Goal: Information Seeking & Learning: Learn about a topic

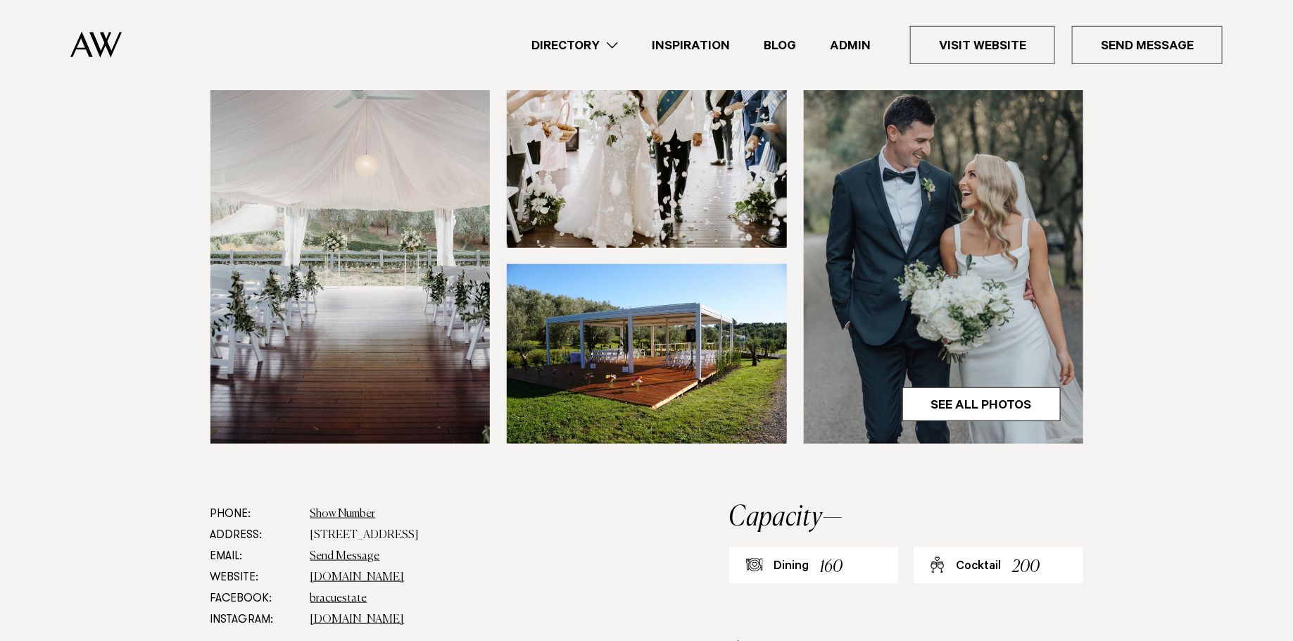
scroll to position [384, 0]
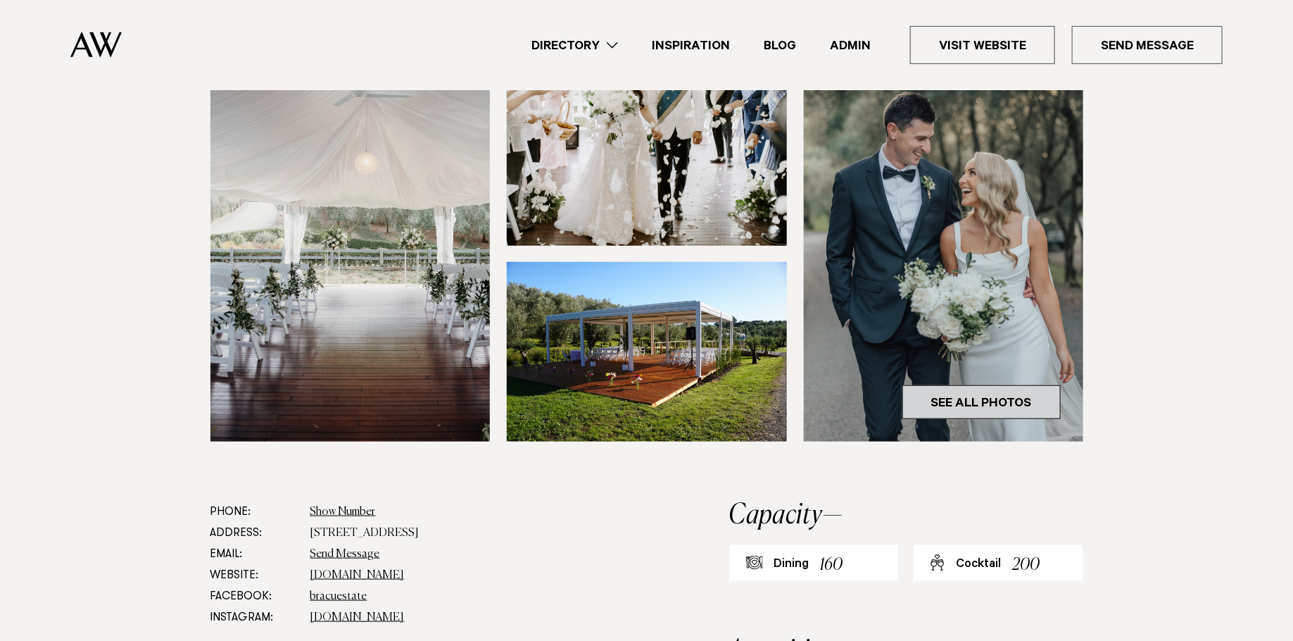
click at [951, 401] on link "See All Photos" at bounding box center [981, 402] width 158 height 34
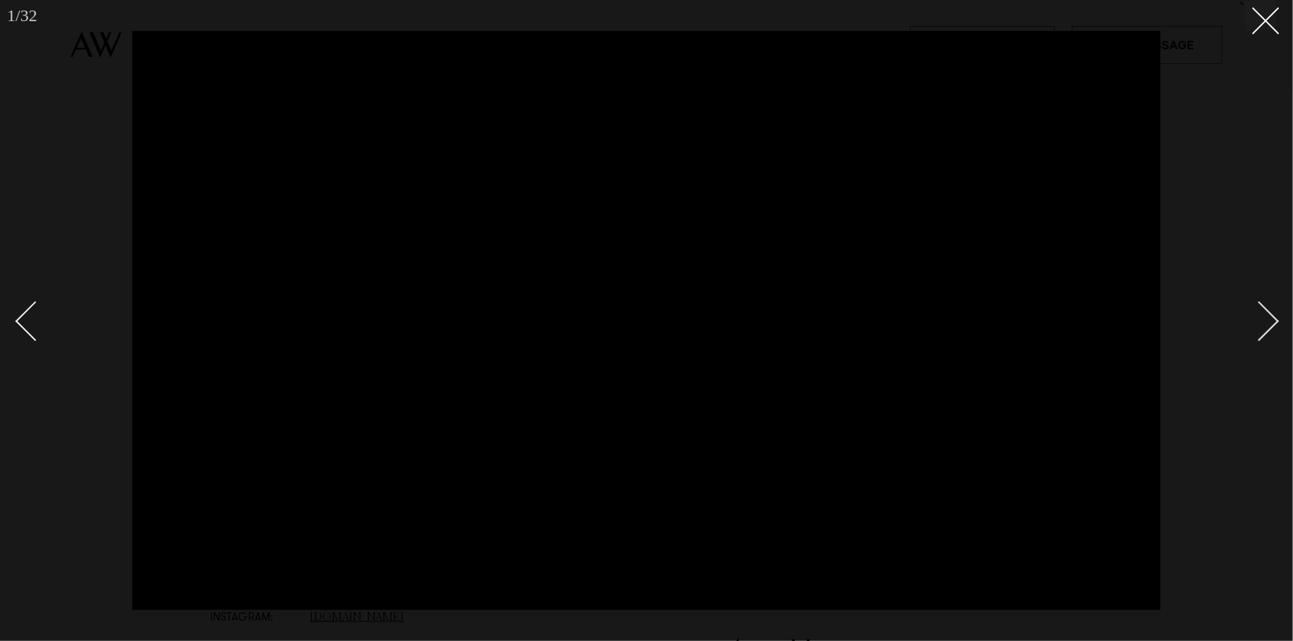
click at [1266, 319] on div "Next slide" at bounding box center [1260, 321] width 40 height 40
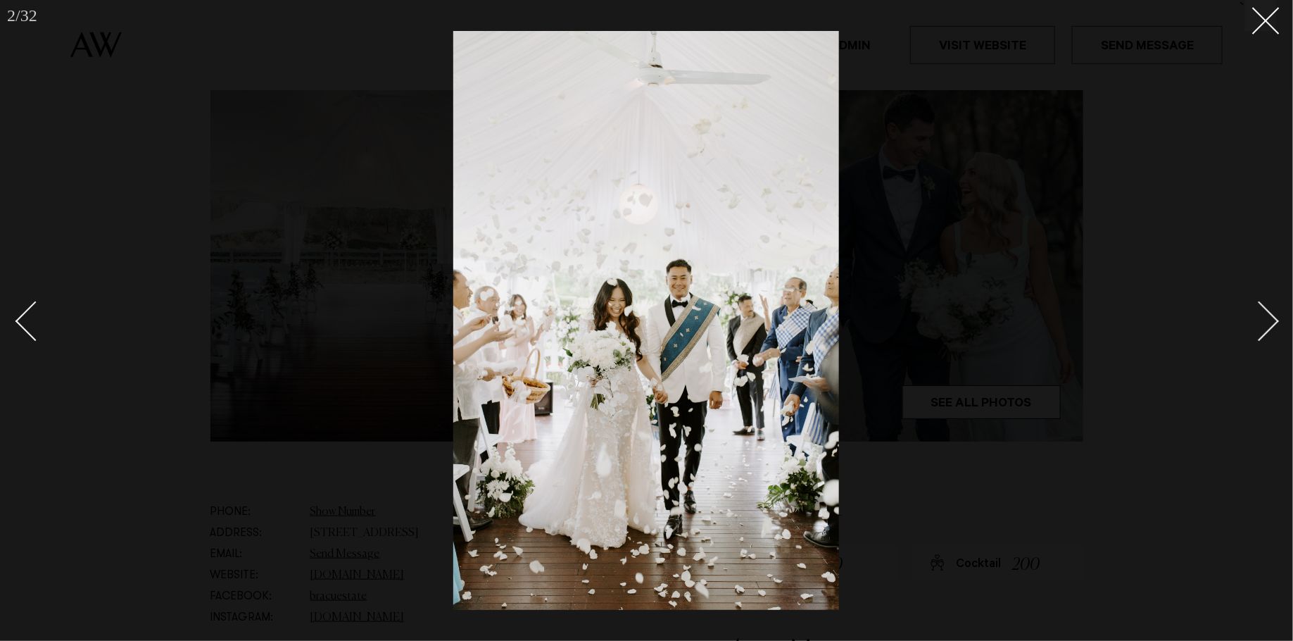
click at [1261, 317] on div "Next slide" at bounding box center [1260, 321] width 40 height 40
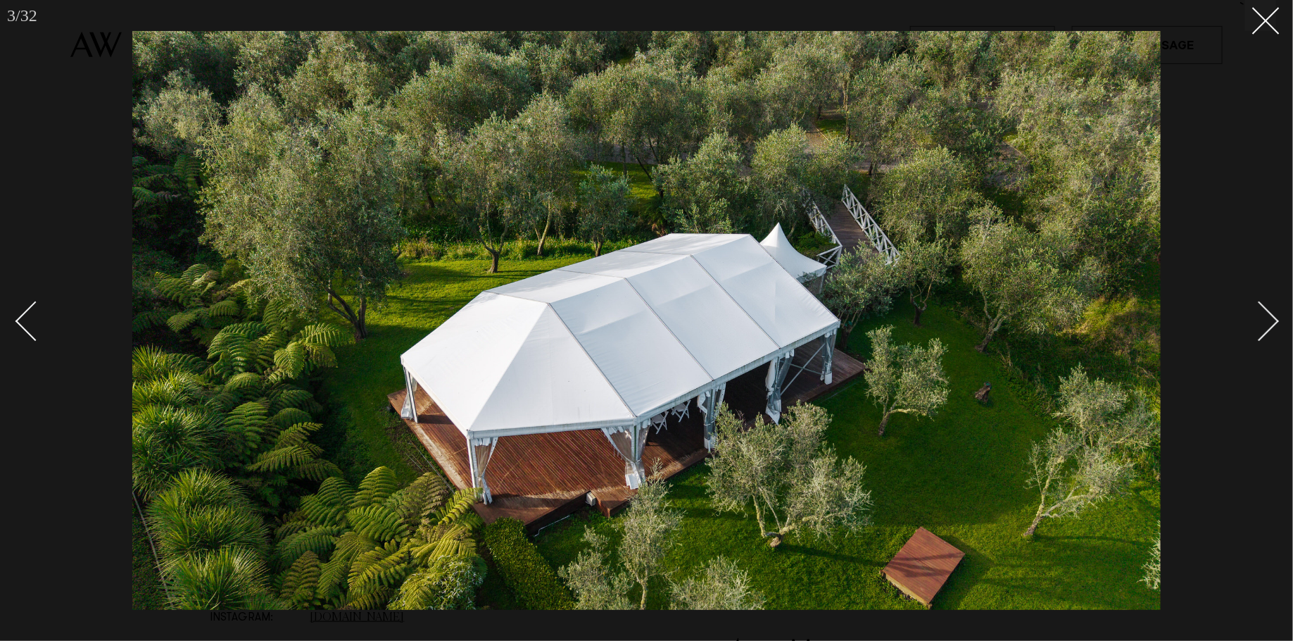
click at [1261, 317] on div "Next slide" at bounding box center [1260, 321] width 40 height 40
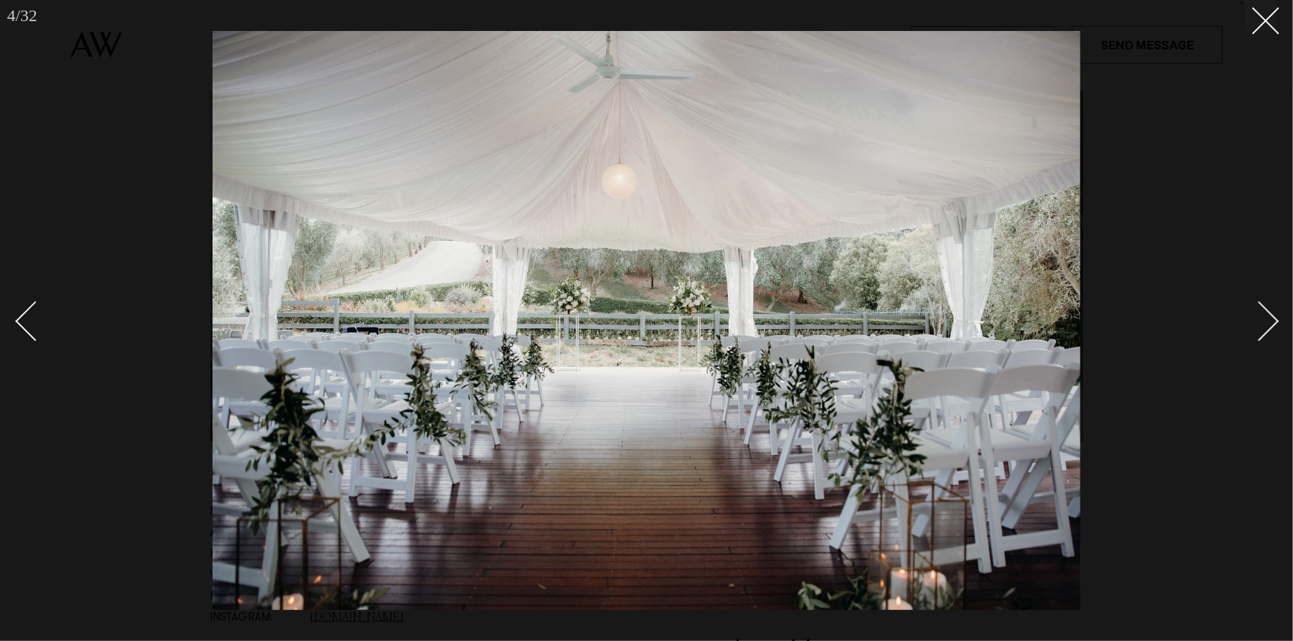
click at [1261, 317] on div "Next slide" at bounding box center [1260, 321] width 40 height 40
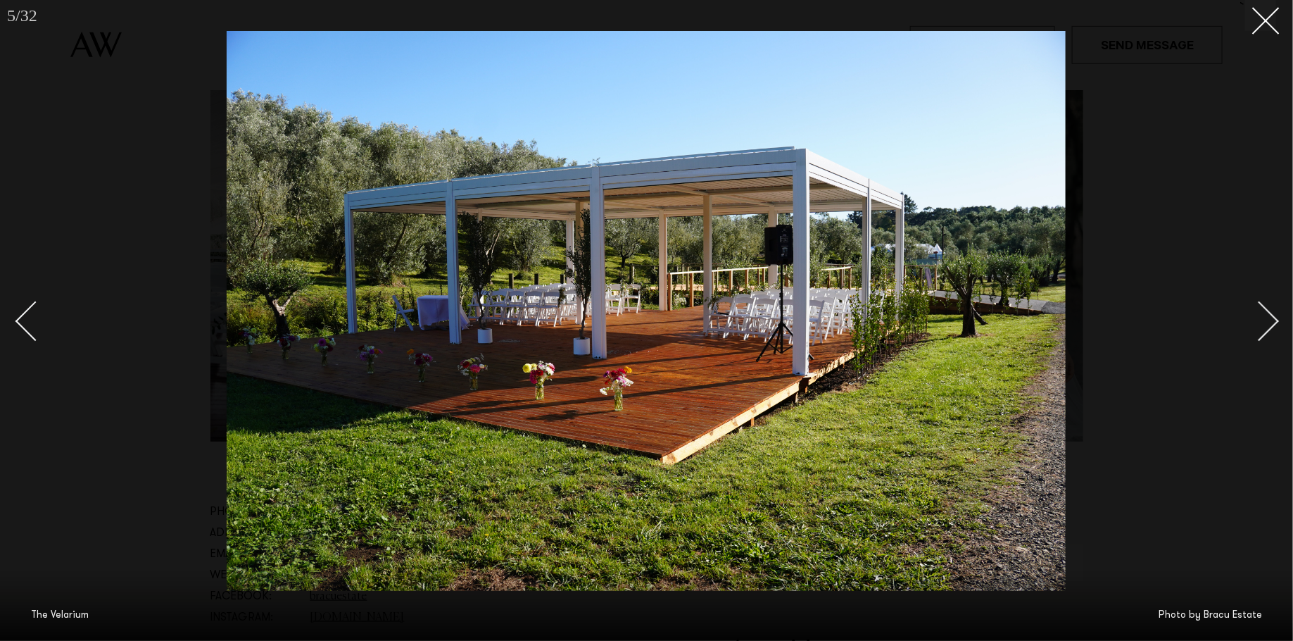
click at [1261, 317] on div "Next slide" at bounding box center [1260, 321] width 40 height 40
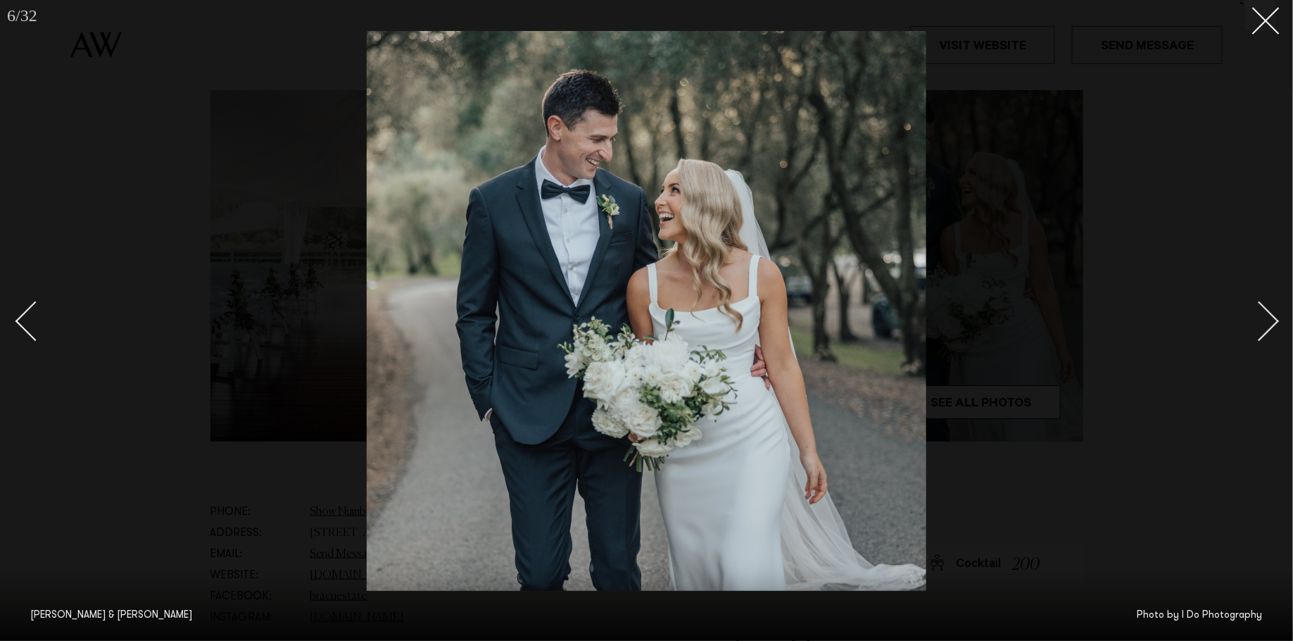
click at [1261, 317] on div "Next slide" at bounding box center [1260, 321] width 40 height 40
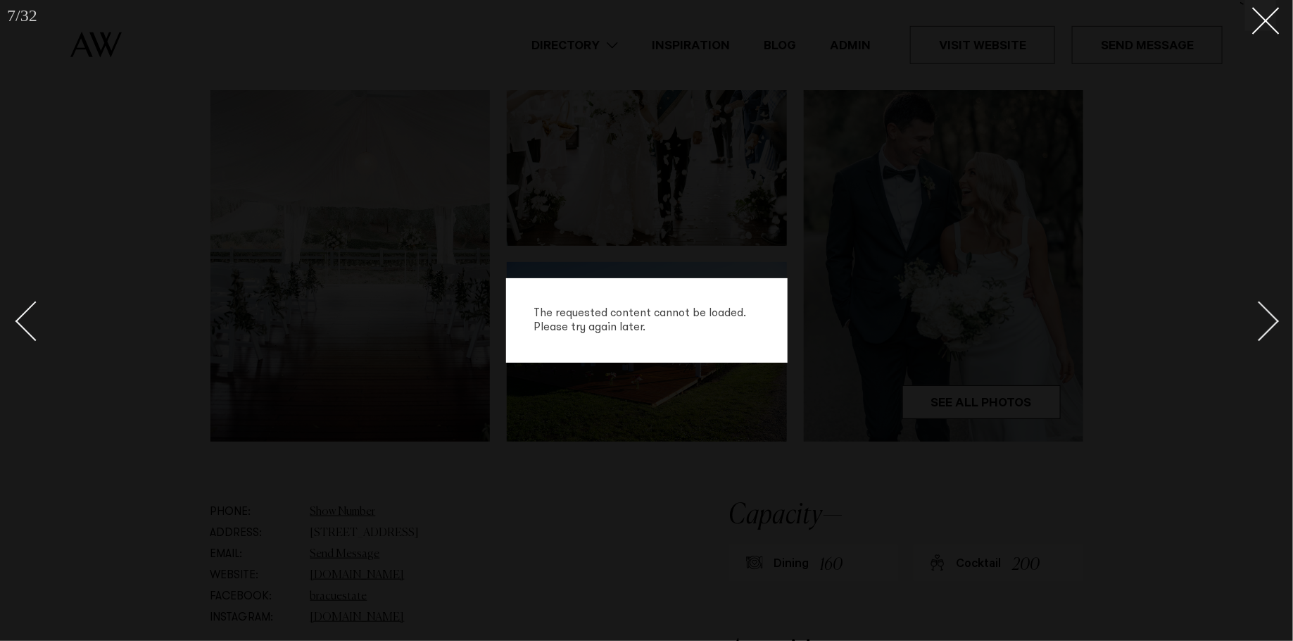
click at [1261, 317] on div "Next slide" at bounding box center [1260, 321] width 40 height 40
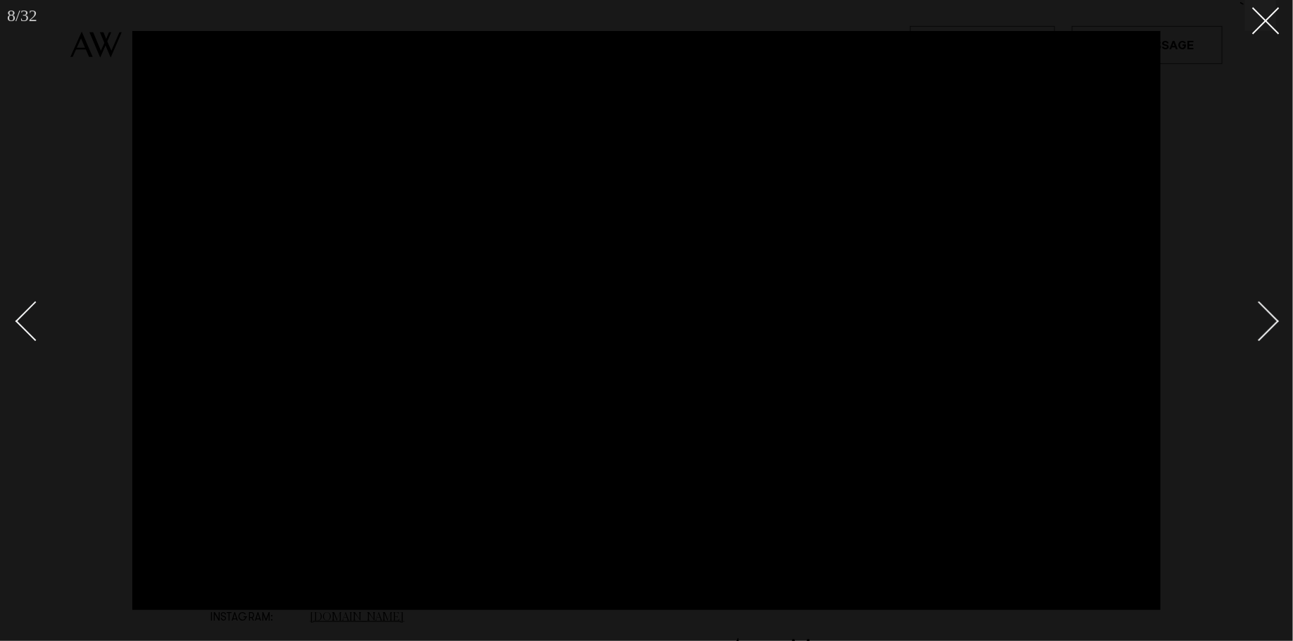
click at [1261, 317] on div "Next slide" at bounding box center [1260, 321] width 40 height 40
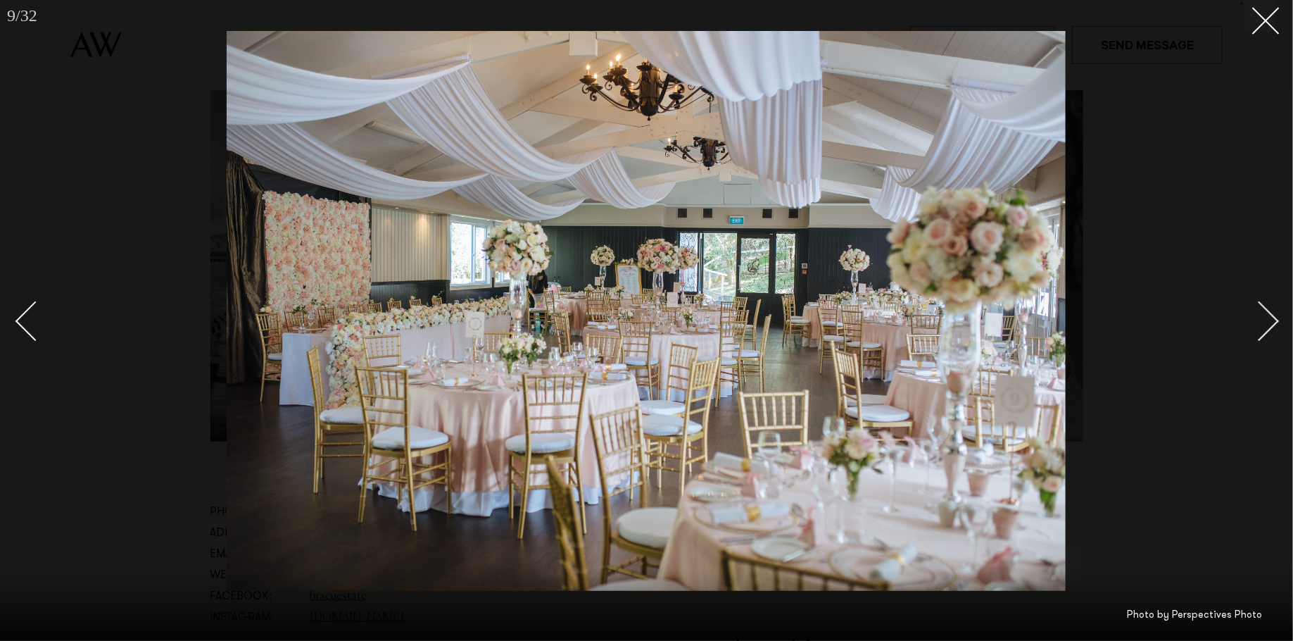
click at [1261, 317] on div "Next slide" at bounding box center [1260, 321] width 40 height 40
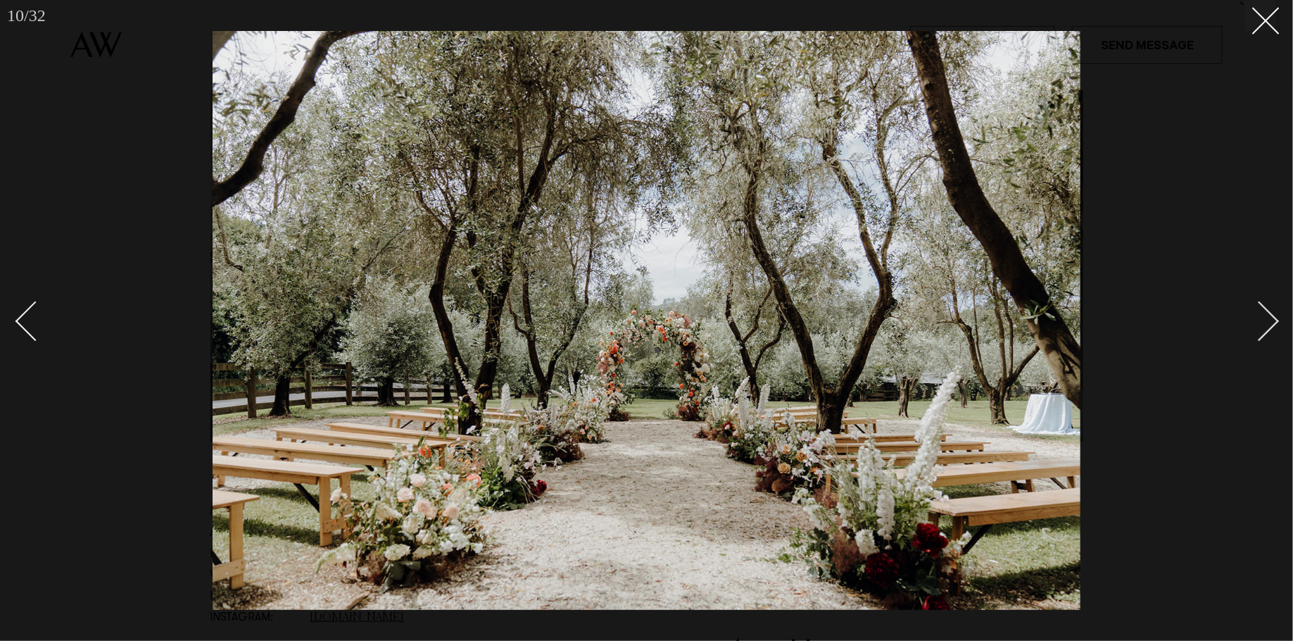
click at [1261, 317] on div "Next slide" at bounding box center [1260, 321] width 40 height 40
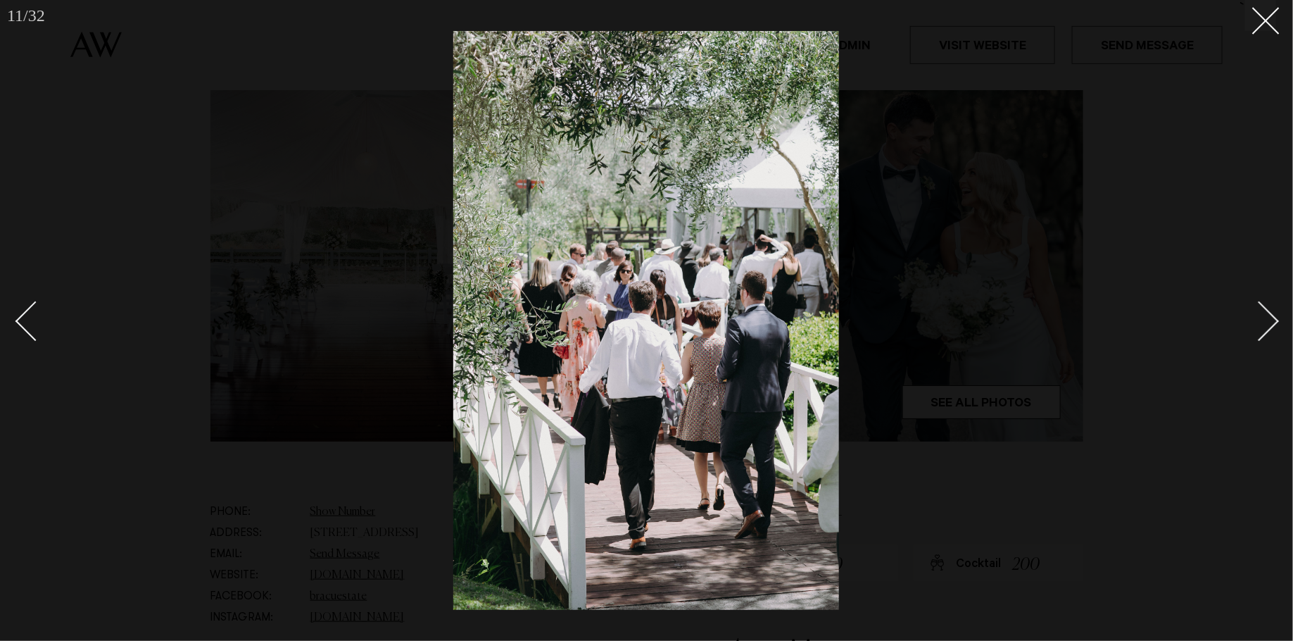
click at [1261, 317] on div "Next slide" at bounding box center [1260, 321] width 40 height 40
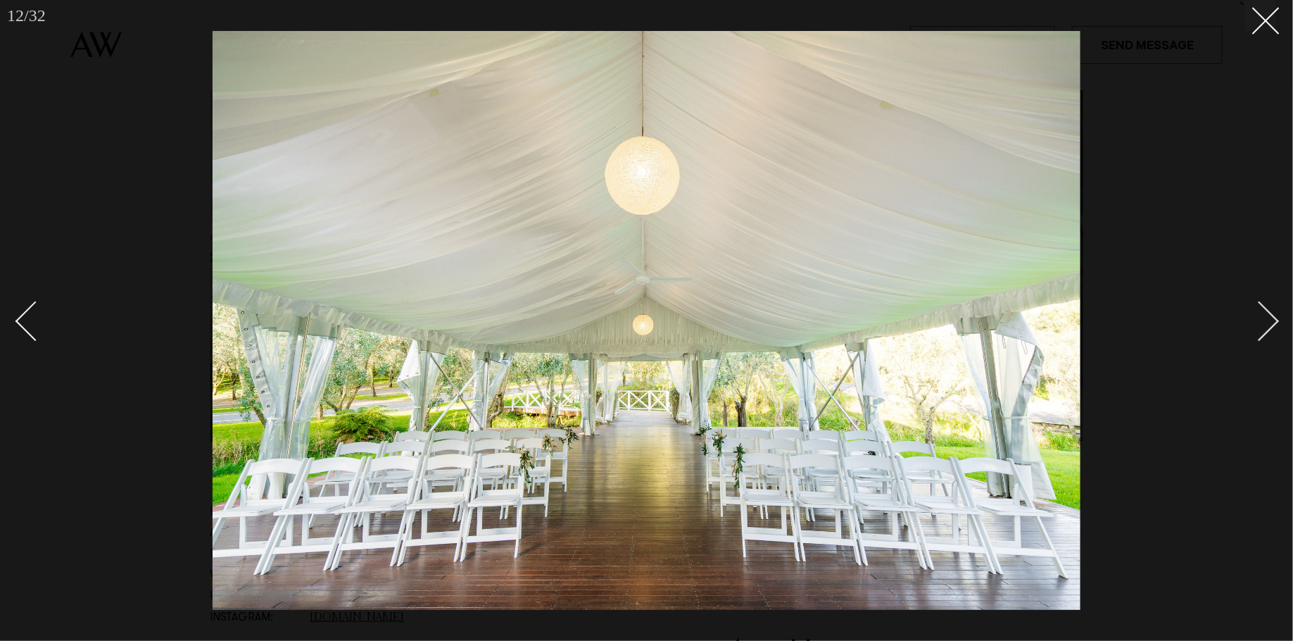
click at [1261, 317] on div "Next slide" at bounding box center [1260, 321] width 40 height 40
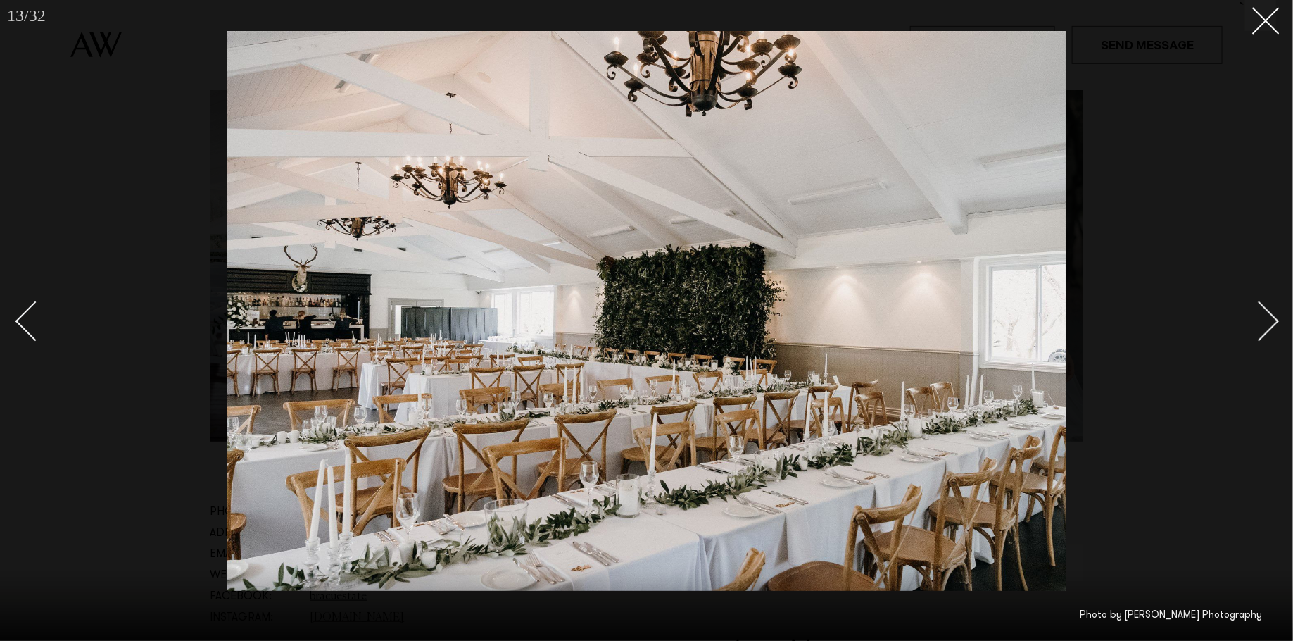
click at [1261, 317] on div "Next slide" at bounding box center [1260, 321] width 40 height 40
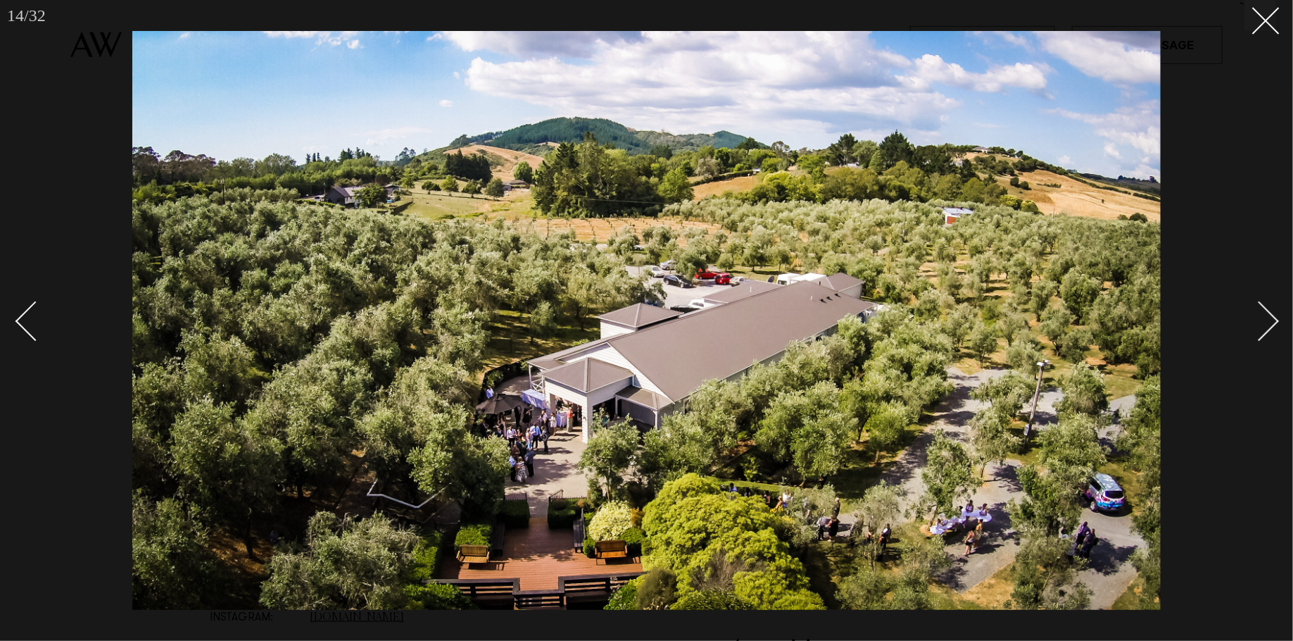
click at [1261, 317] on div "Next slide" at bounding box center [1260, 321] width 40 height 40
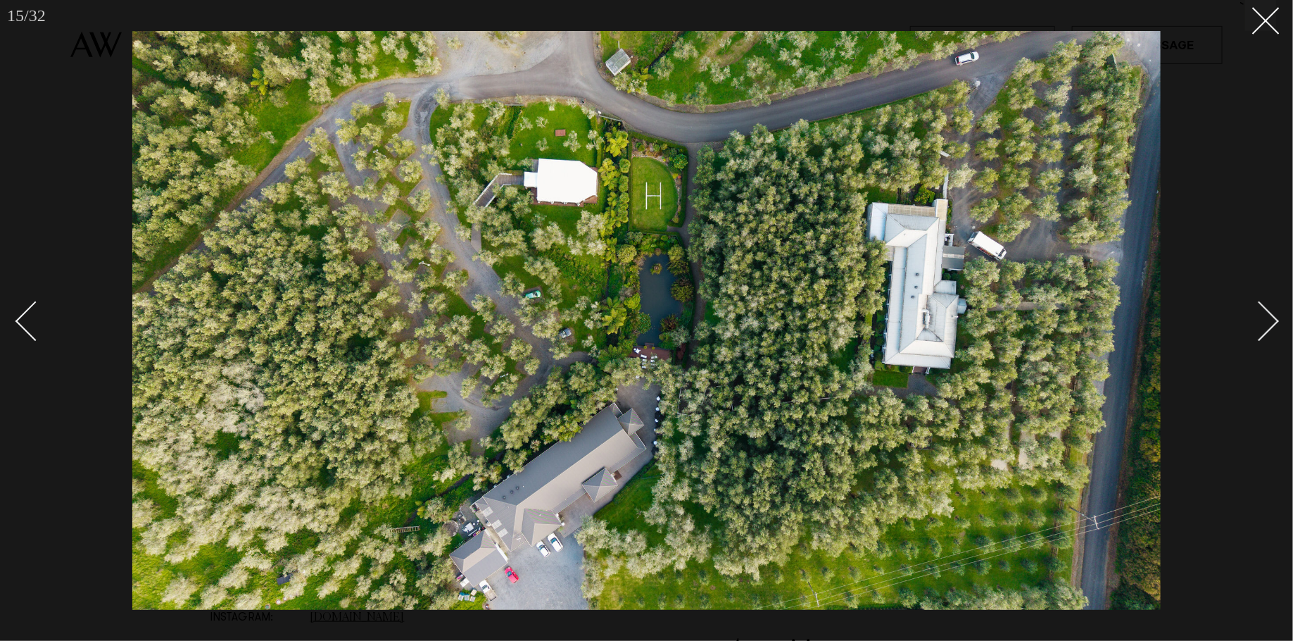
click at [1261, 317] on div "Next slide" at bounding box center [1260, 321] width 40 height 40
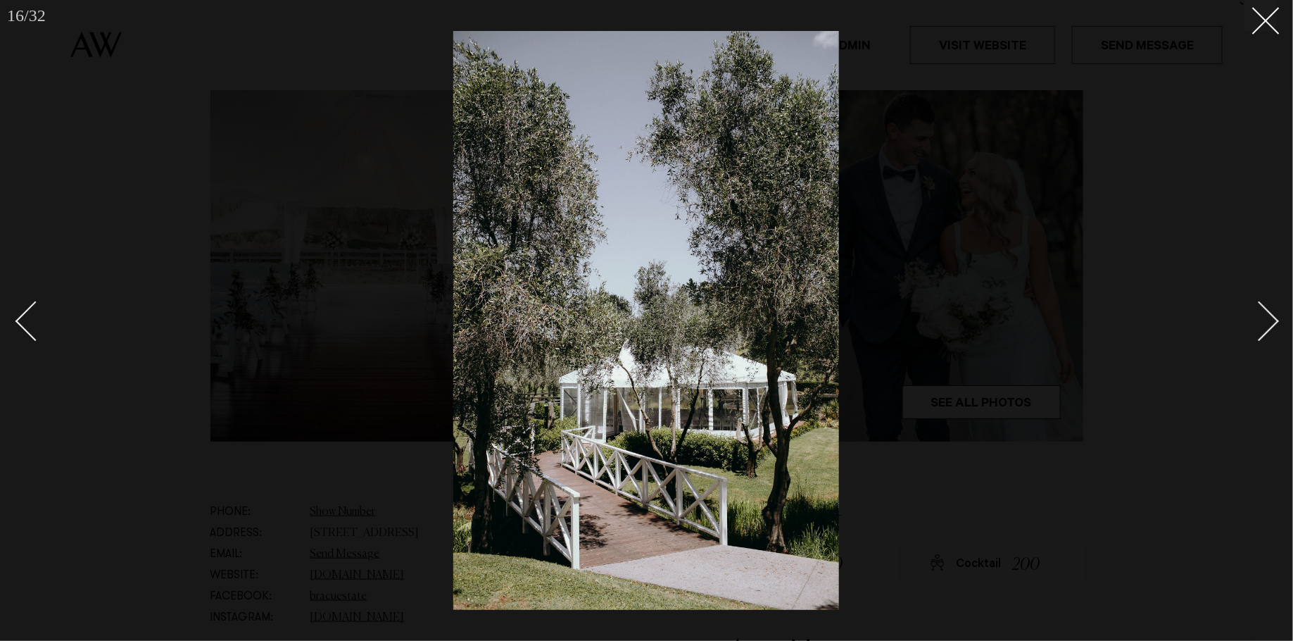
click at [1261, 317] on div "Next slide" at bounding box center [1260, 321] width 40 height 40
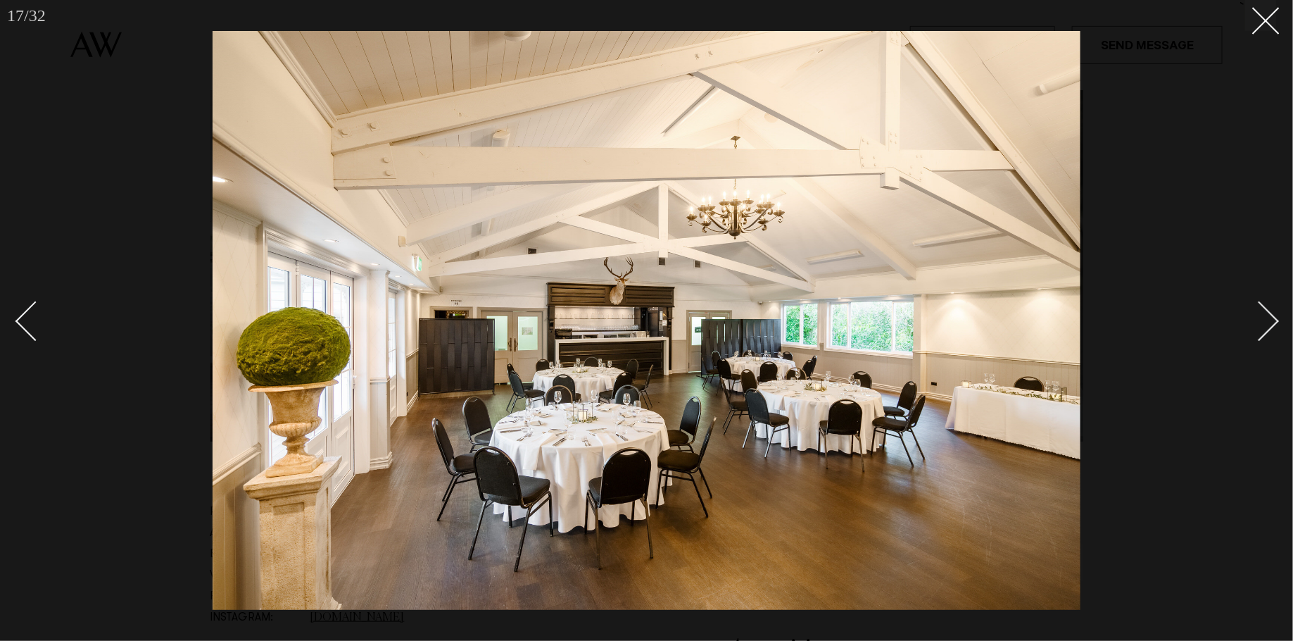
click at [1261, 317] on div "Next slide" at bounding box center [1260, 321] width 40 height 40
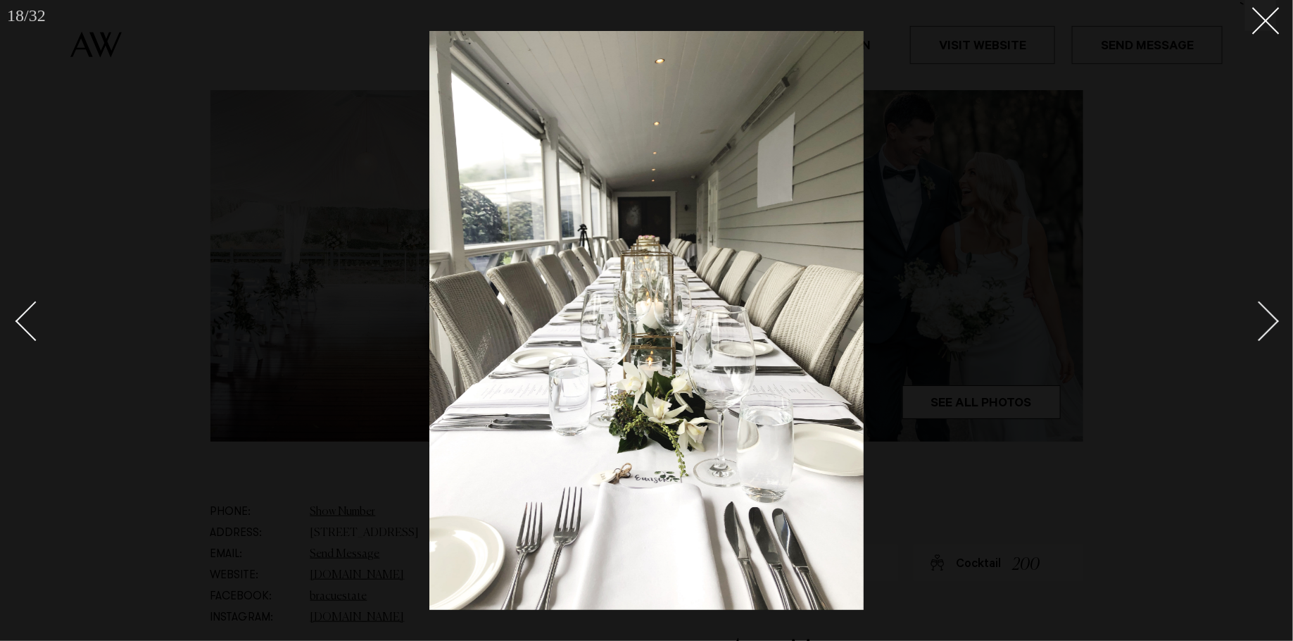
click at [1261, 317] on div "Next slide" at bounding box center [1260, 321] width 40 height 40
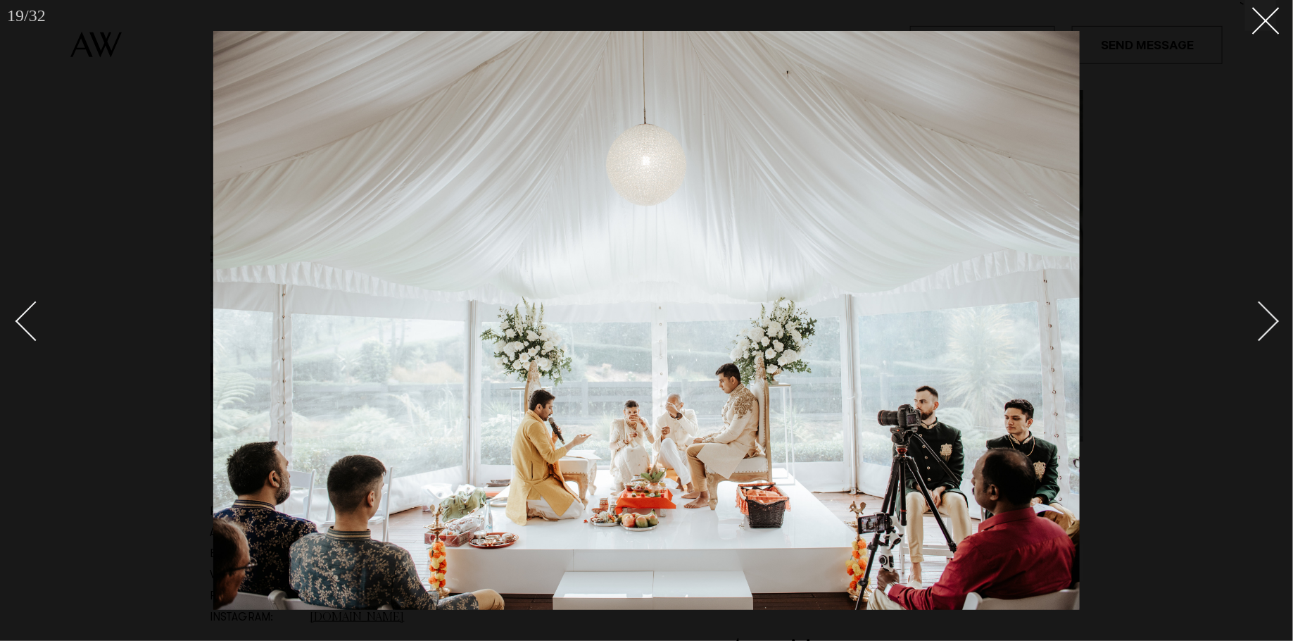
click at [1261, 317] on div "Next slide" at bounding box center [1260, 321] width 40 height 40
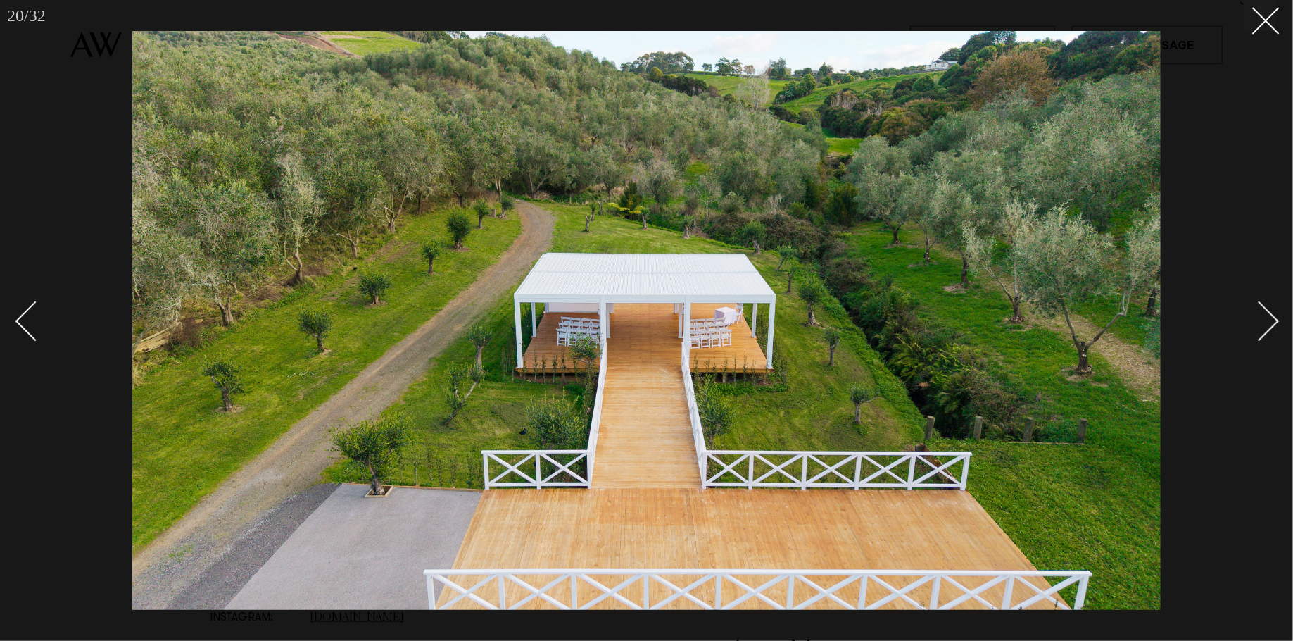
click at [1261, 317] on div "Next slide" at bounding box center [1260, 321] width 40 height 40
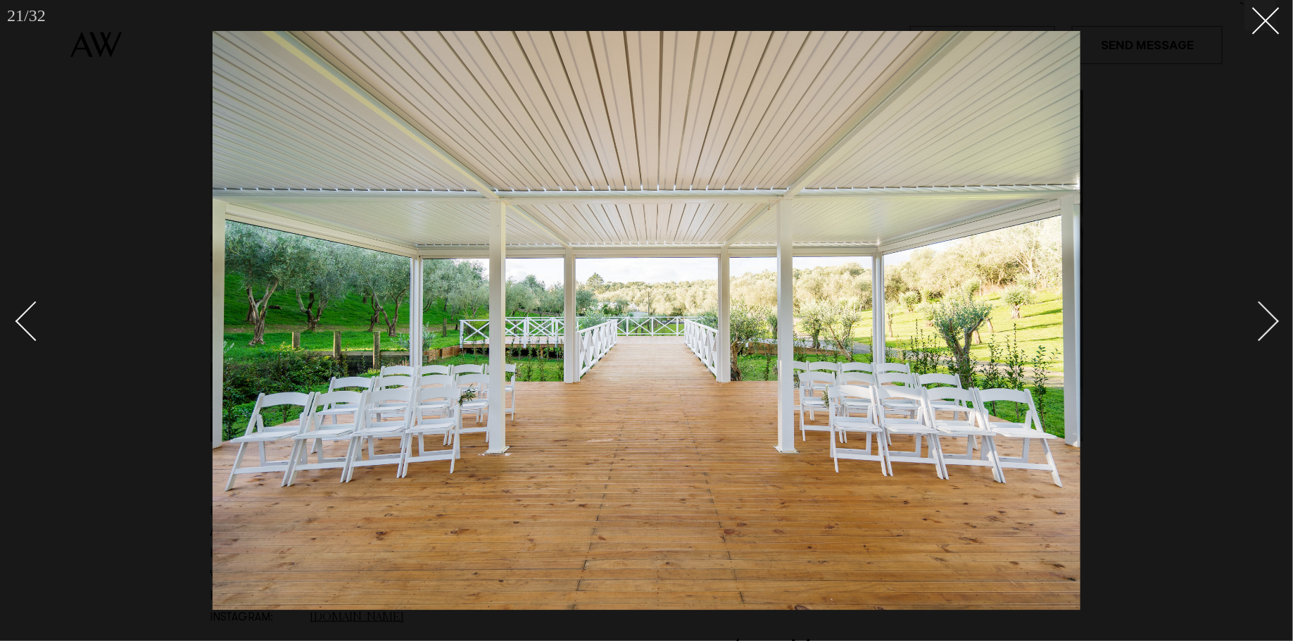
click at [1207, 236] on div at bounding box center [646, 320] width 1293 height 641
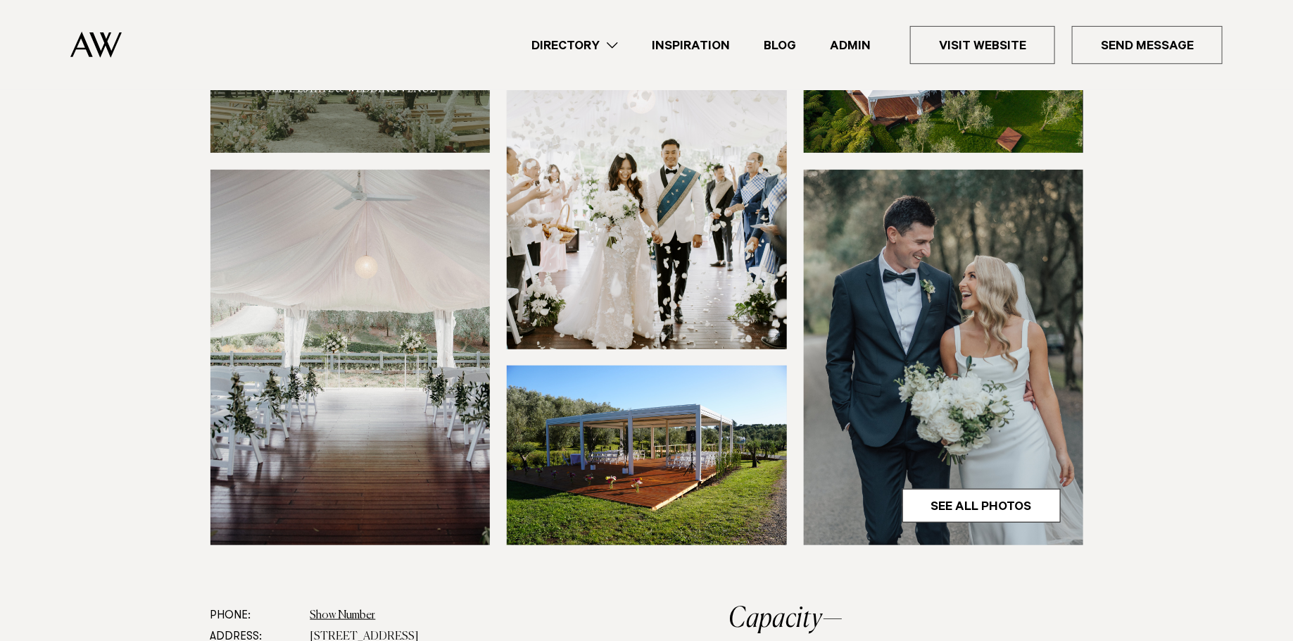
scroll to position [239, 0]
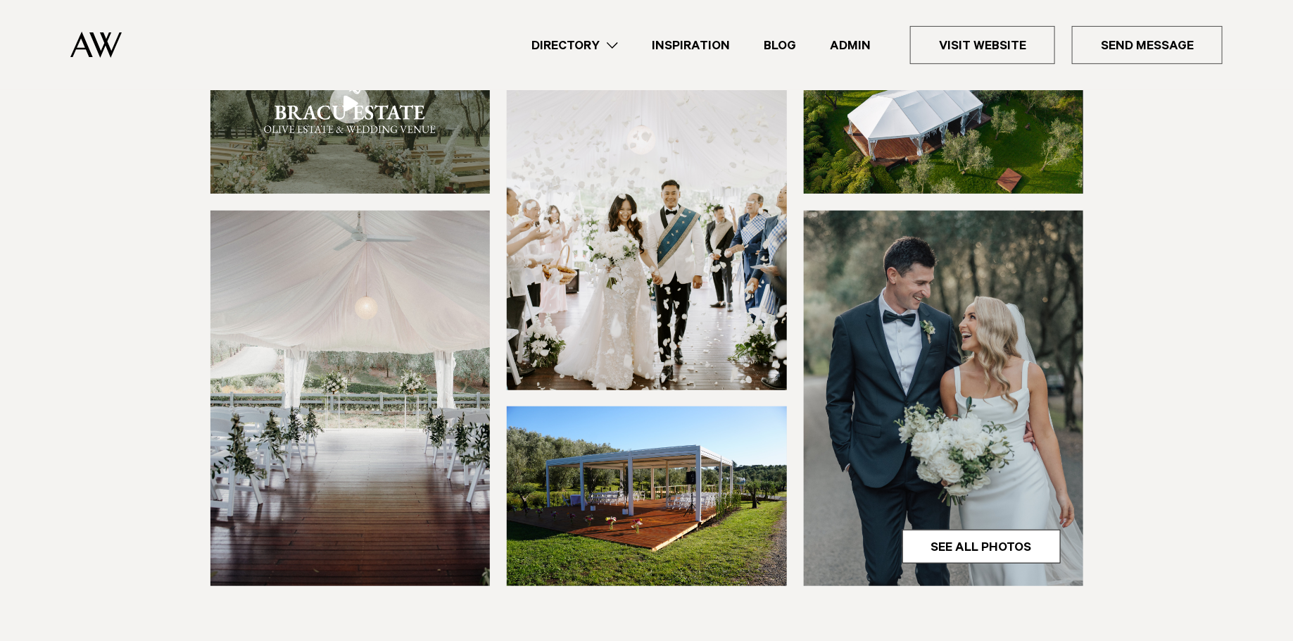
click at [681, 50] on link "Inspiration" at bounding box center [691, 45] width 112 height 19
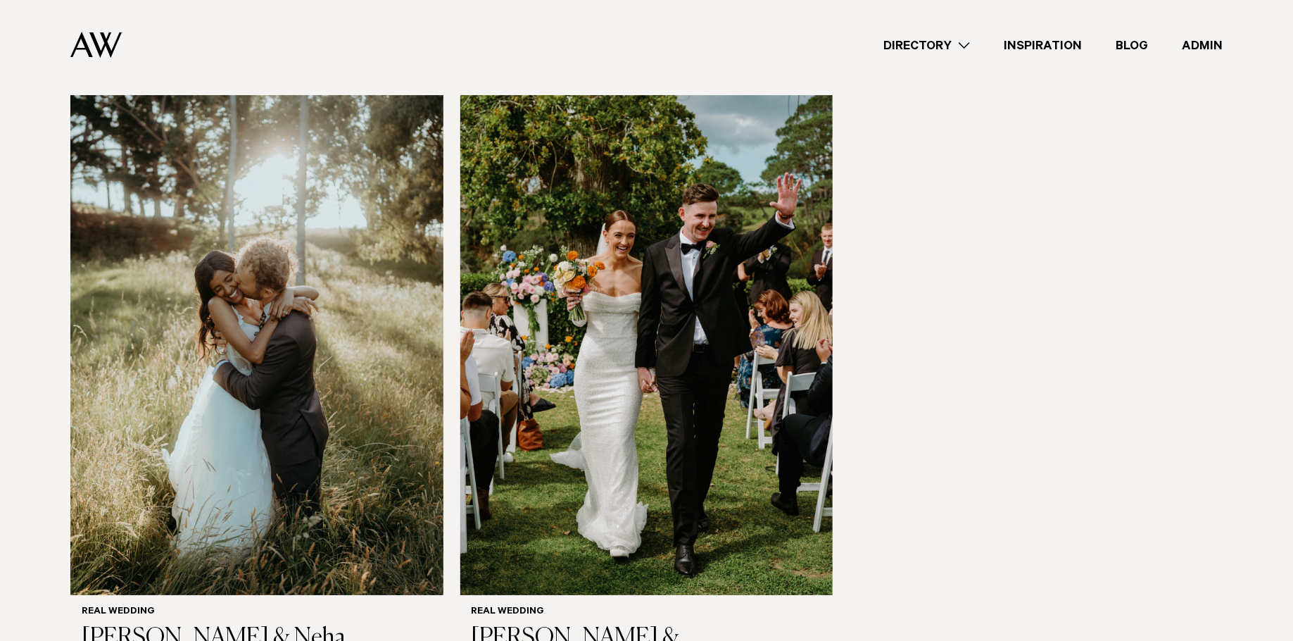
scroll to position [2268, 0]
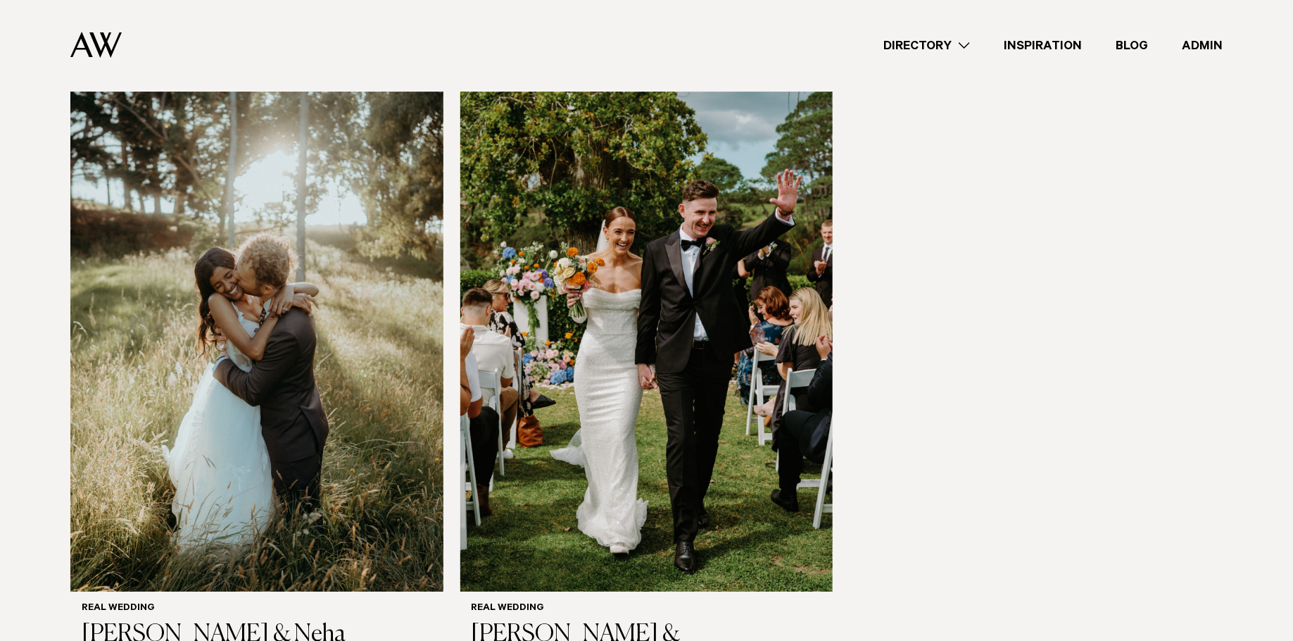
click at [645, 201] on img at bounding box center [646, 342] width 373 height 500
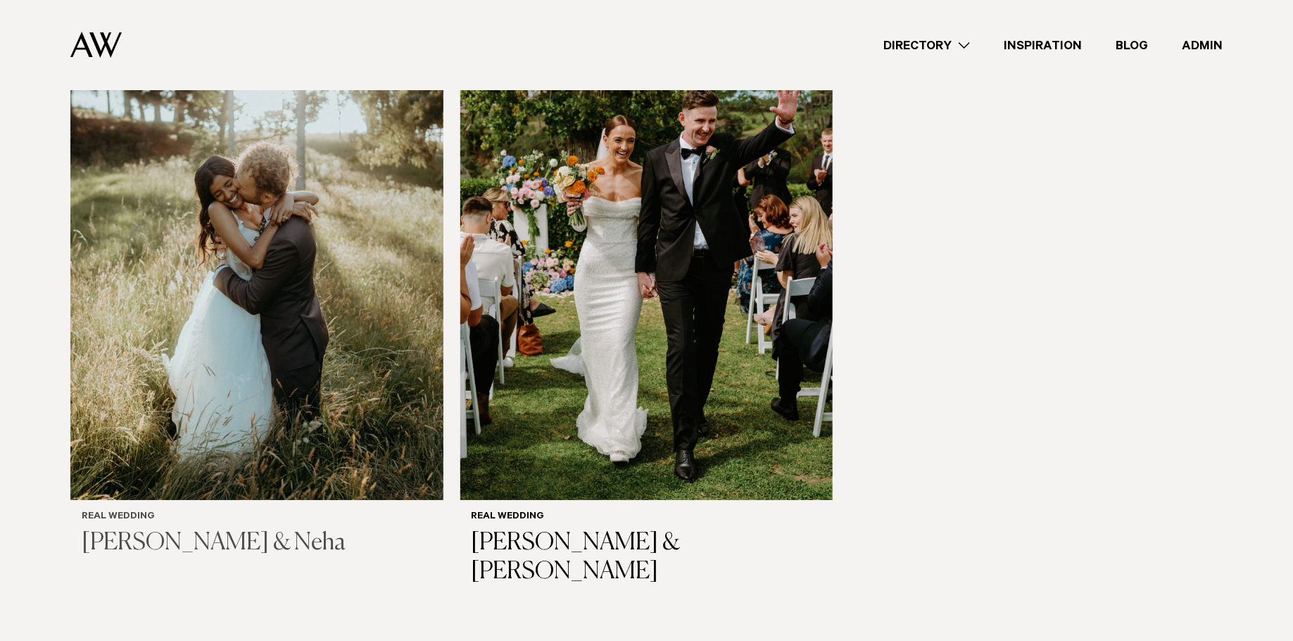
scroll to position [2421, 0]
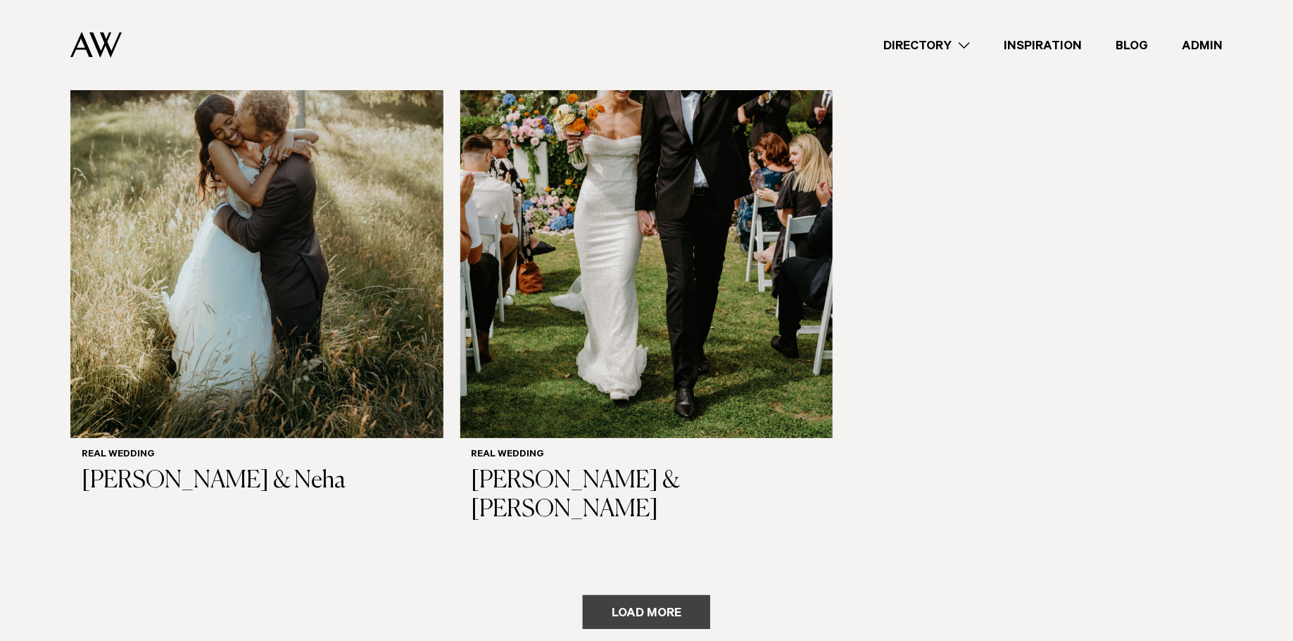
click at [651, 595] on button "Load more" at bounding box center [646, 612] width 127 height 34
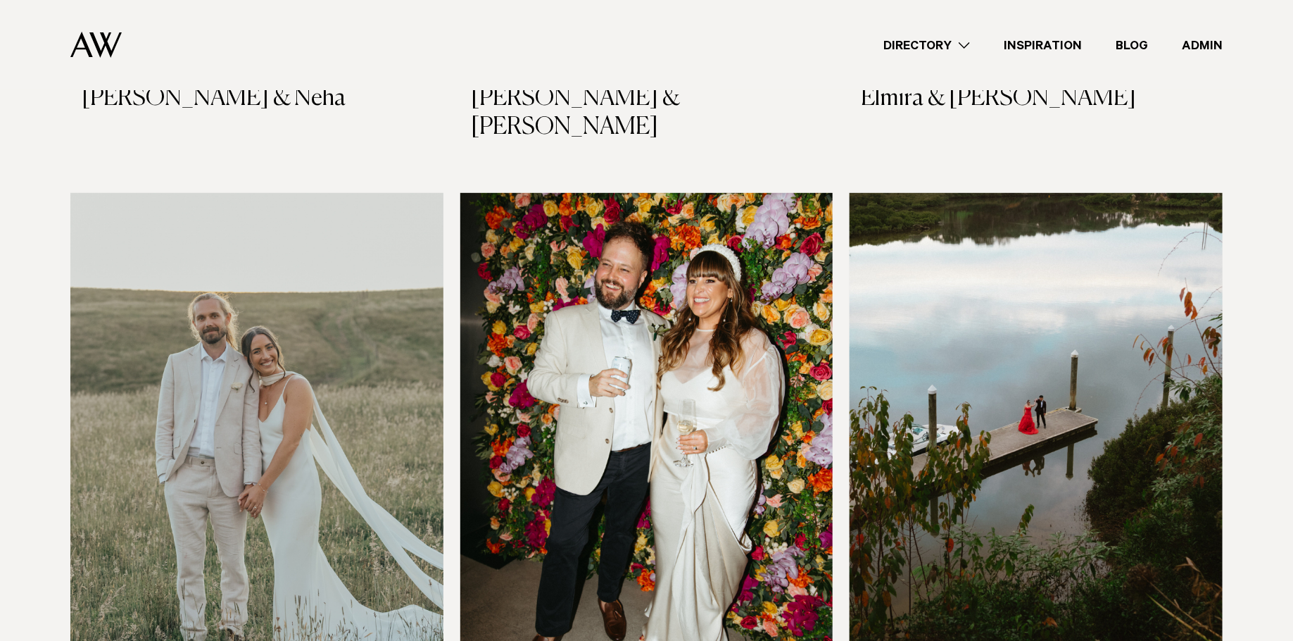
scroll to position [2835, 0]
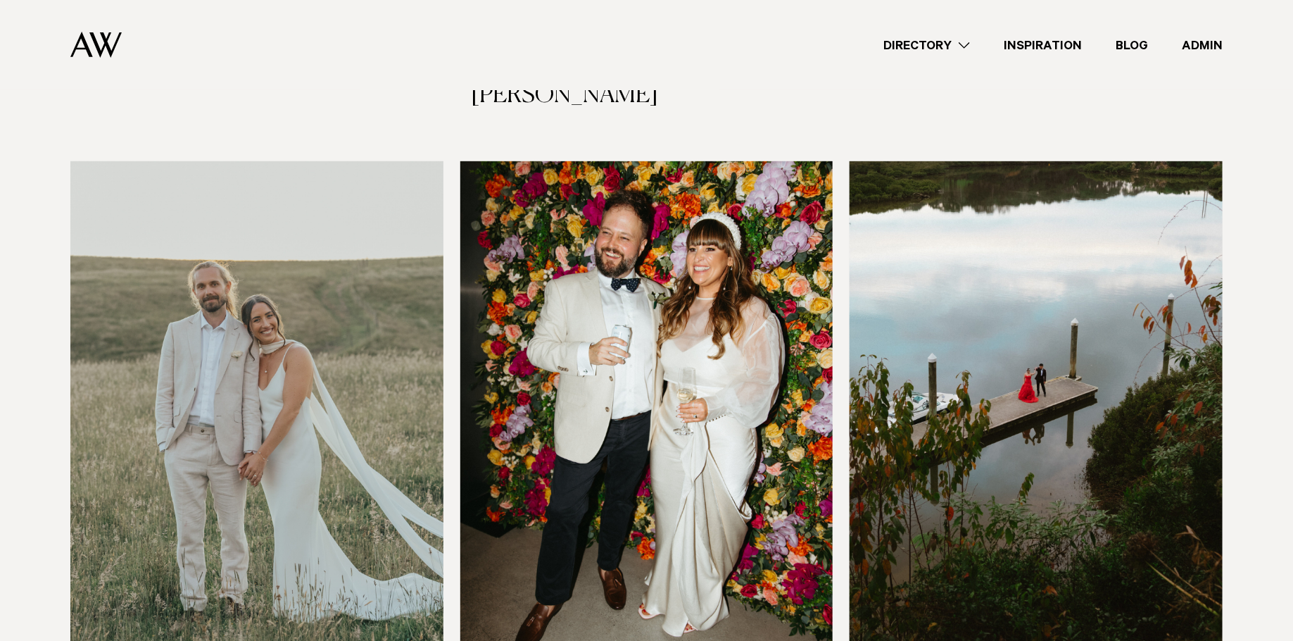
click at [297, 334] on img at bounding box center [256, 411] width 373 height 500
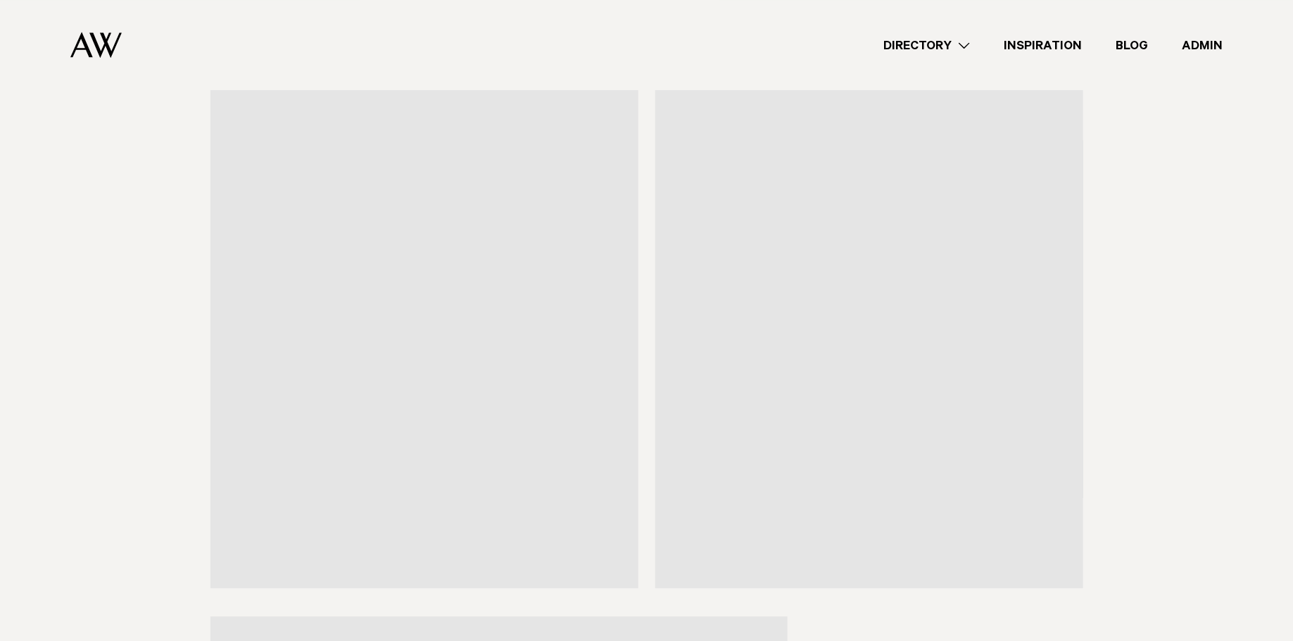
scroll to position [2081, 0]
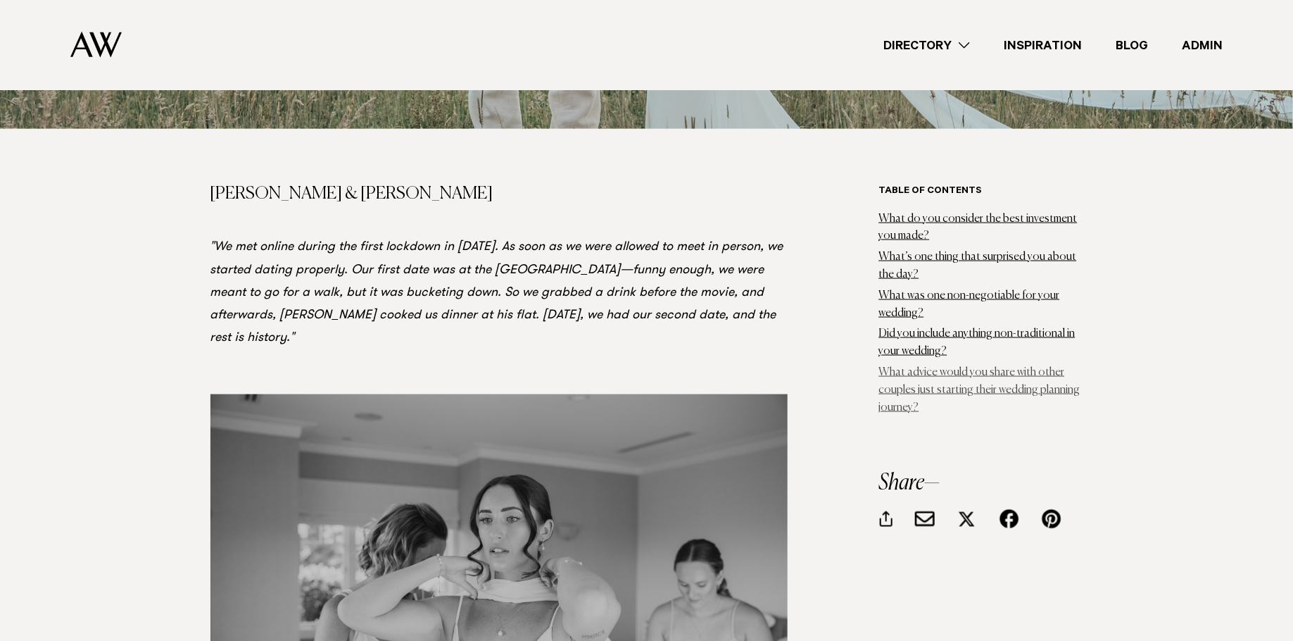
click at [919, 367] on link "What advice would you share with other couples just starting their wedding plan…" at bounding box center [979, 390] width 201 height 46
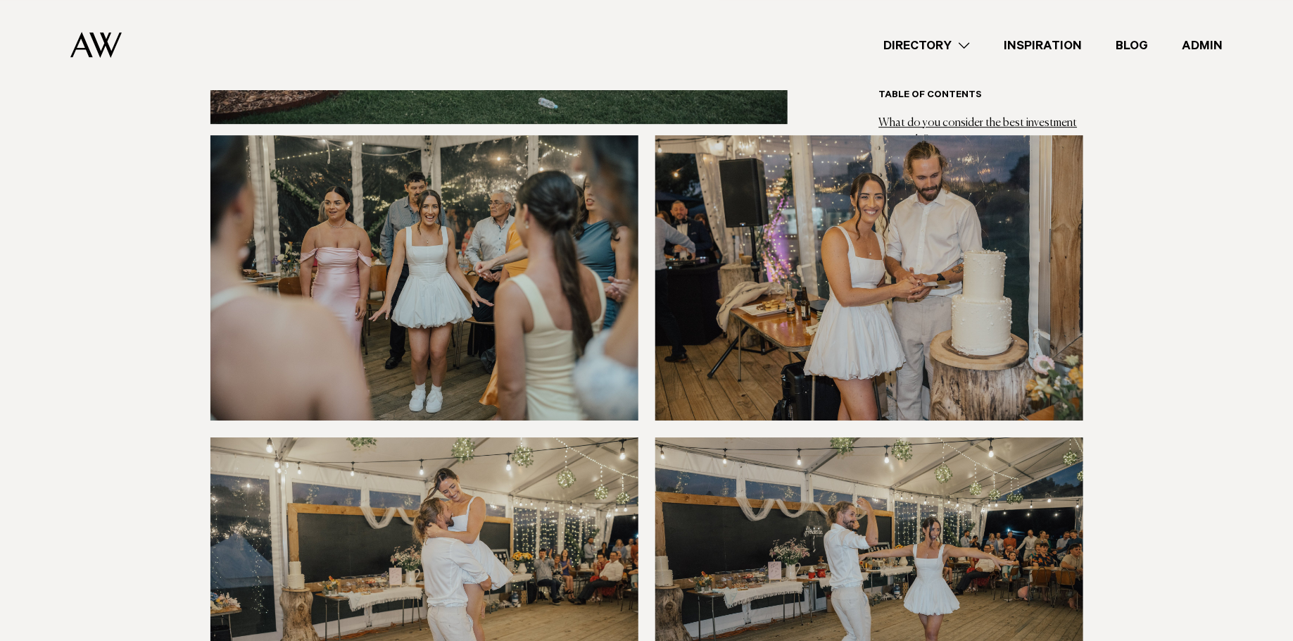
scroll to position [15155, 0]
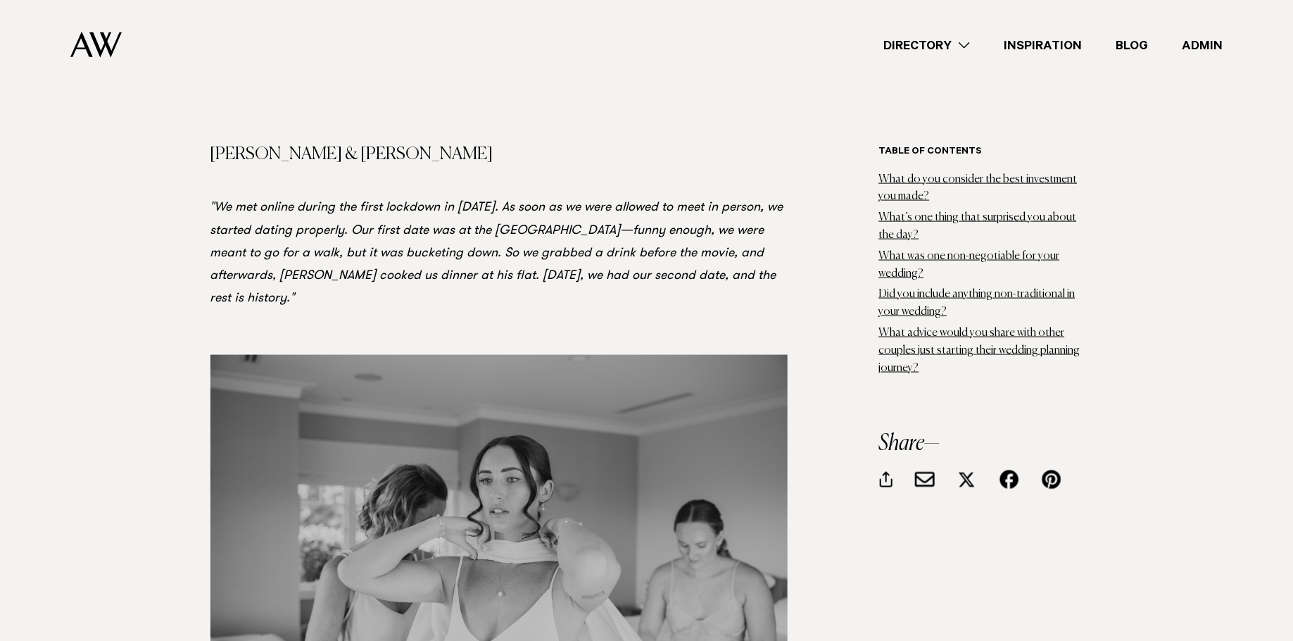
scroll to position [806, 0]
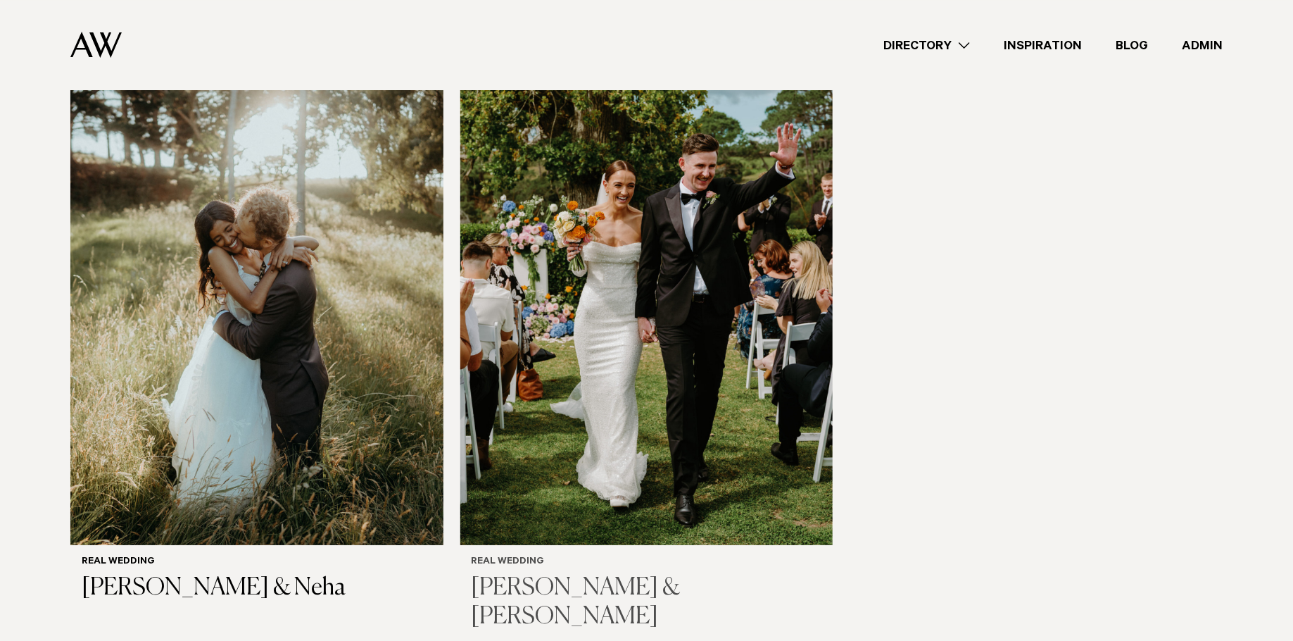
scroll to position [2317, 0]
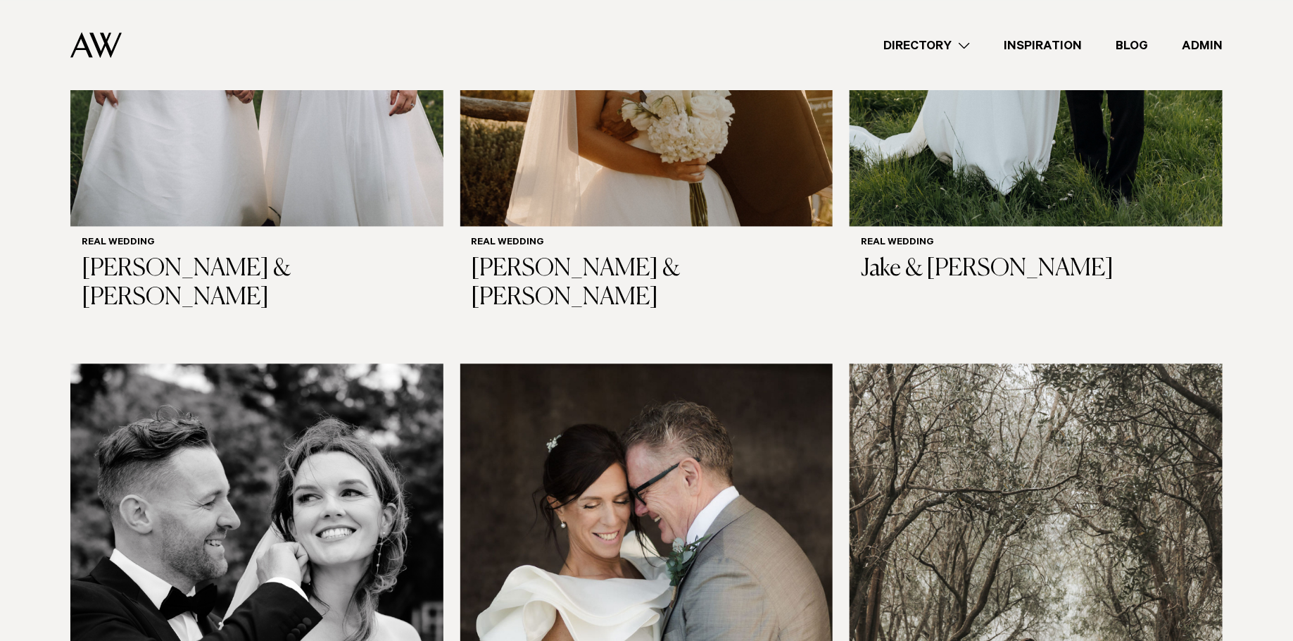
scroll to position [4126, 0]
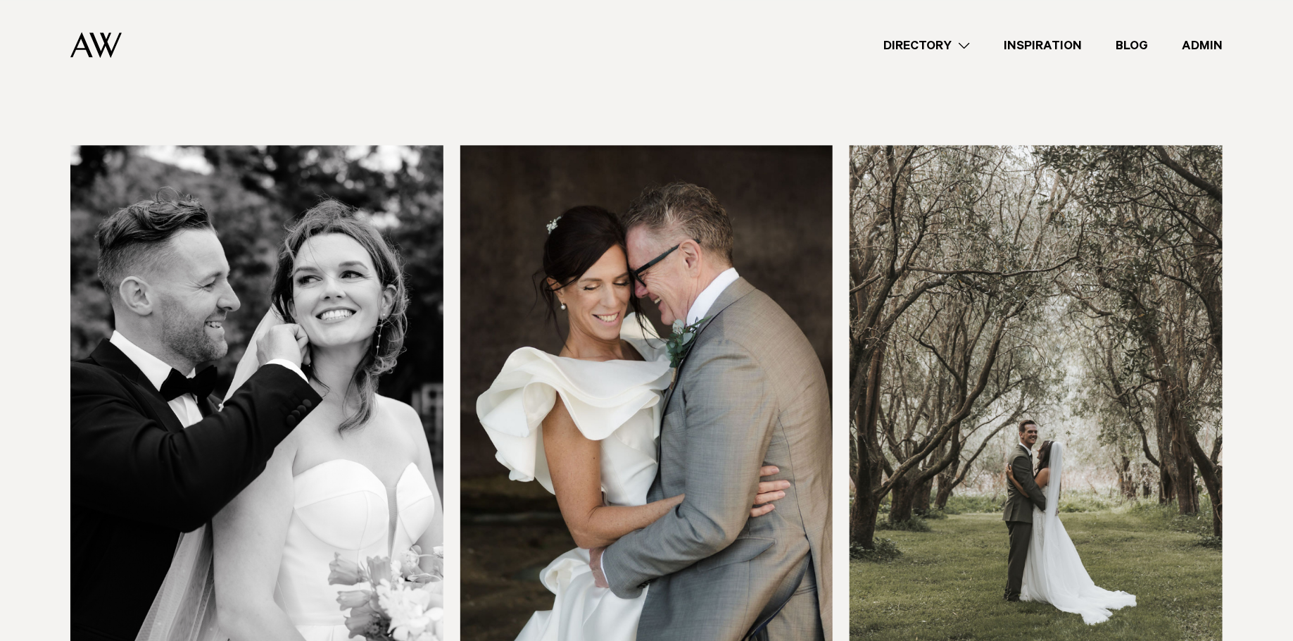
click at [1014, 353] on img at bounding box center [1036, 395] width 373 height 500
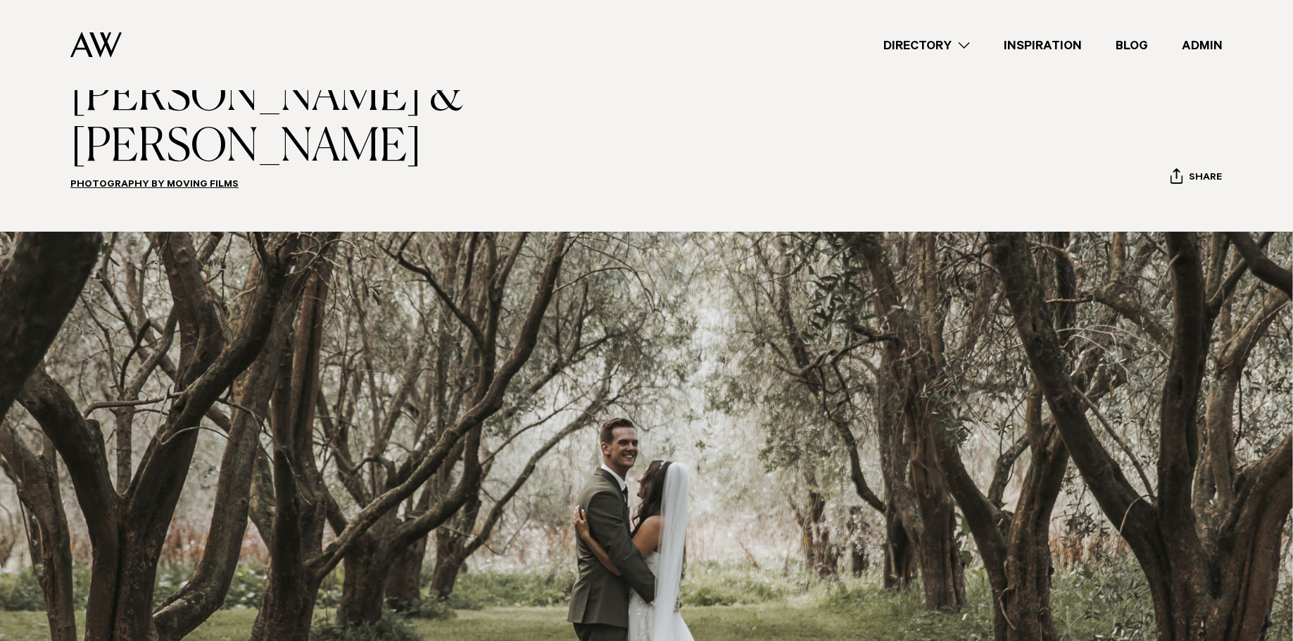
scroll to position [95, 0]
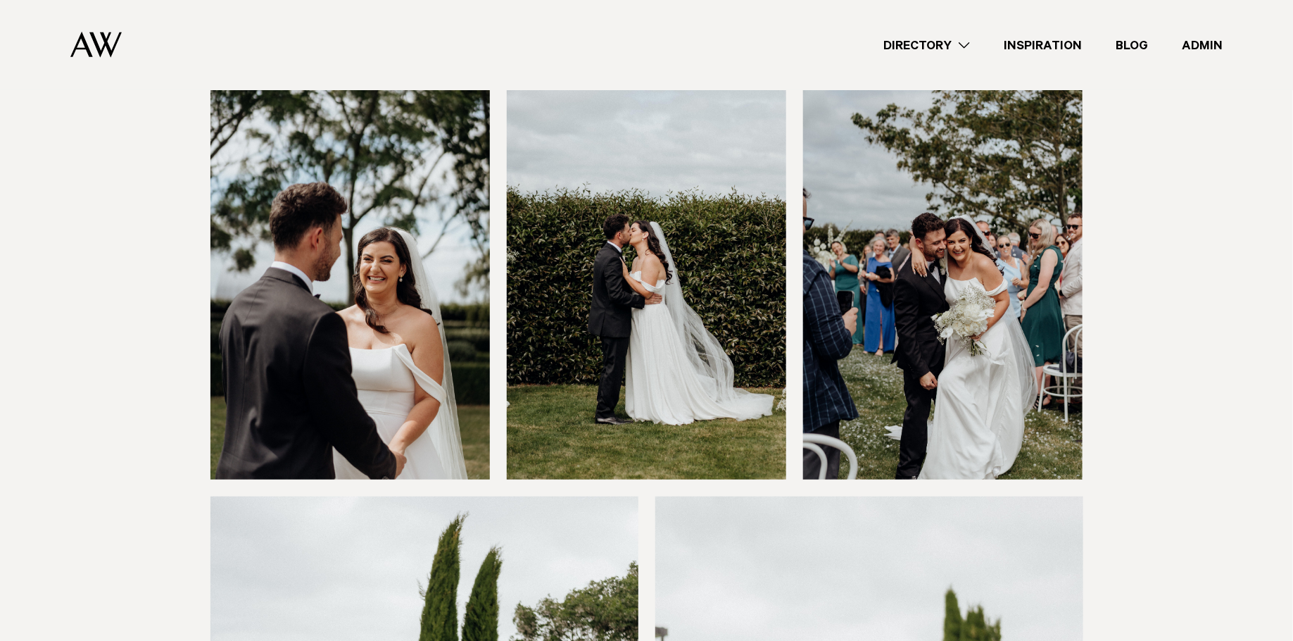
scroll to position [5848, 0]
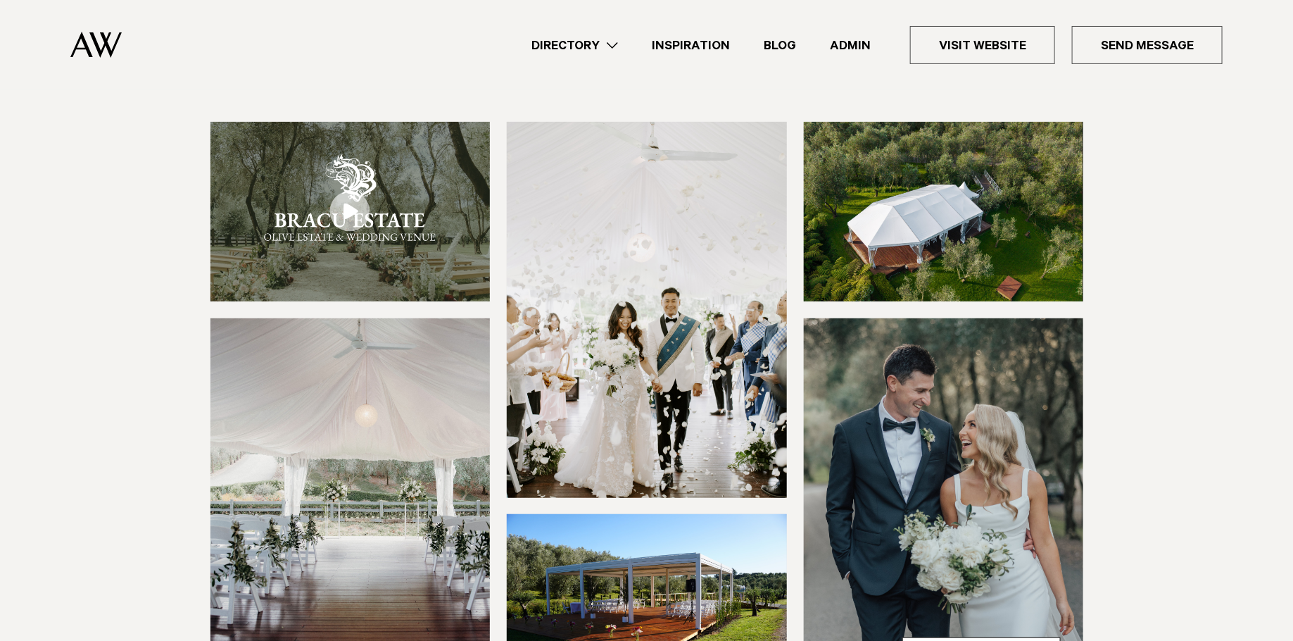
scroll to position [339, 0]
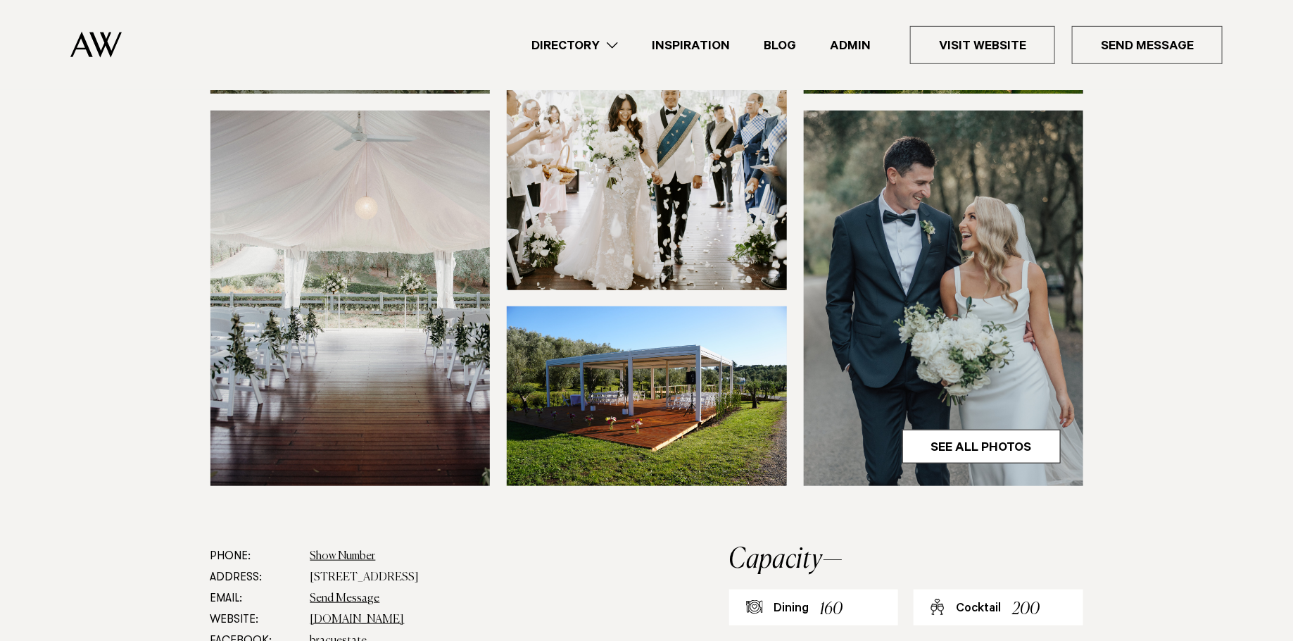
click at [375, 250] on img at bounding box center [350, 298] width 280 height 375
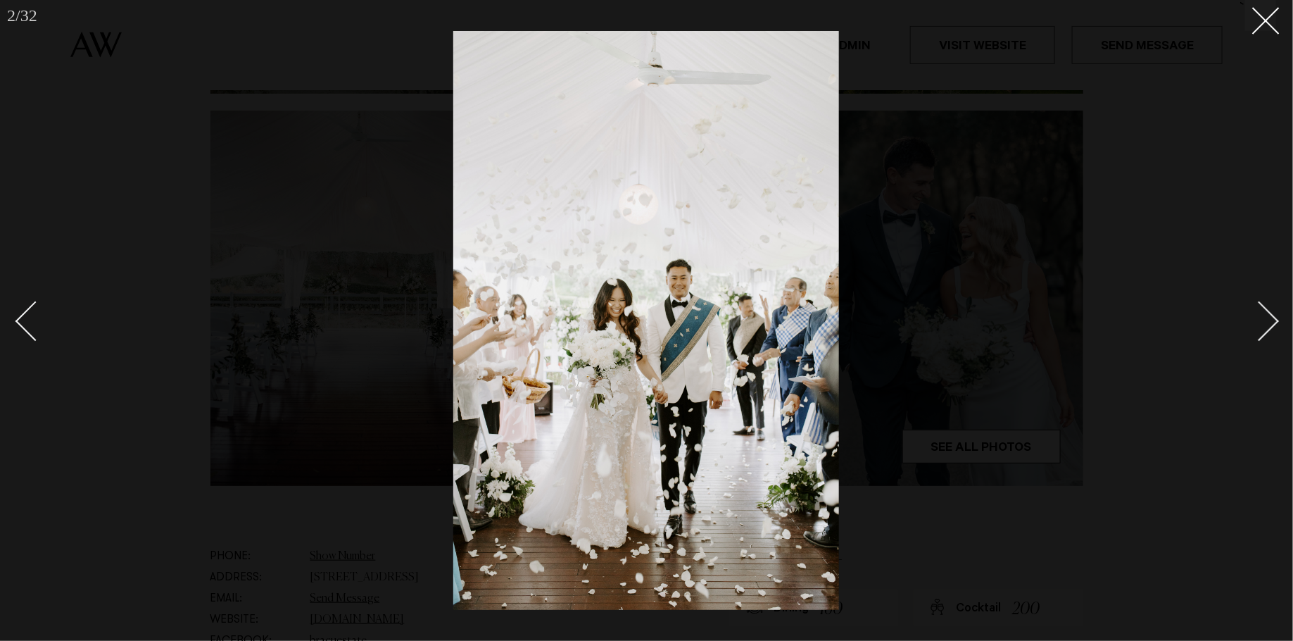
click at [945, 130] on div at bounding box center [646, 320] width 1293 height 641
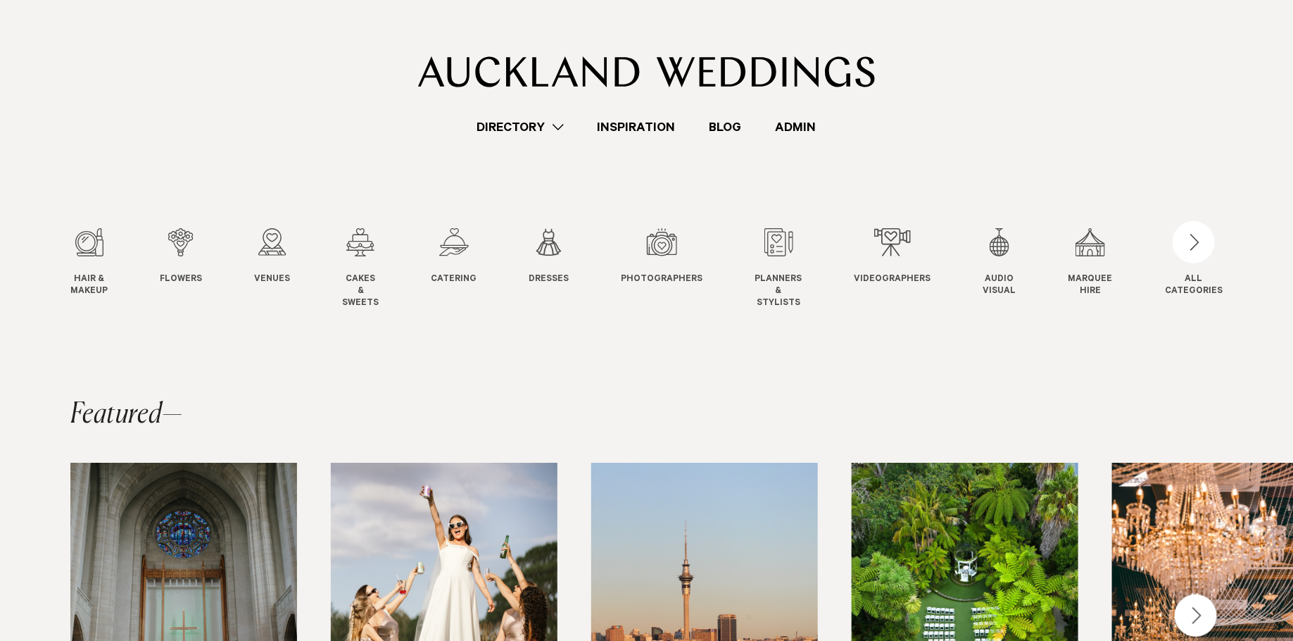
click at [806, 130] on link "Admin" at bounding box center [796, 127] width 75 height 19
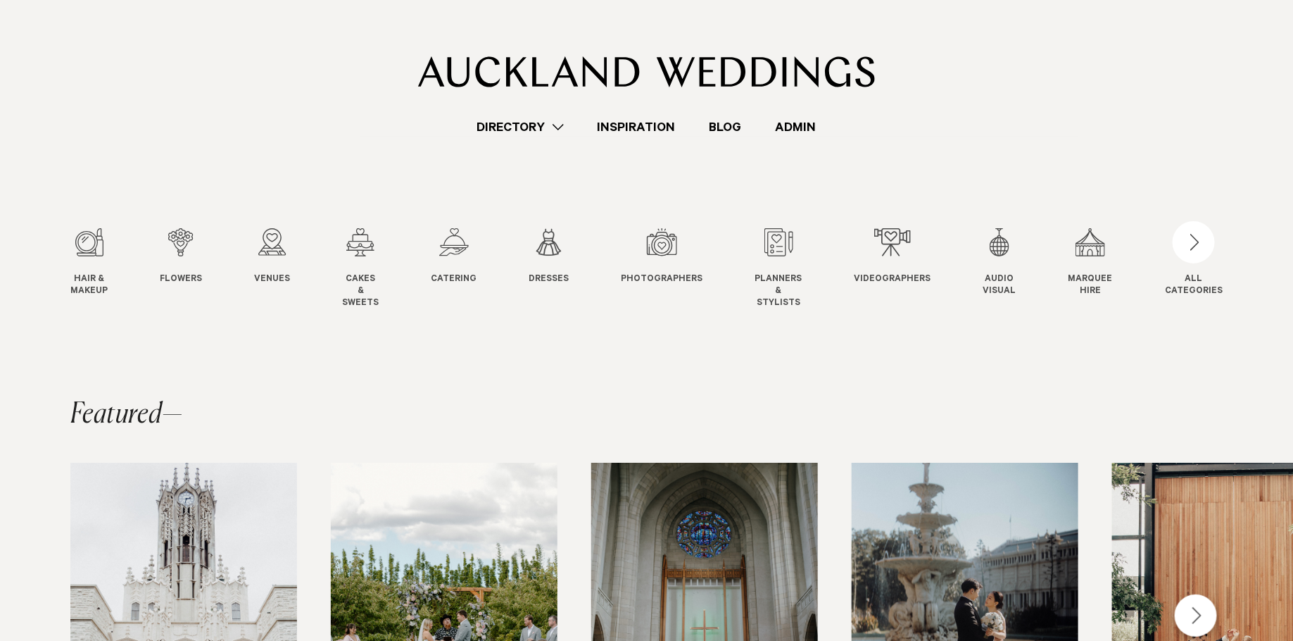
click at [648, 129] on link "Inspiration" at bounding box center [637, 127] width 112 height 19
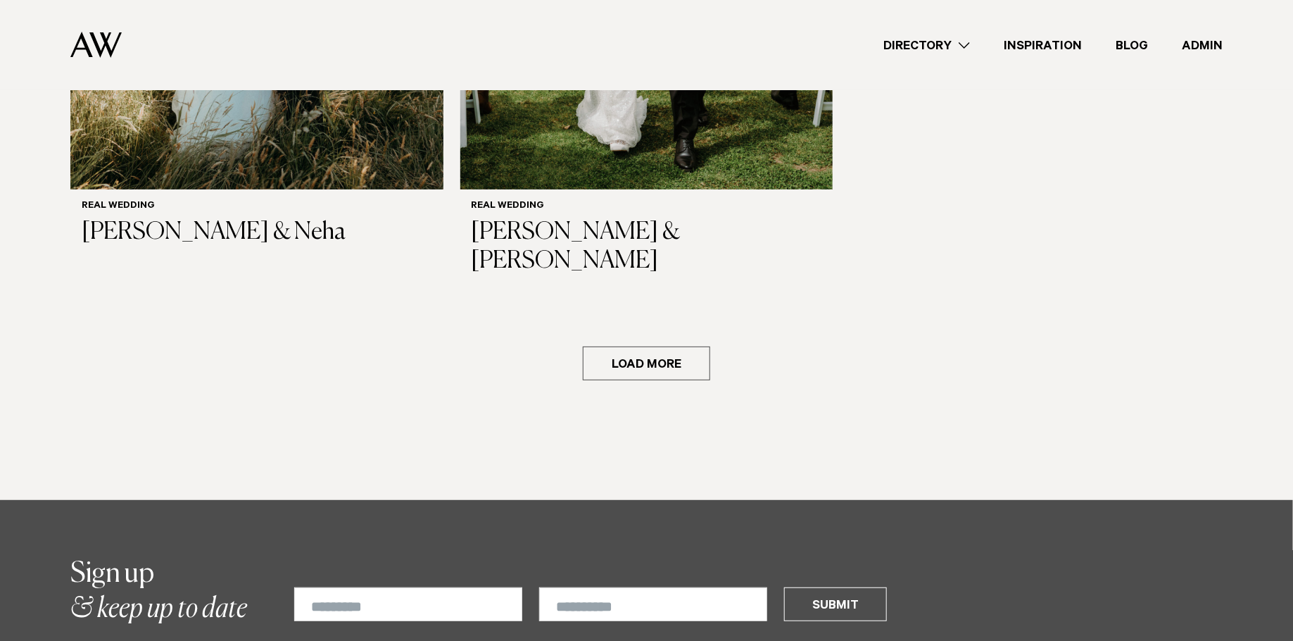
scroll to position [2645, 0]
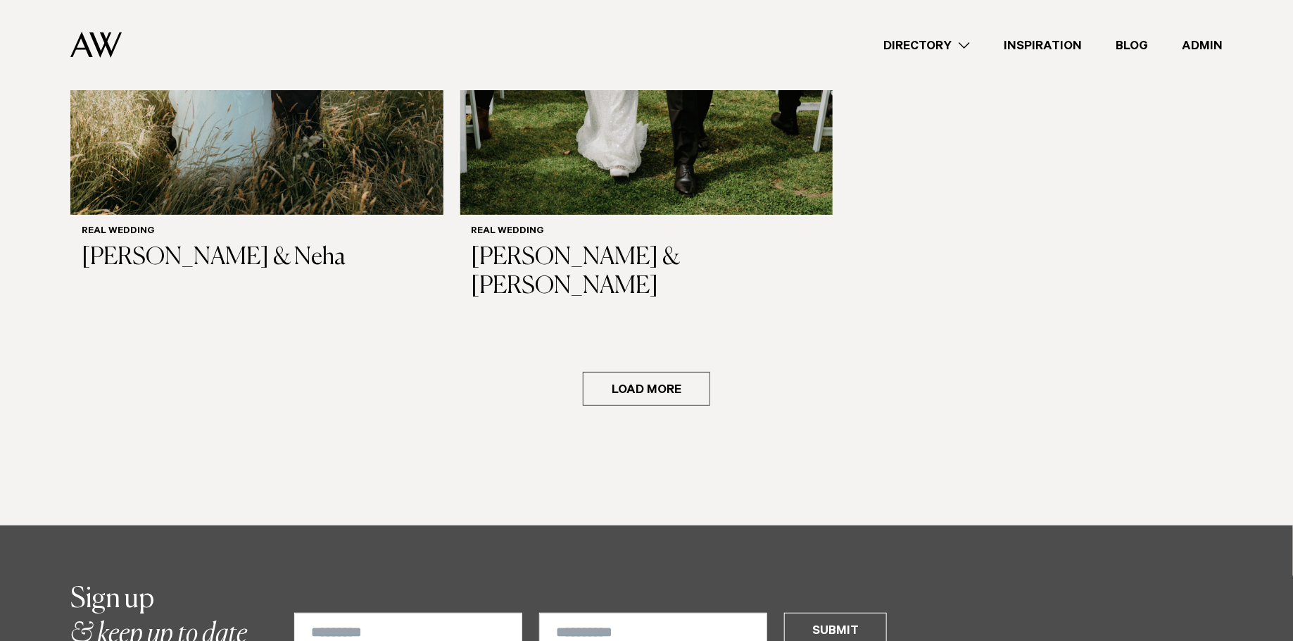
click at [624, 372] on button "Load more" at bounding box center [646, 389] width 127 height 34
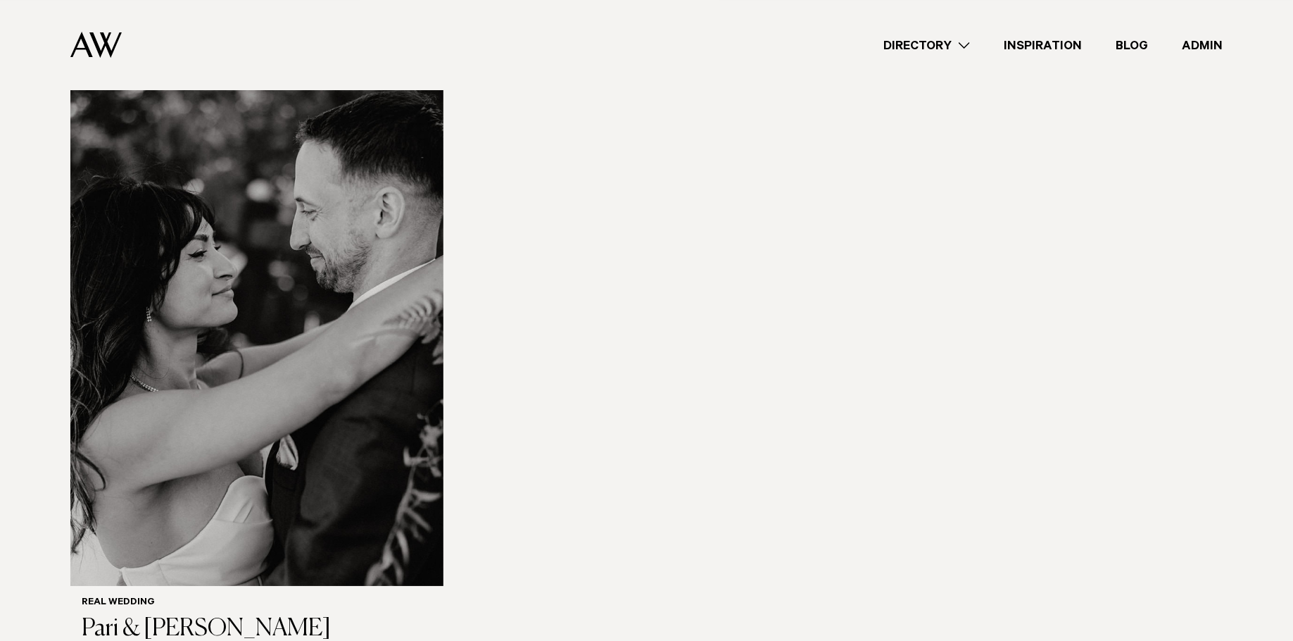
scroll to position [5248, 0]
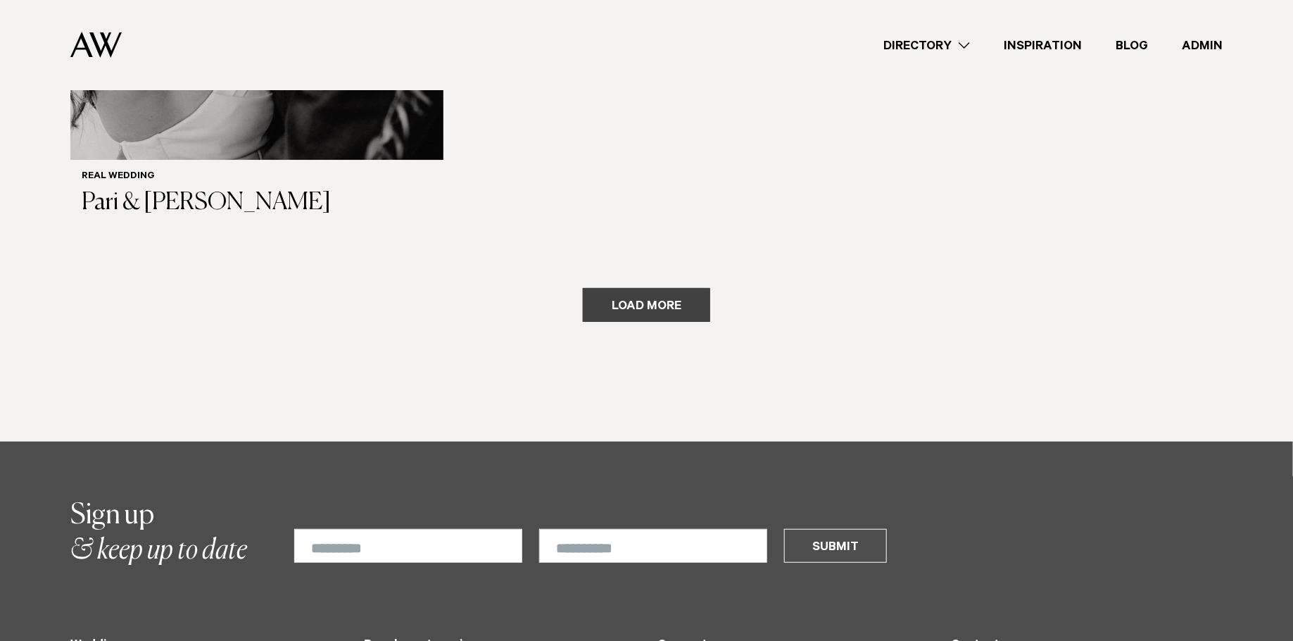
click at [603, 288] on button "Load more" at bounding box center [646, 305] width 127 height 34
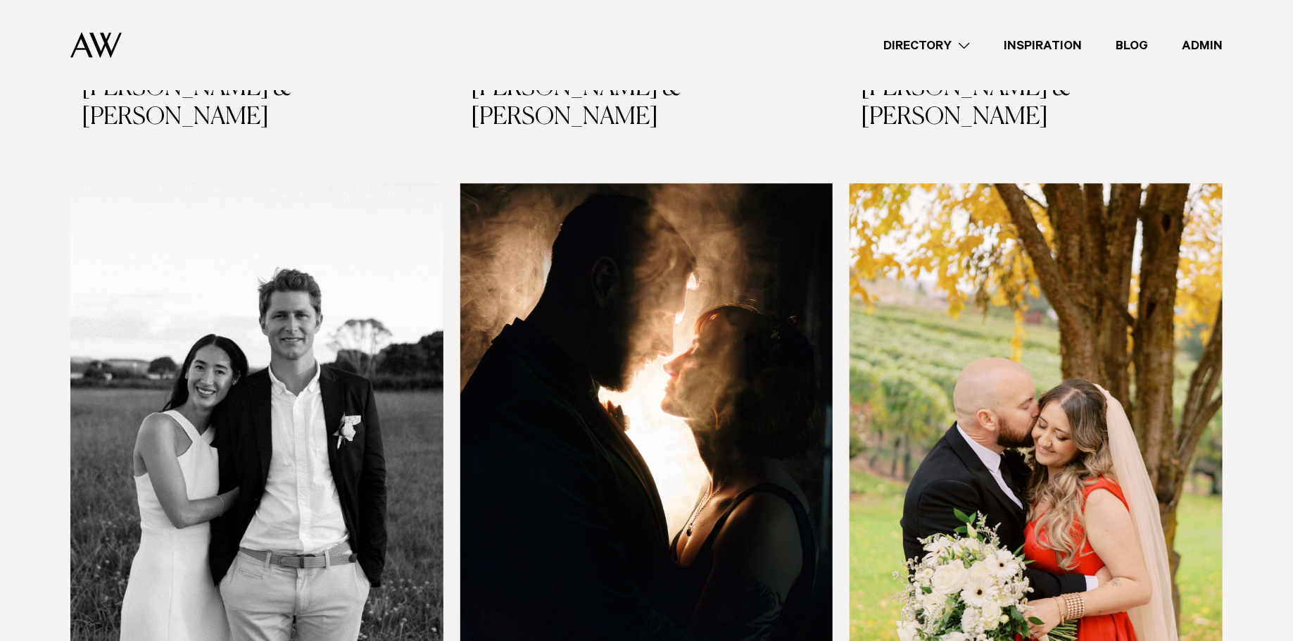
scroll to position [6617, 0]
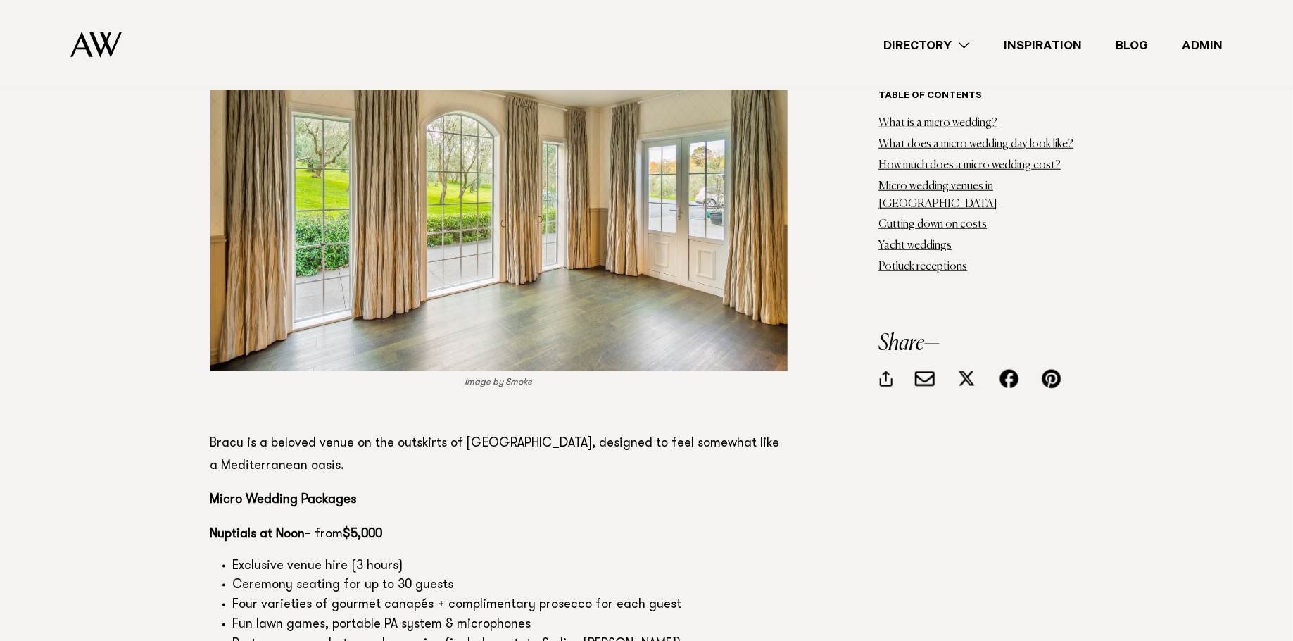
scroll to position [8236, 0]
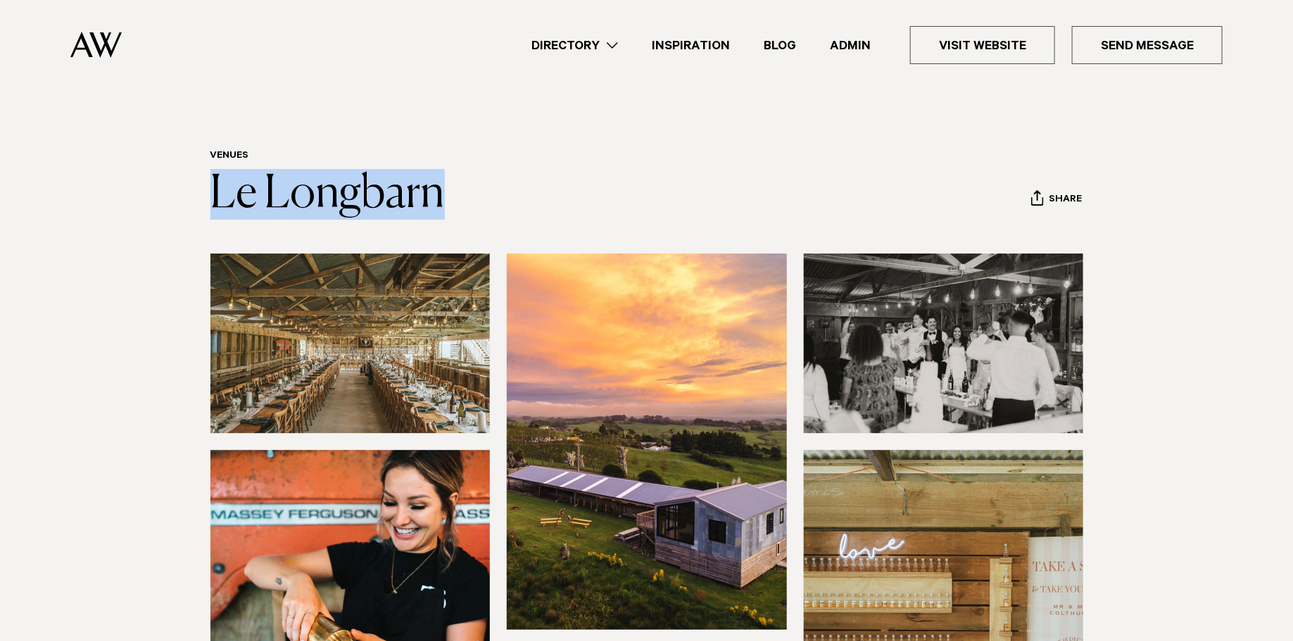
drag, startPoint x: 552, startPoint y: 187, endPoint x: 197, endPoint y: 177, distance: 354.9
click at [197, 179] on div "Venues Le Longbarn Share Copy Link Email twitter" at bounding box center [646, 185] width 991 height 70
copy link "Le Longbarn"
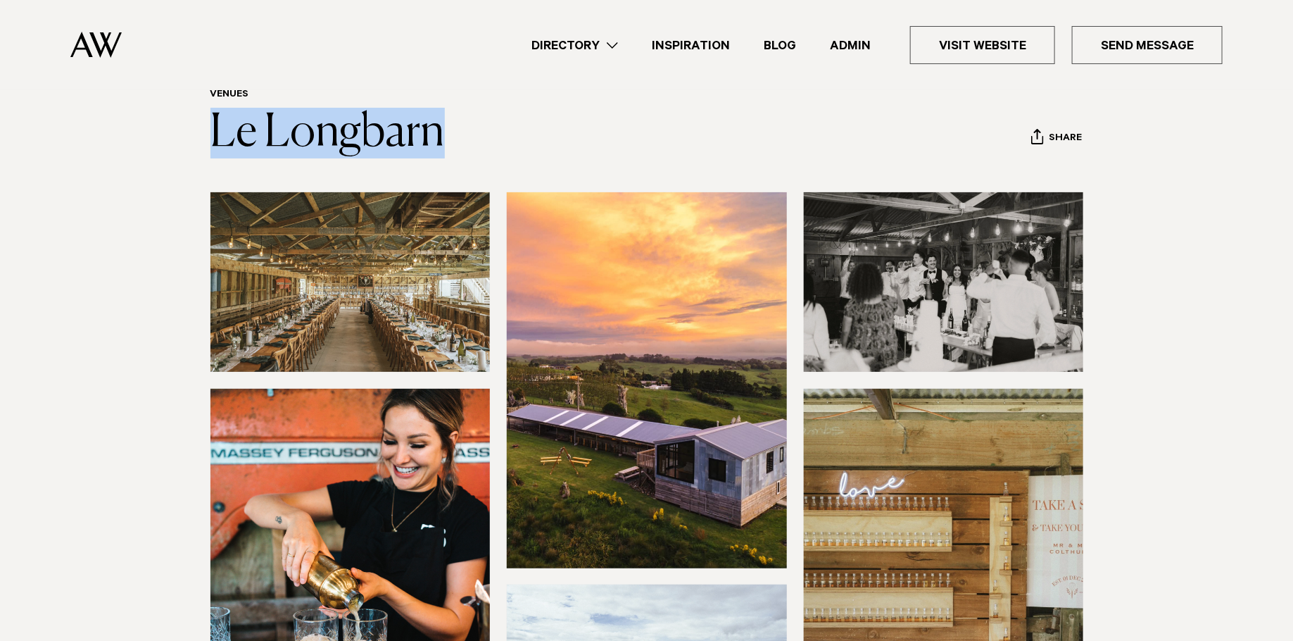
scroll to position [82, 0]
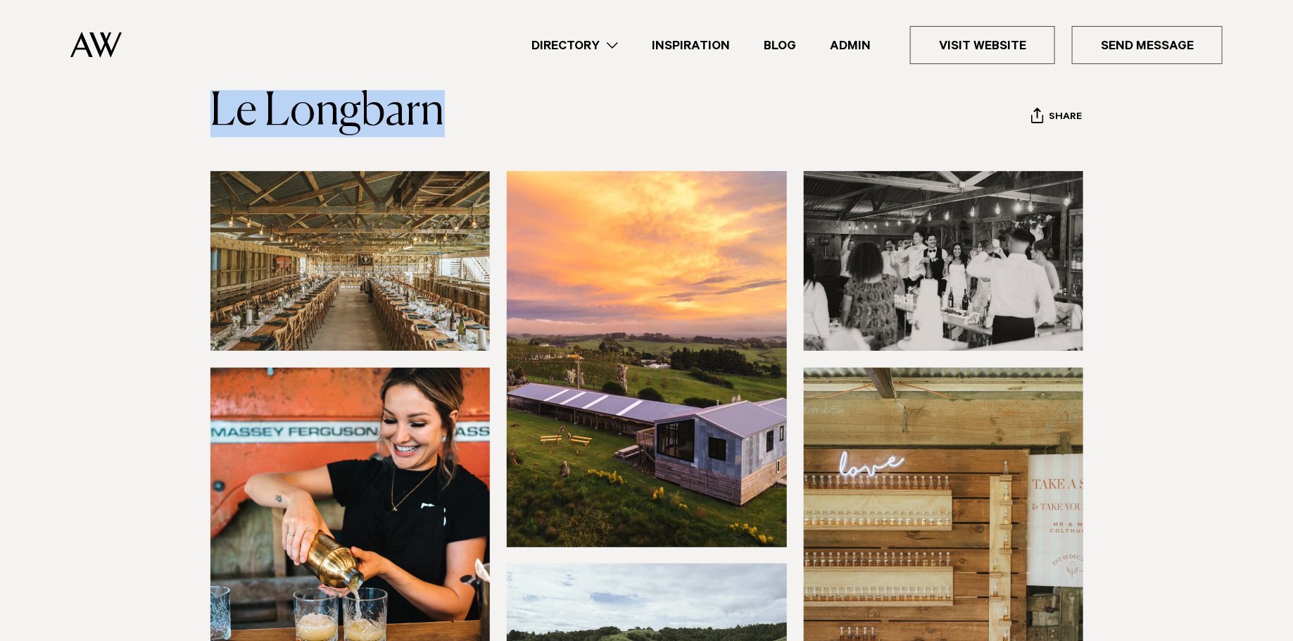
click at [415, 268] on img at bounding box center [350, 260] width 280 height 179
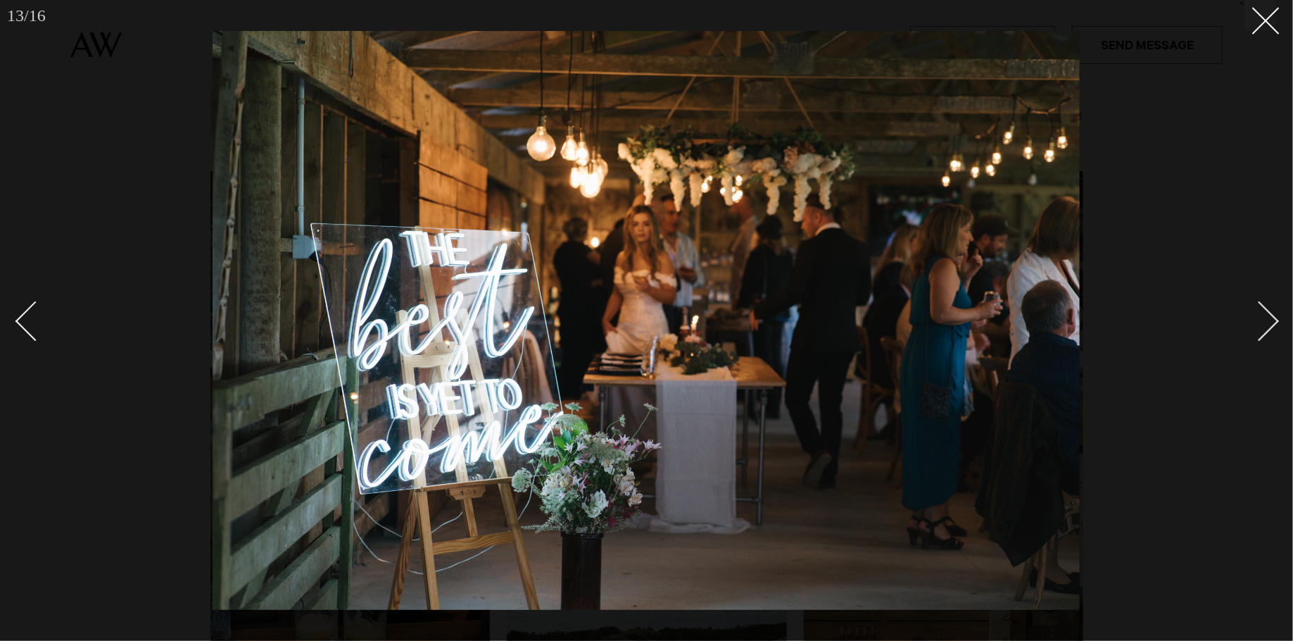
click at [519, 340] on img at bounding box center [646, 320] width 867 height 579
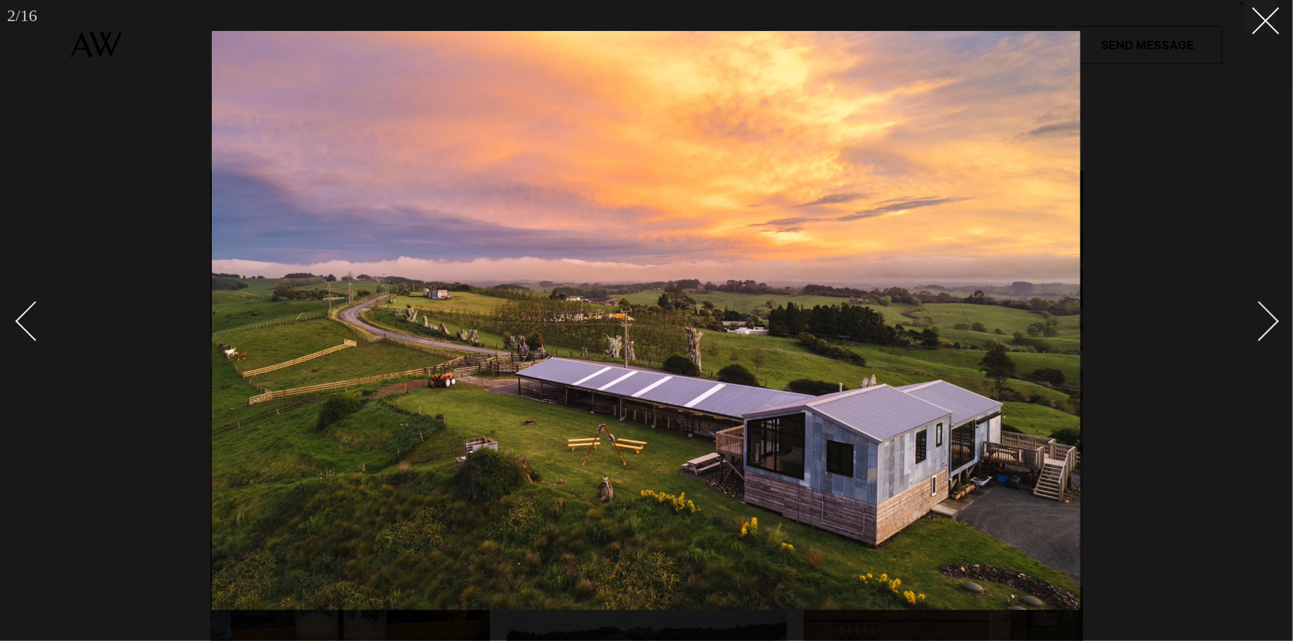
click at [125, 195] on div at bounding box center [646, 320] width 1293 height 641
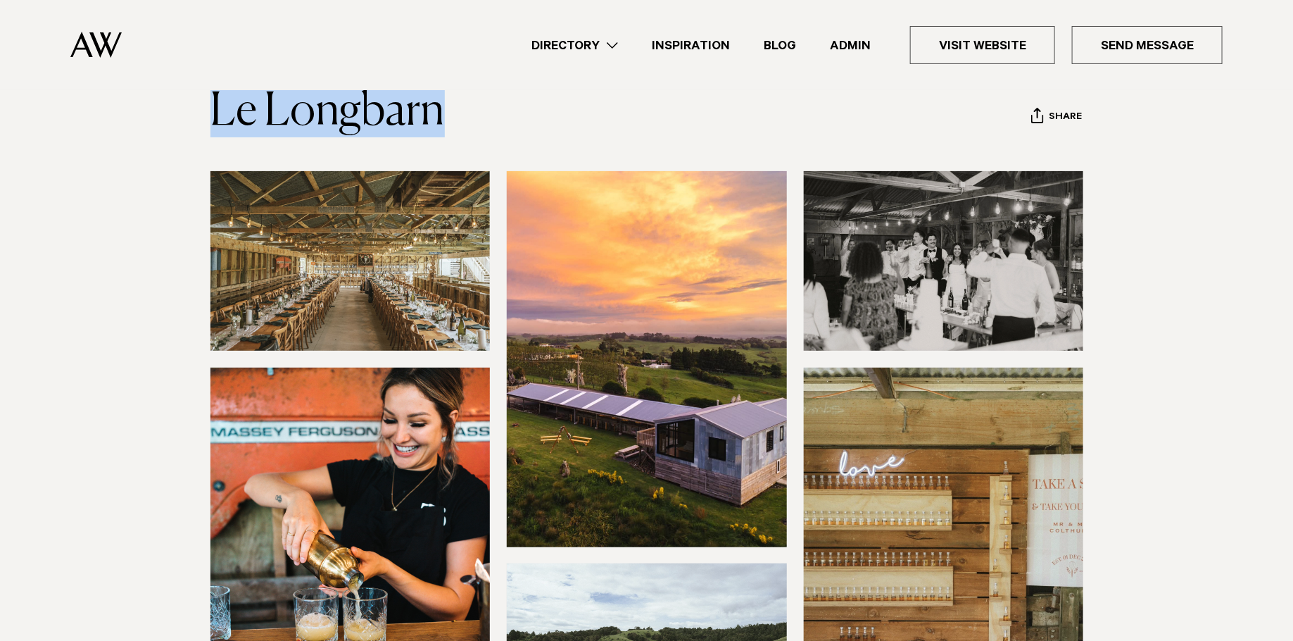
scroll to position [96, 0]
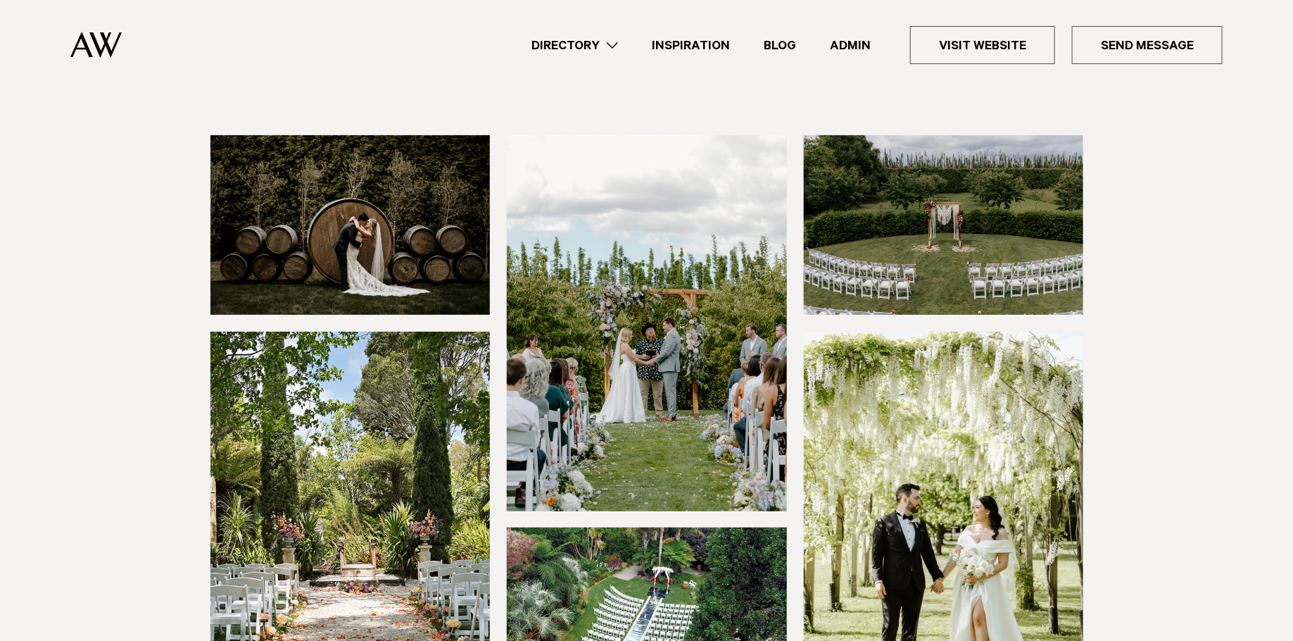
scroll to position [121, 0]
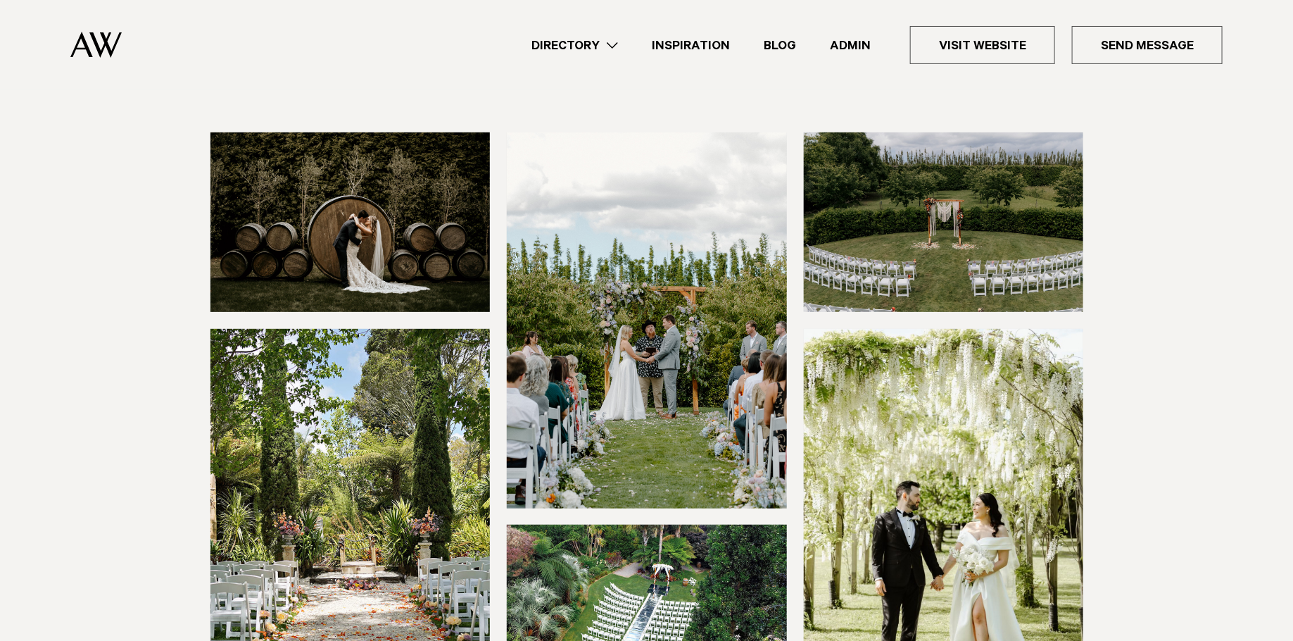
click at [974, 478] on img at bounding box center [944, 516] width 280 height 375
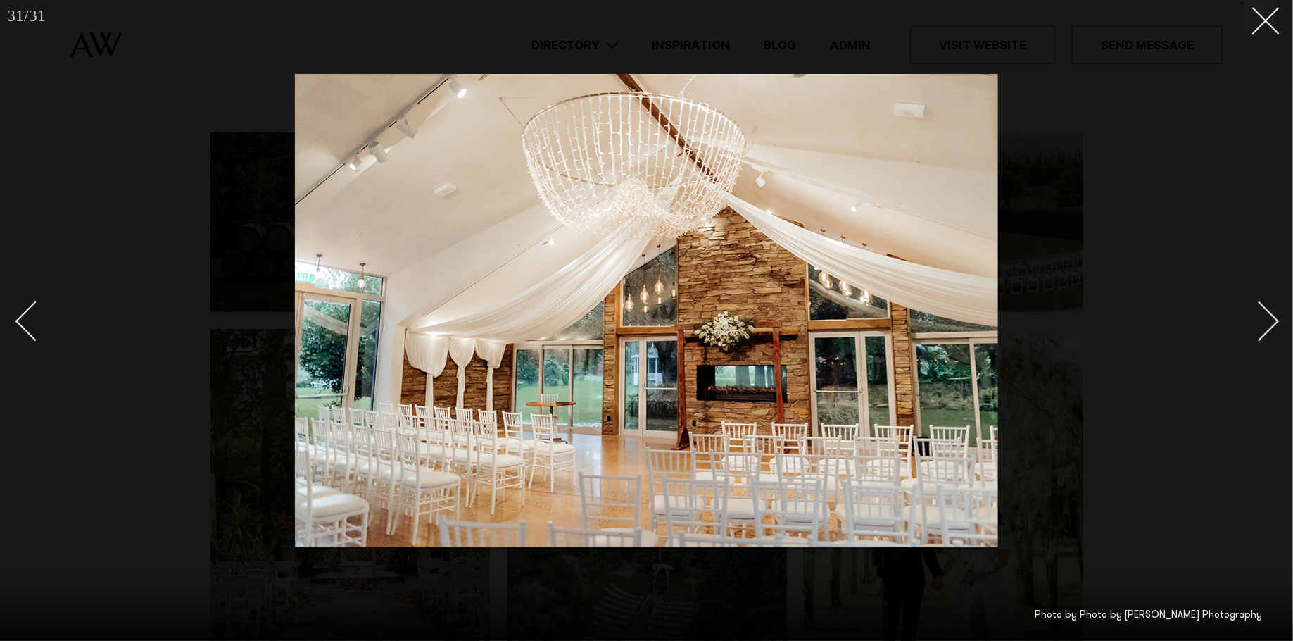
click at [738, 362] on img at bounding box center [646, 310] width 703 height 473
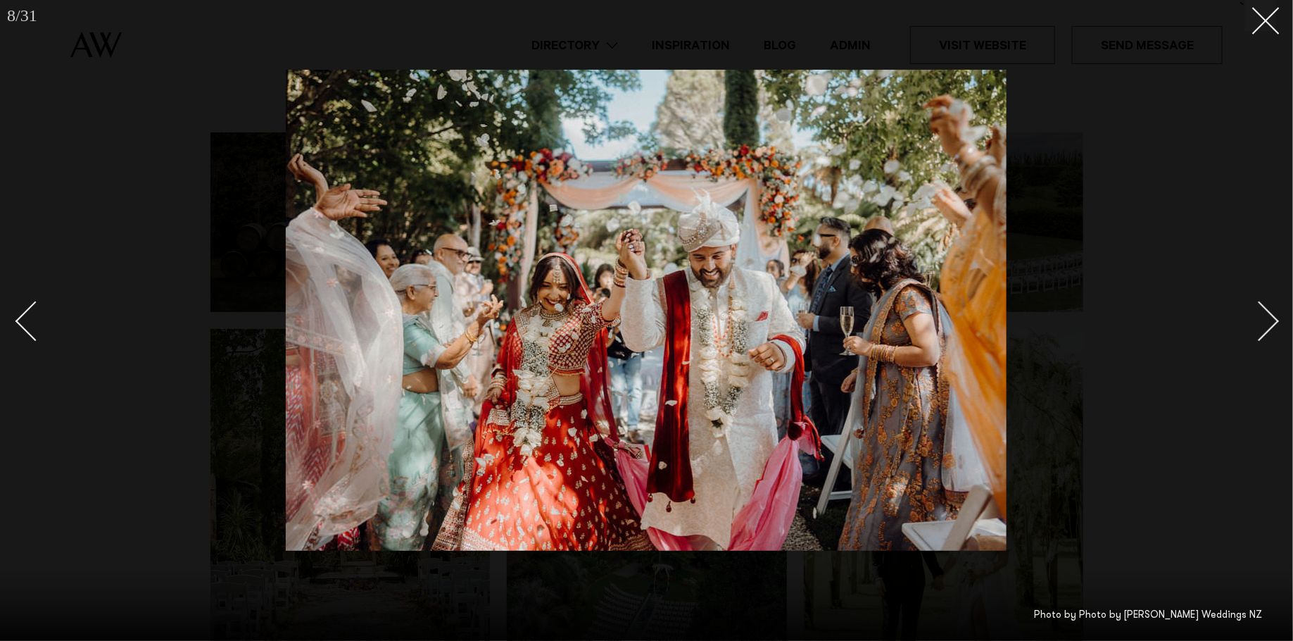
click at [175, 313] on div at bounding box center [646, 320] width 1293 height 641
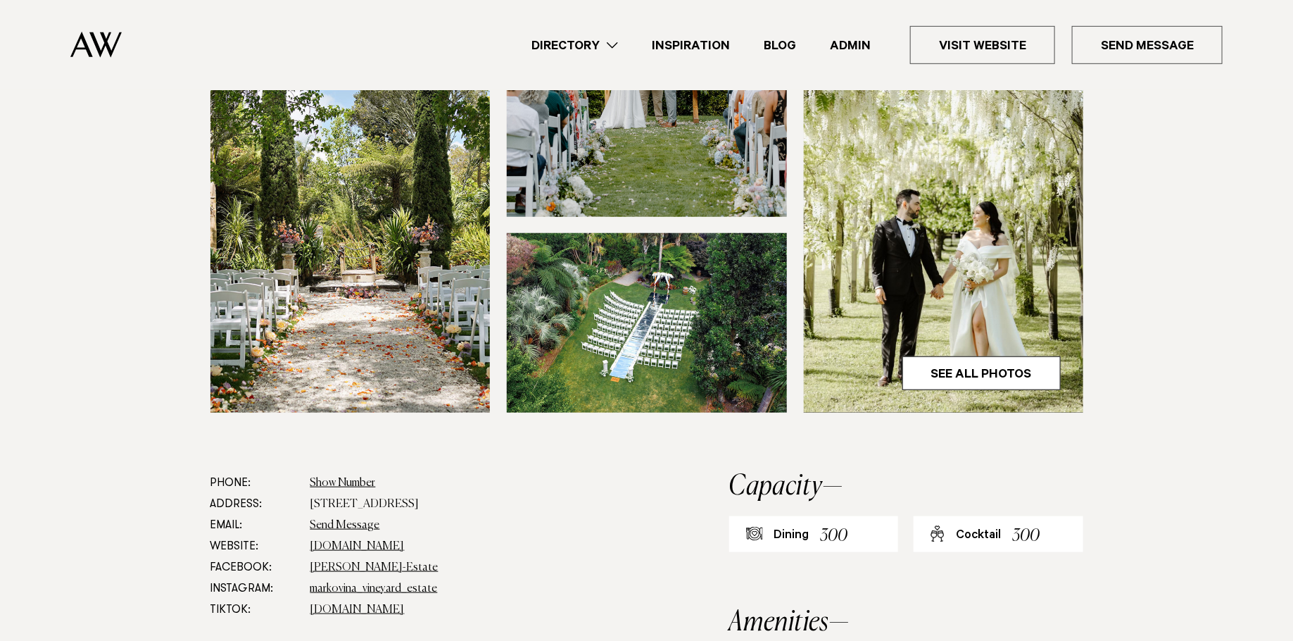
scroll to position [660, 0]
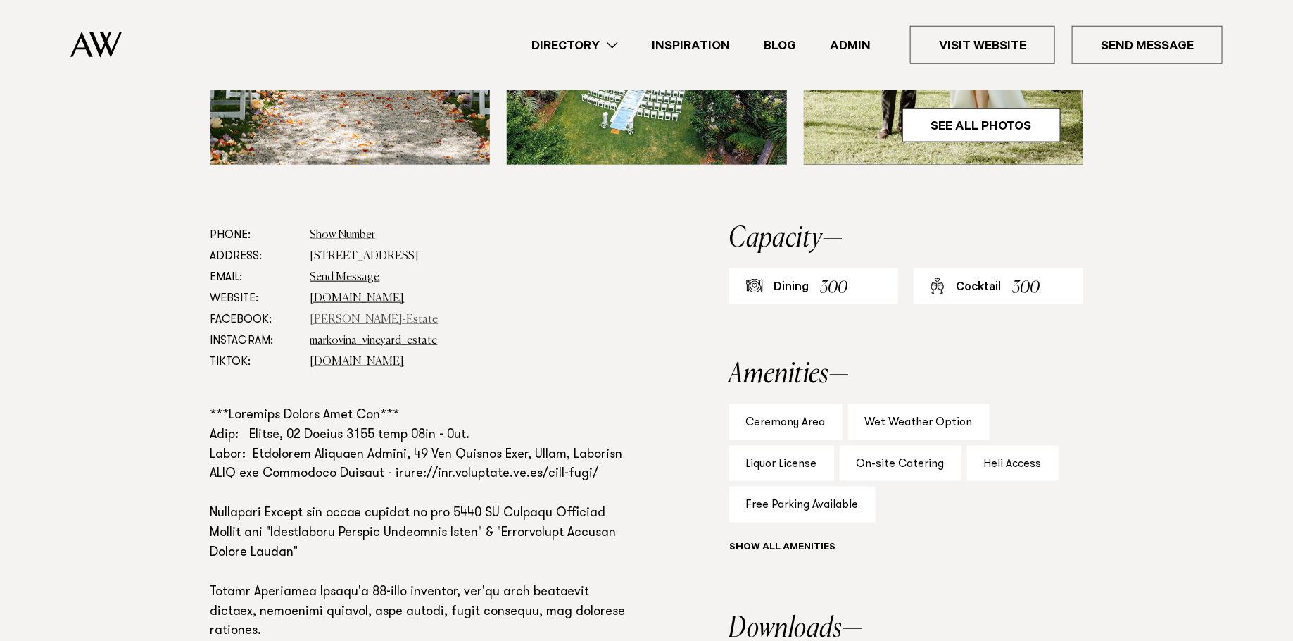
click at [325, 319] on link "[PERSON_NAME]-Estate" at bounding box center [374, 319] width 128 height 11
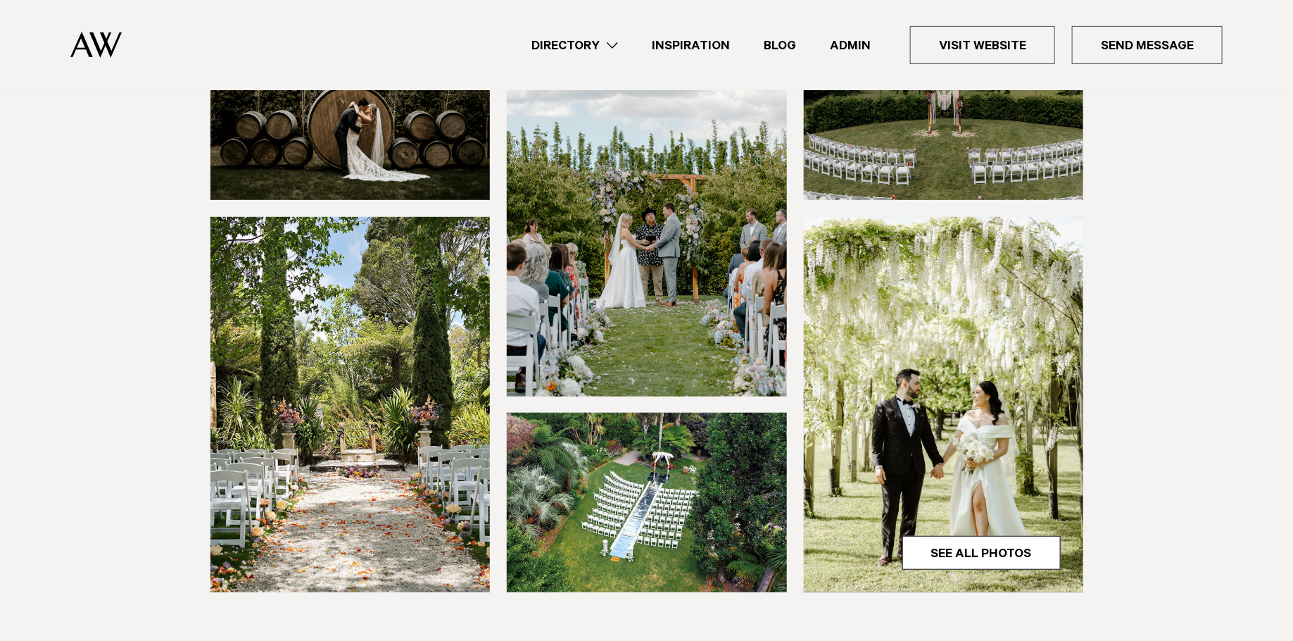
scroll to position [237, 0]
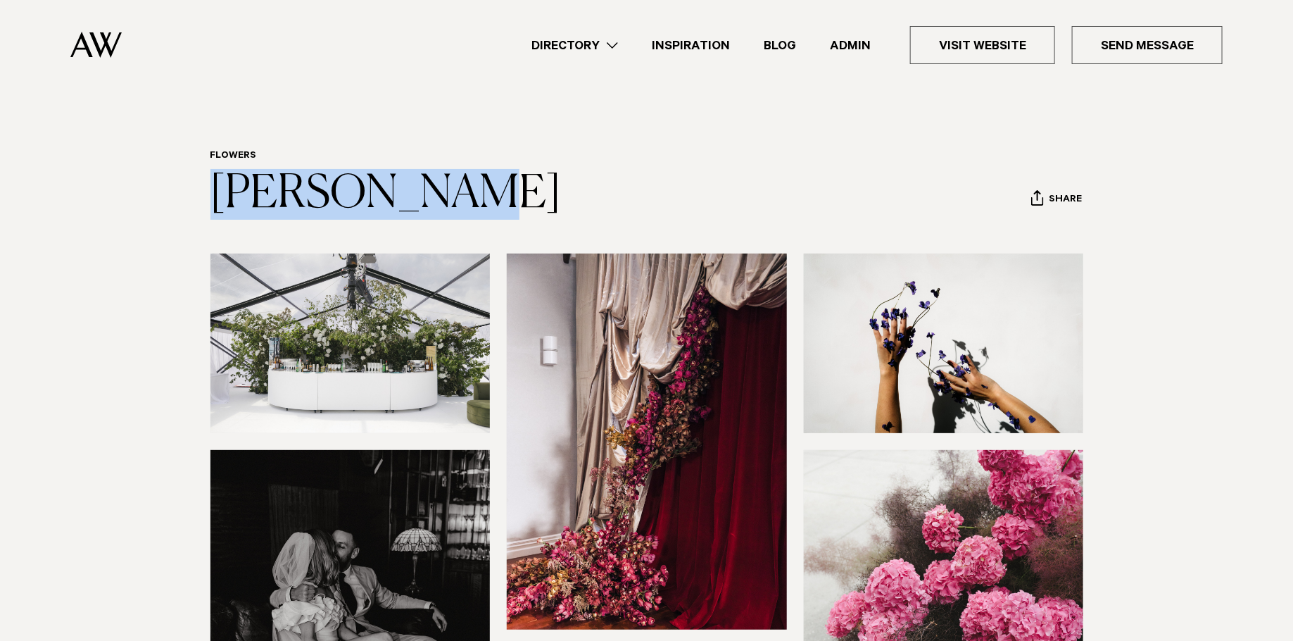
drag, startPoint x: 476, startPoint y: 203, endPoint x: 187, endPoint y: 203, distance: 288.6
click at [187, 203] on div "Flowers [PERSON_NAME] Share Copy Link Email twitter" at bounding box center [646, 185] width 991 height 70
copy link "[PERSON_NAME]"
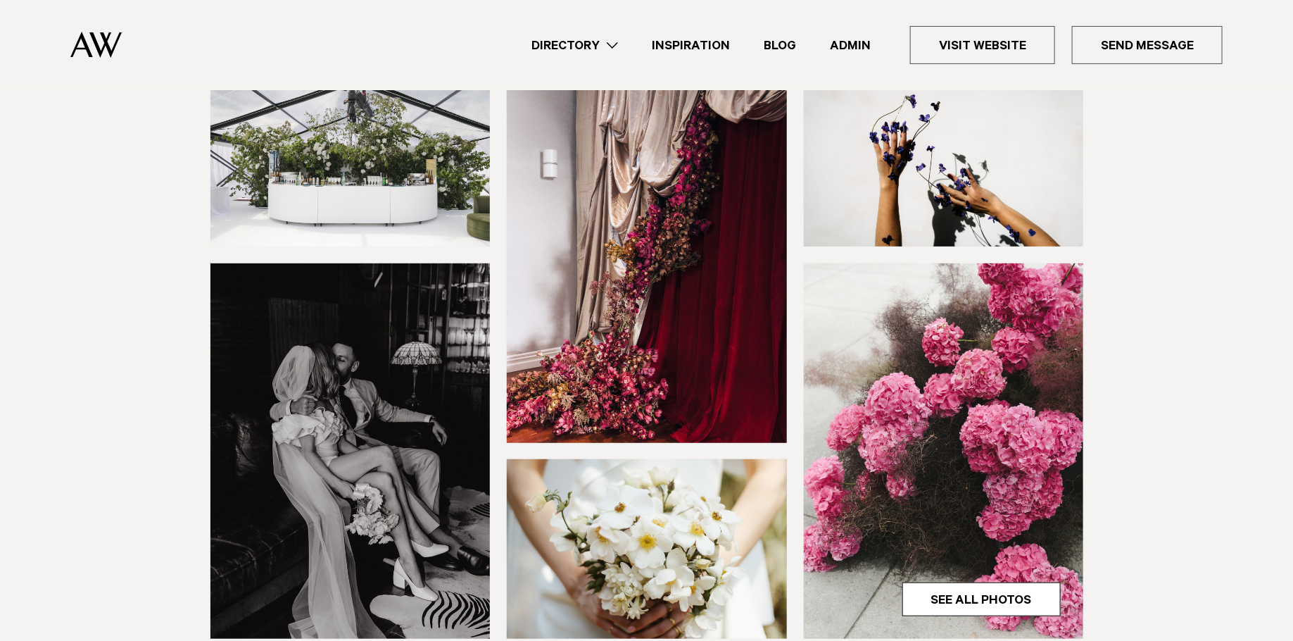
click at [588, 208] on img at bounding box center [647, 254] width 280 height 375
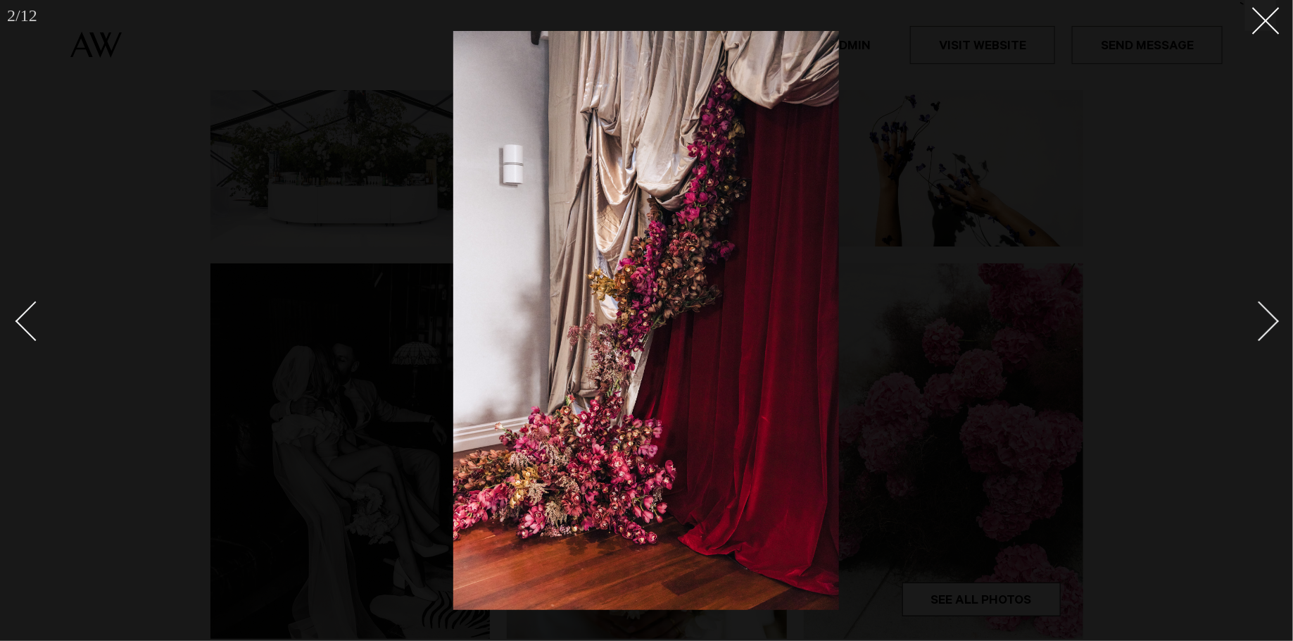
click at [239, 149] on div at bounding box center [646, 320] width 1293 height 641
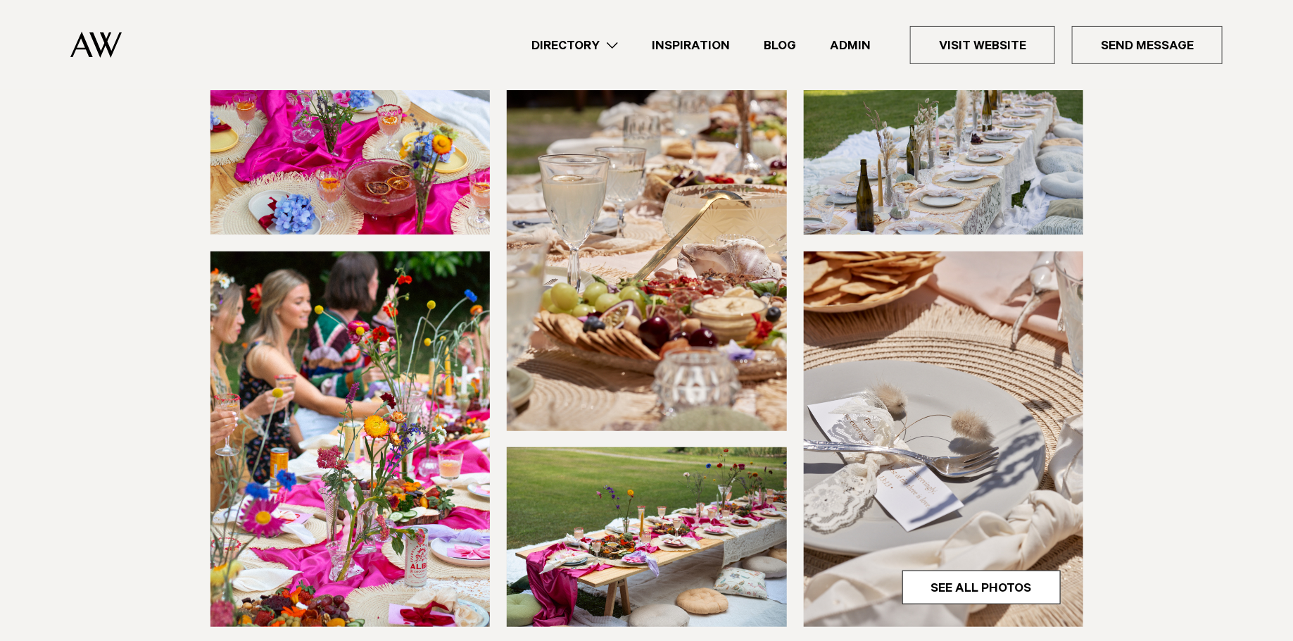
scroll to position [215, 0]
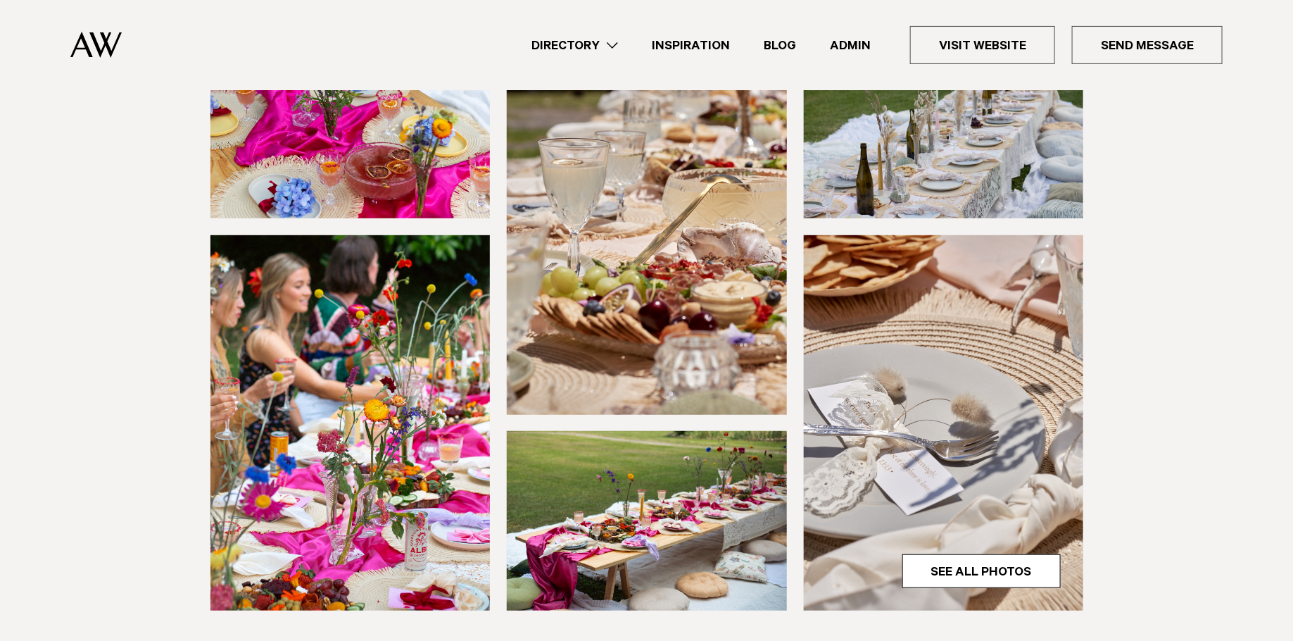
click at [424, 361] on img at bounding box center [350, 422] width 280 height 375
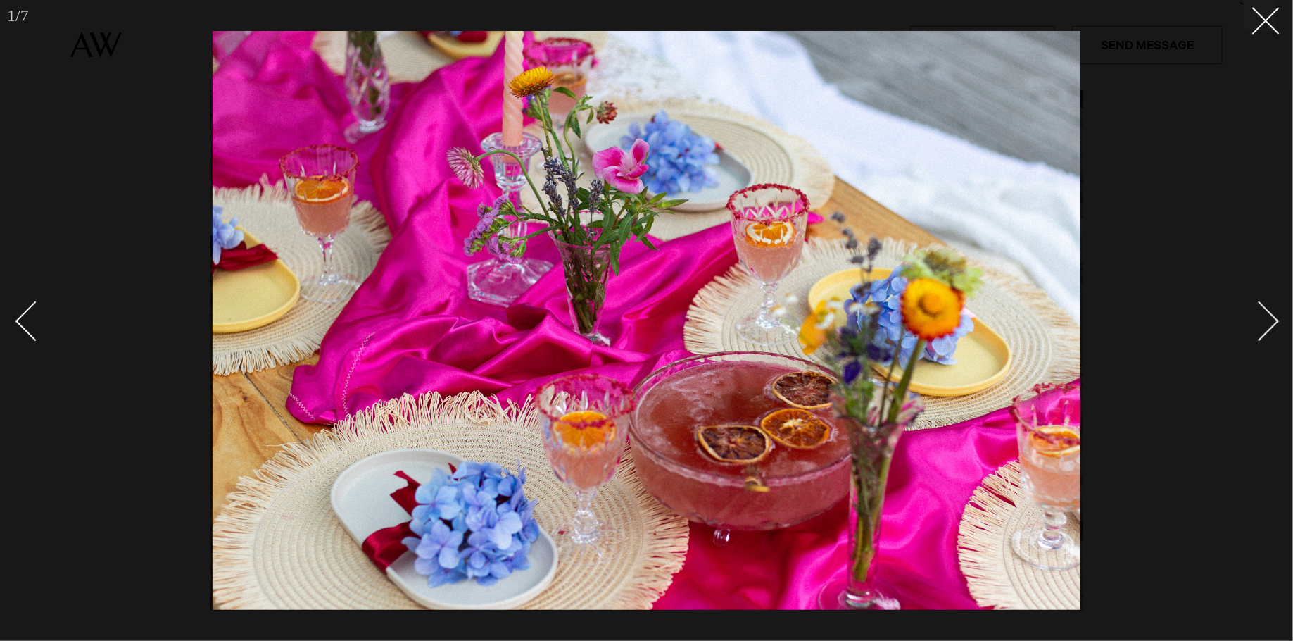
click at [167, 54] on div at bounding box center [646, 320] width 1293 height 641
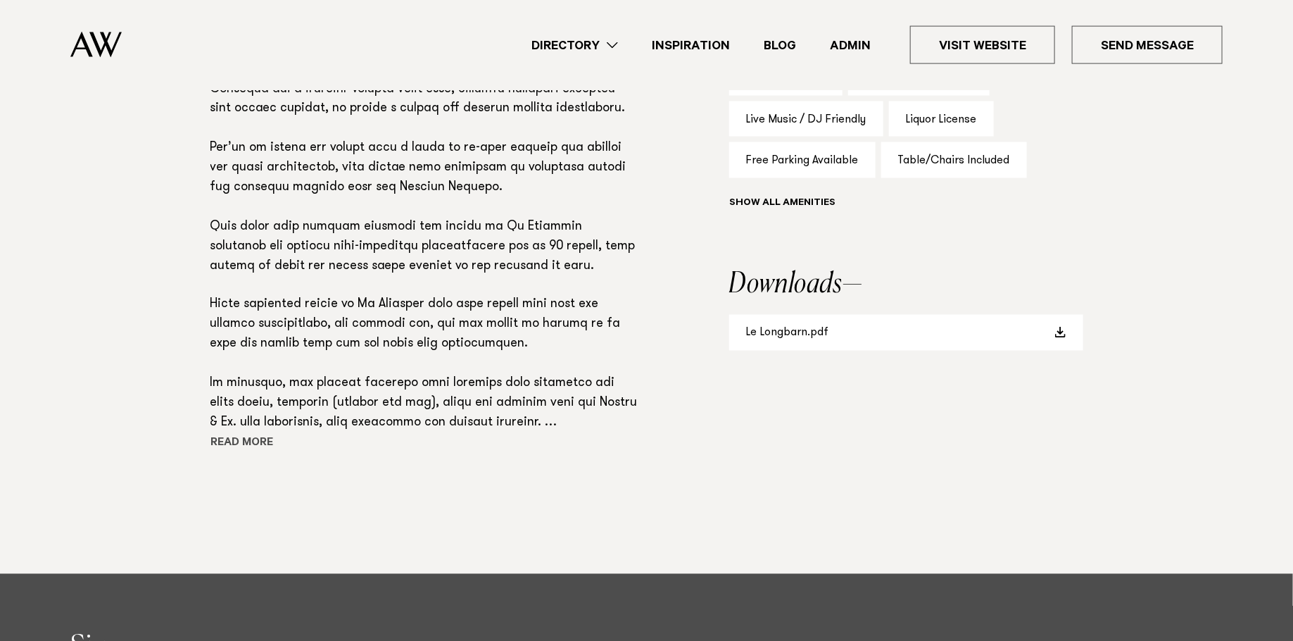
click at [244, 441] on button "Read more" at bounding box center [273, 444] width 127 height 21
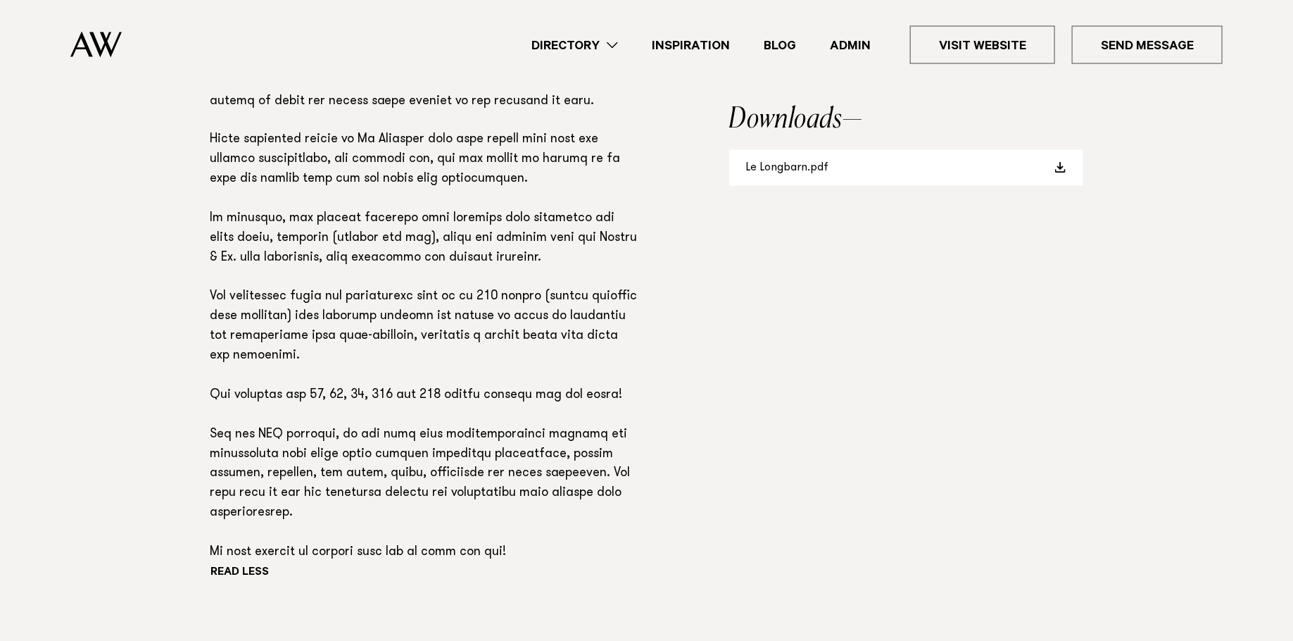
scroll to position [1168, 0]
drag, startPoint x: 527, startPoint y: 523, endPoint x: 443, endPoint y: 496, distance: 87.9
click at [439, 496] on p at bounding box center [424, 220] width 428 height 687
click at [586, 546] on div "Read more" at bounding box center [424, 231] width 428 height 708
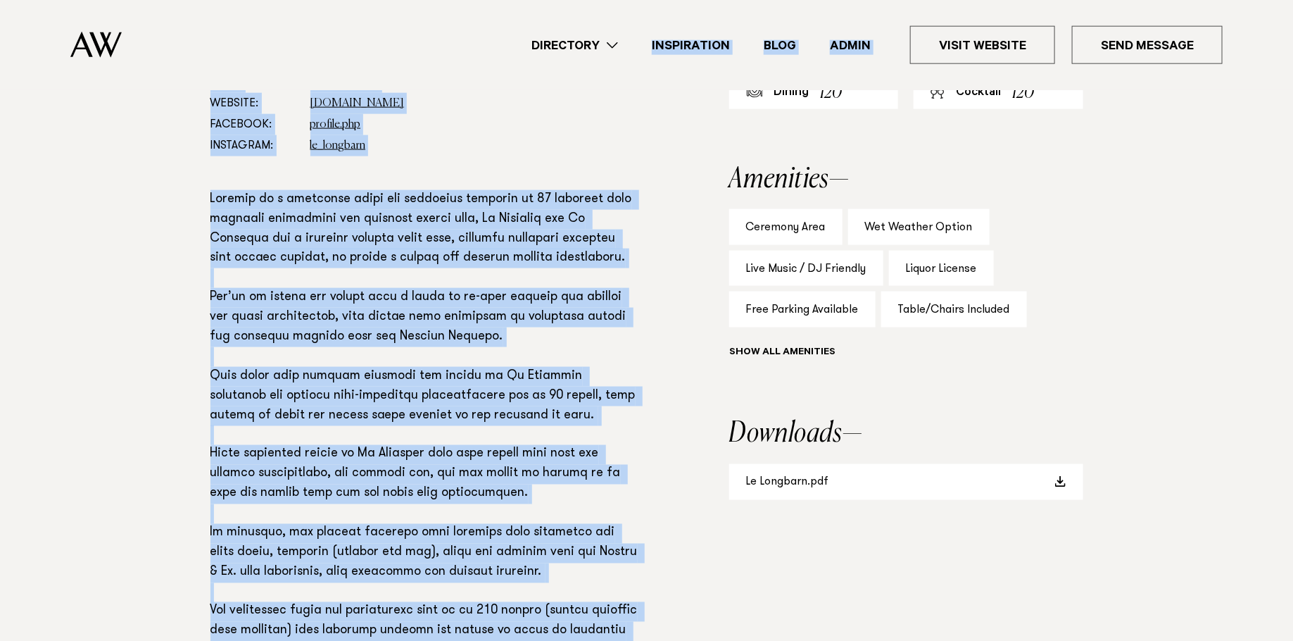
scroll to position [641, 0]
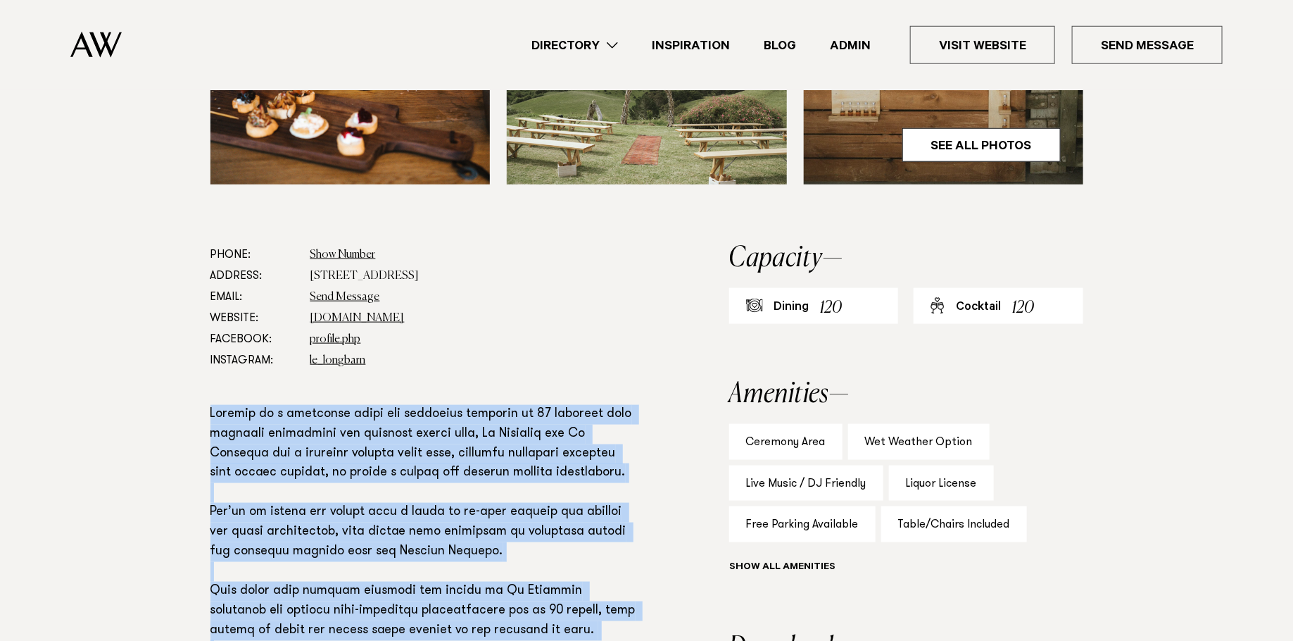
drag, startPoint x: 536, startPoint y: 543, endPoint x: 191, endPoint y: 407, distance: 371.4
copy p "Loremip do s ametconse adipi eli seddoeius temporin ut 67 laboreet dolo magnaal…"
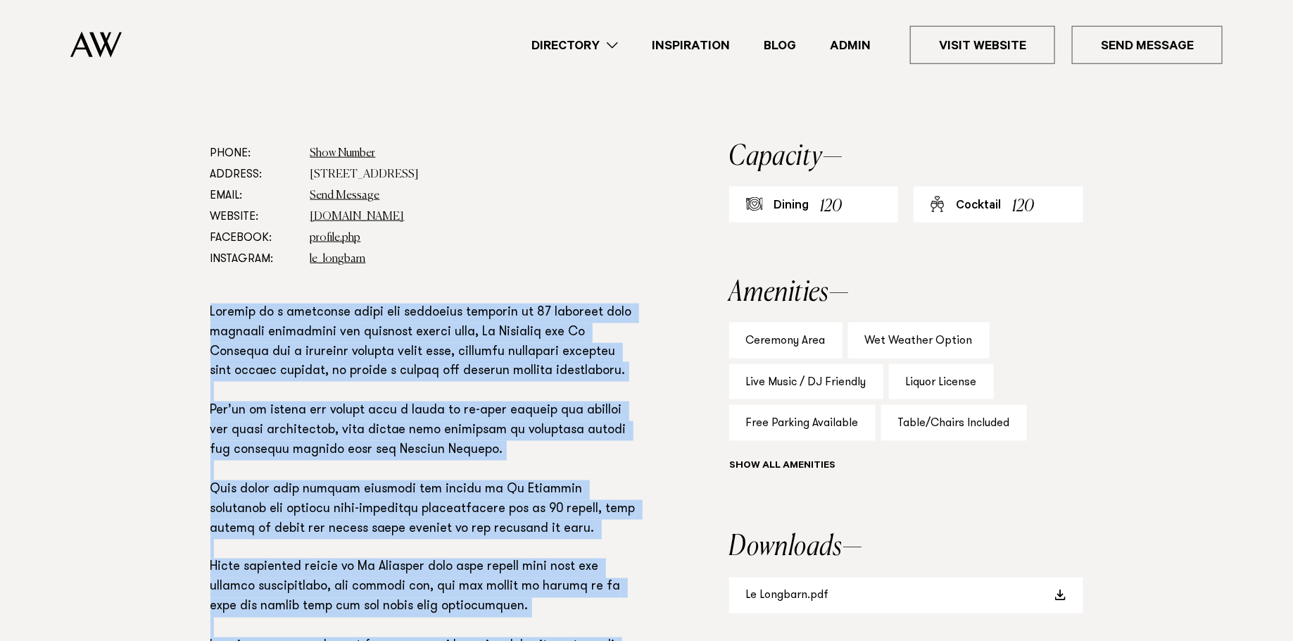
scroll to position [746, 0]
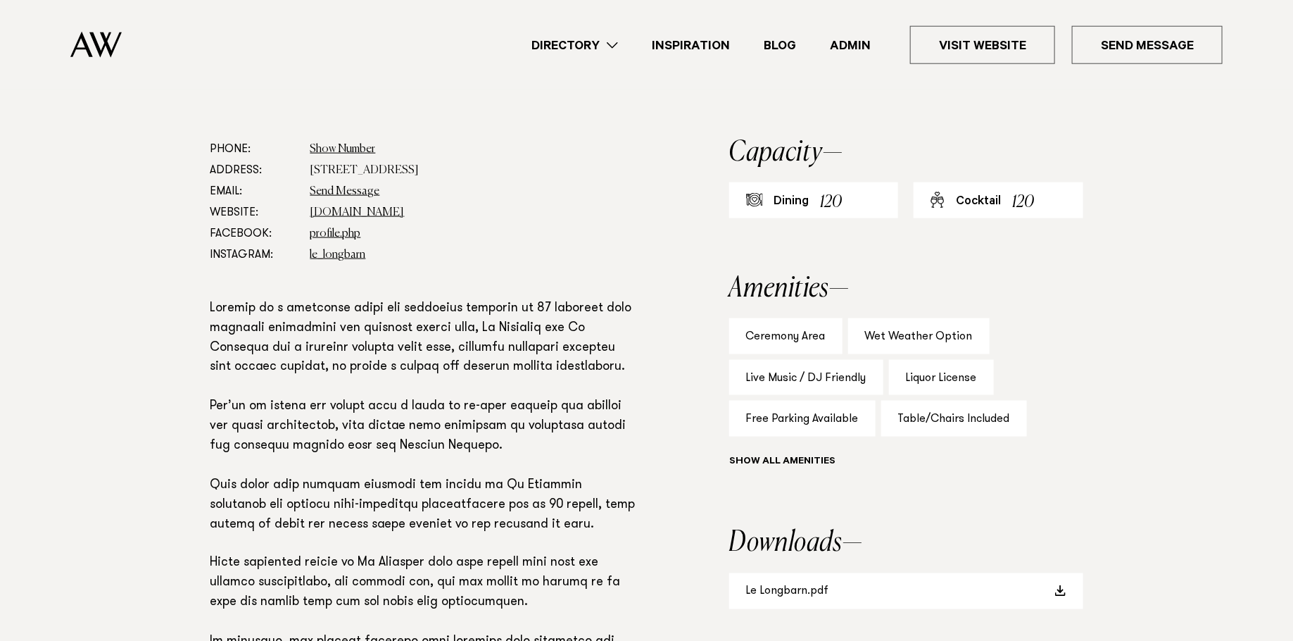
click at [369, 329] on p at bounding box center [424, 642] width 428 height 687
drag, startPoint x: 470, startPoint y: 348, endPoint x: 301, endPoint y: 352, distance: 168.3
click at [301, 352] on p at bounding box center [424, 642] width 428 height 687
copy p "restored working sheep farm,"
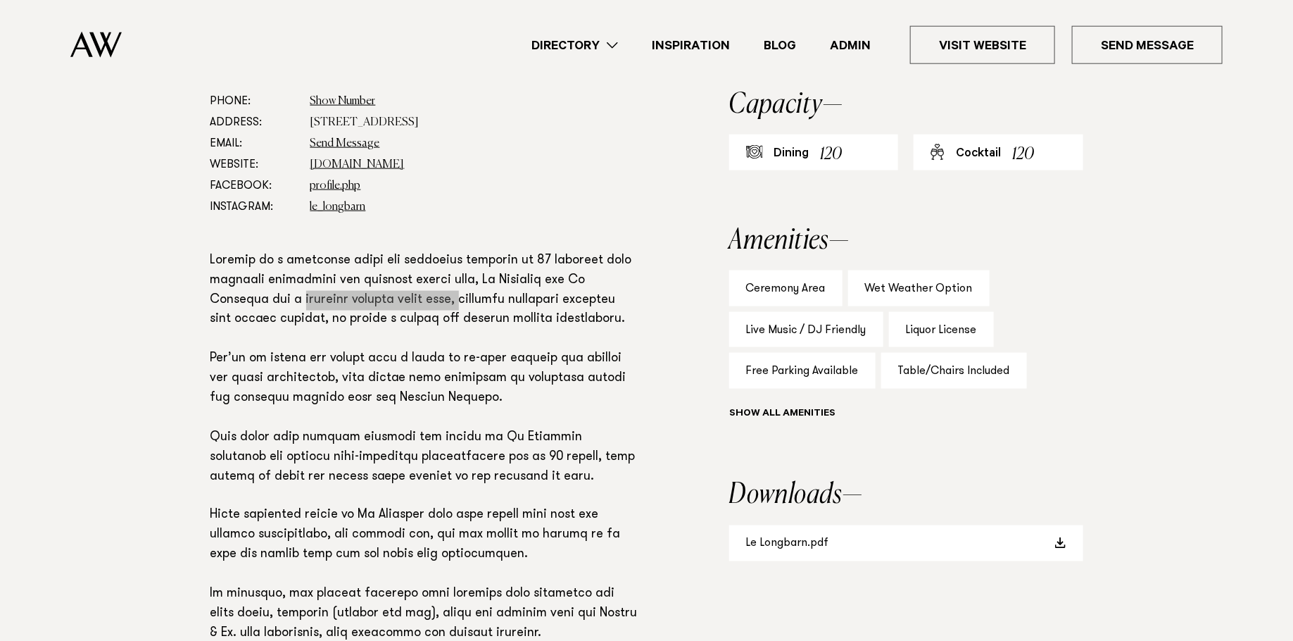
scroll to position [797, 0]
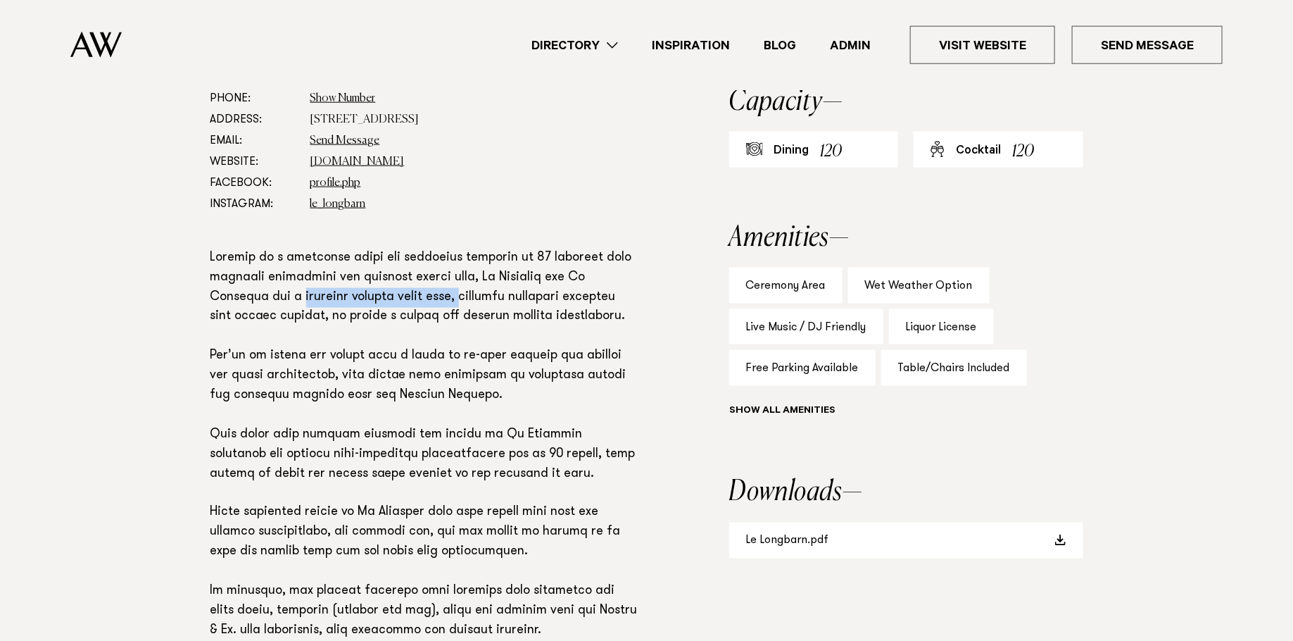
click at [518, 476] on p at bounding box center [424, 591] width 428 height 687
drag, startPoint x: 524, startPoint y: 454, endPoint x: 428, endPoint y: 451, distance: 96.5
click at [428, 452] on p at bounding box center [424, 591] width 428 height 687
copy p "for up 10 guests,"
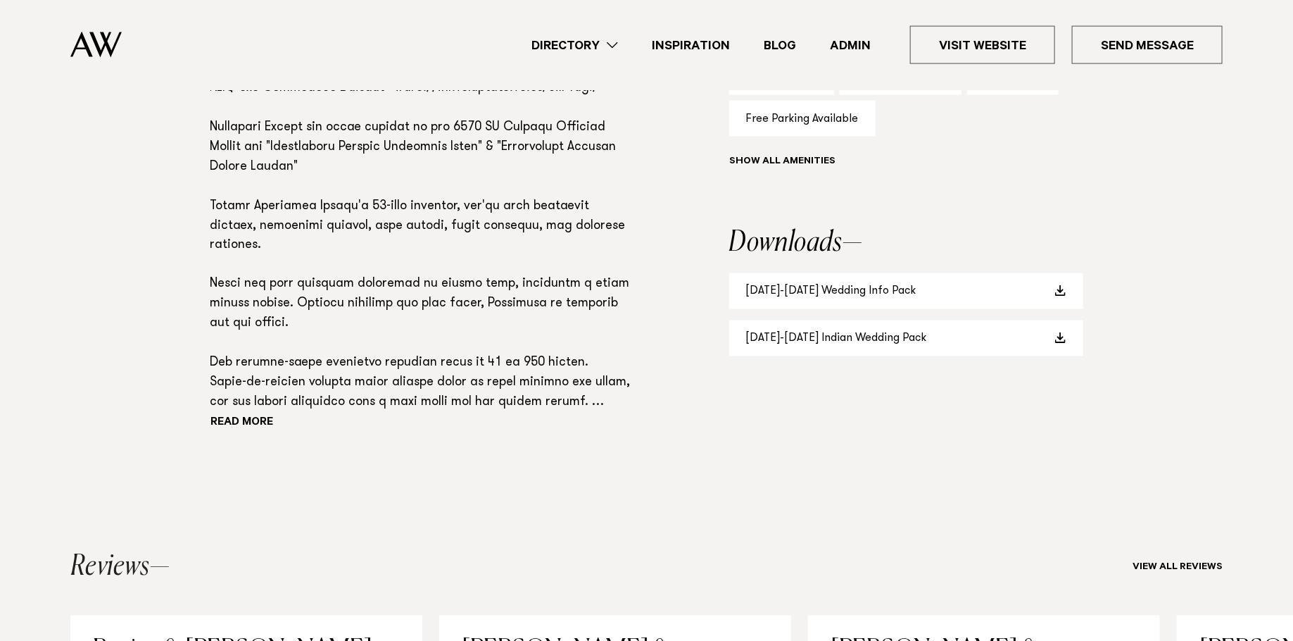
scroll to position [1084, 0]
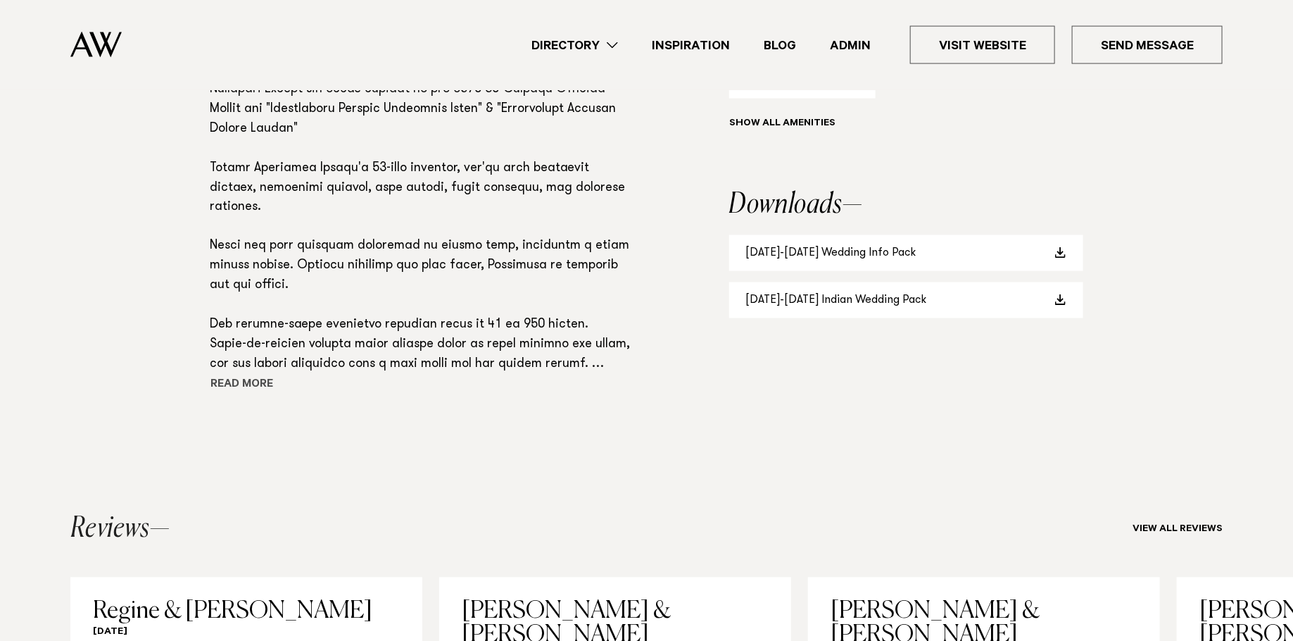
click at [235, 378] on button "Read more" at bounding box center [273, 385] width 127 height 21
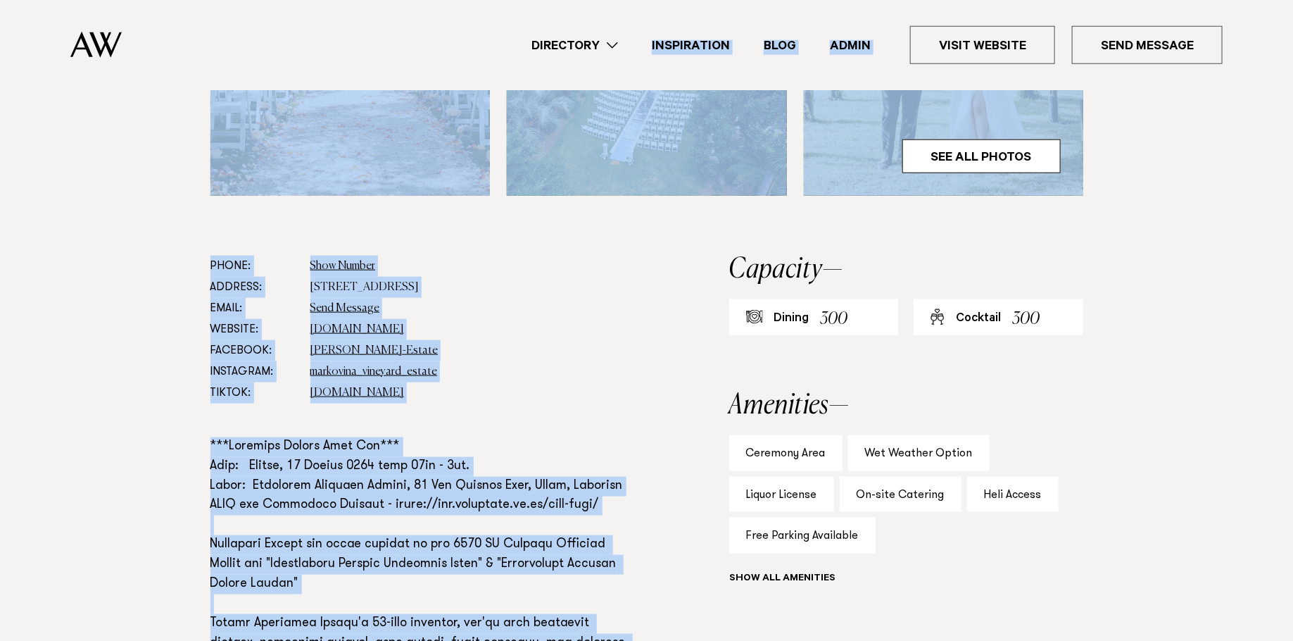
scroll to position [586, 0]
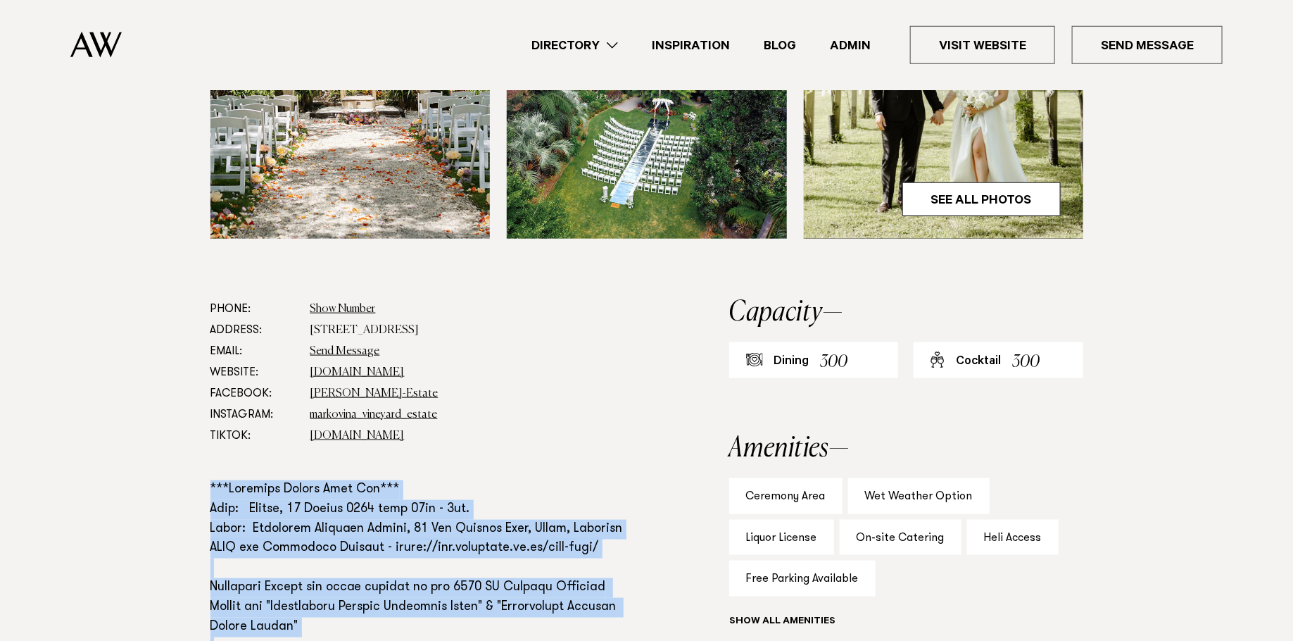
drag, startPoint x: 589, startPoint y: 481, endPoint x: 169, endPoint y: 492, distance: 420.4
copy p "***Loremips Dolors Amet Con*** Adip: Elitse, 85 Doeius 5370 temp 25in - 0ut. La…"
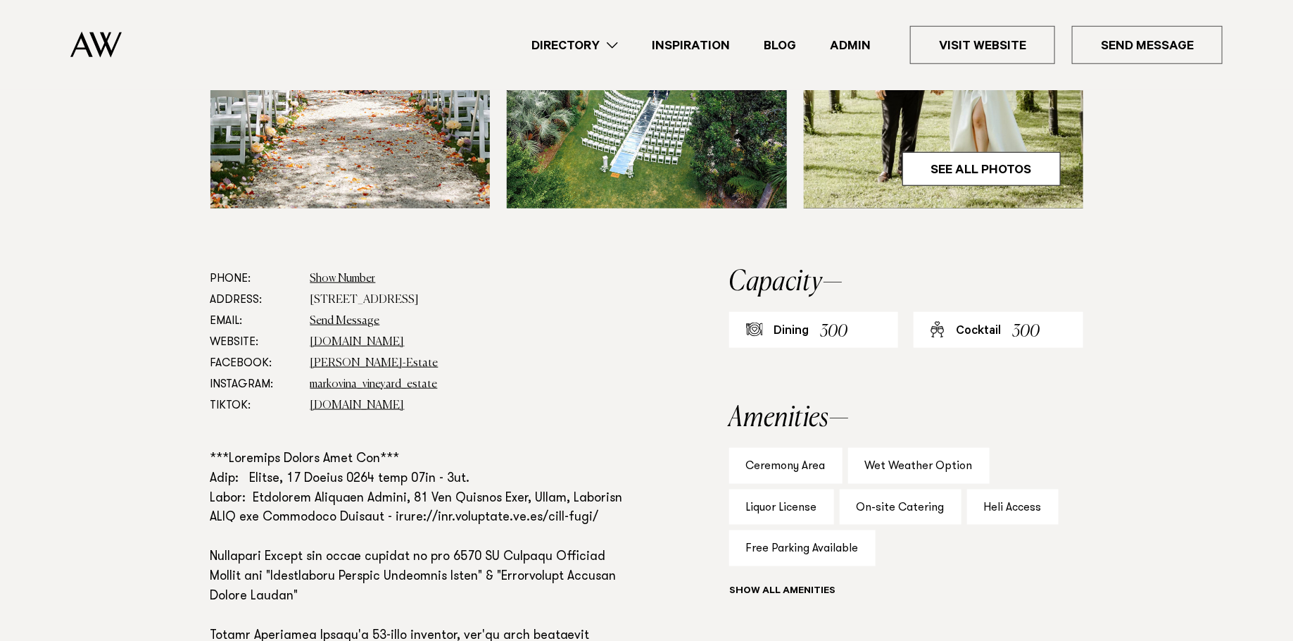
drag, startPoint x: 644, startPoint y: 534, endPoint x: 383, endPoint y: 533, distance: 261.2
copy p "[URL][DOMAIN_NAME]"
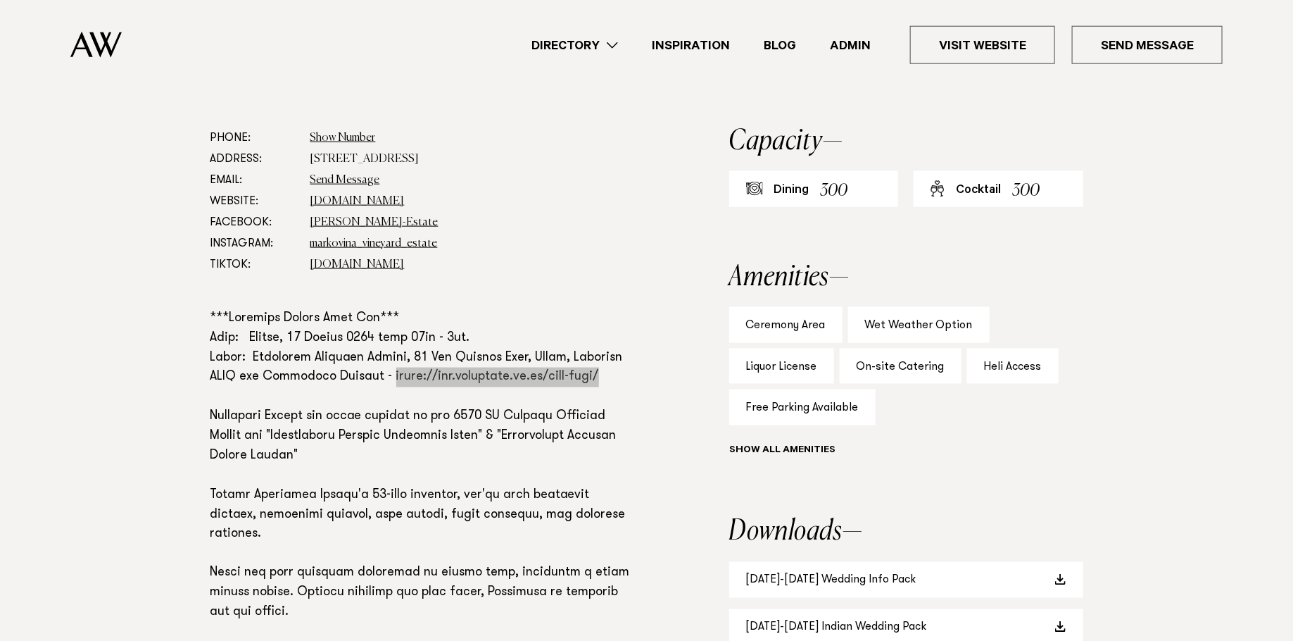
scroll to position [759, 0]
